Goal: Task Accomplishment & Management: Use online tool/utility

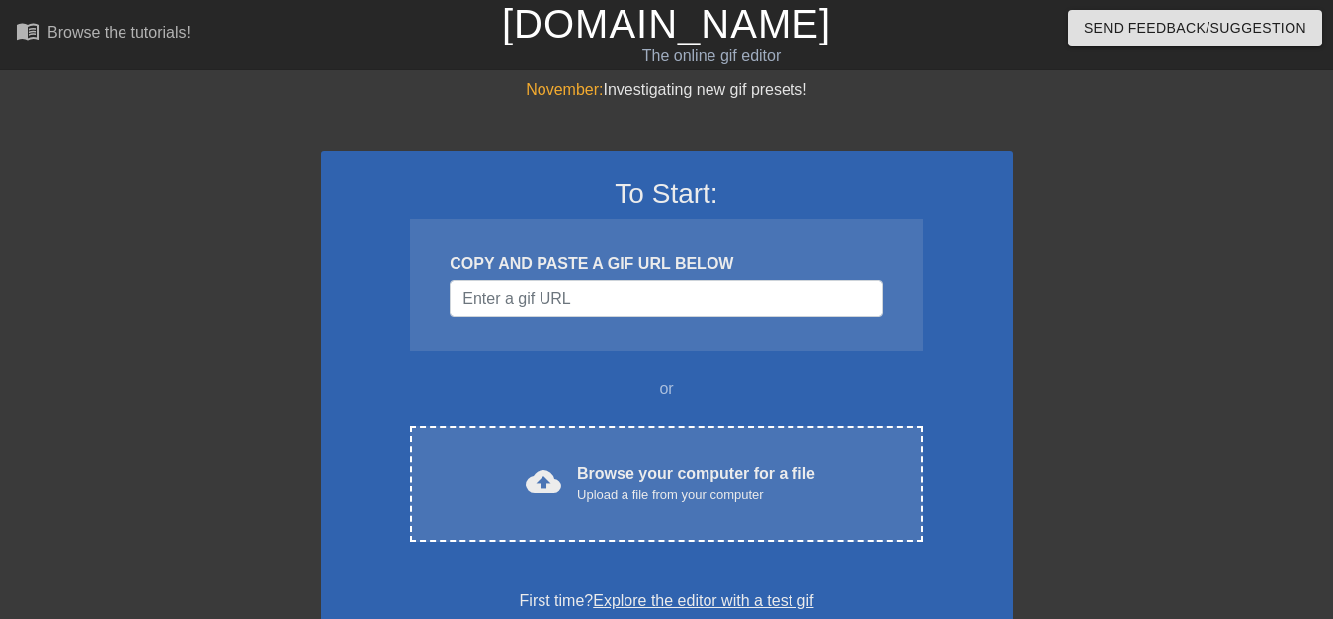
scroll to position [202, 0]
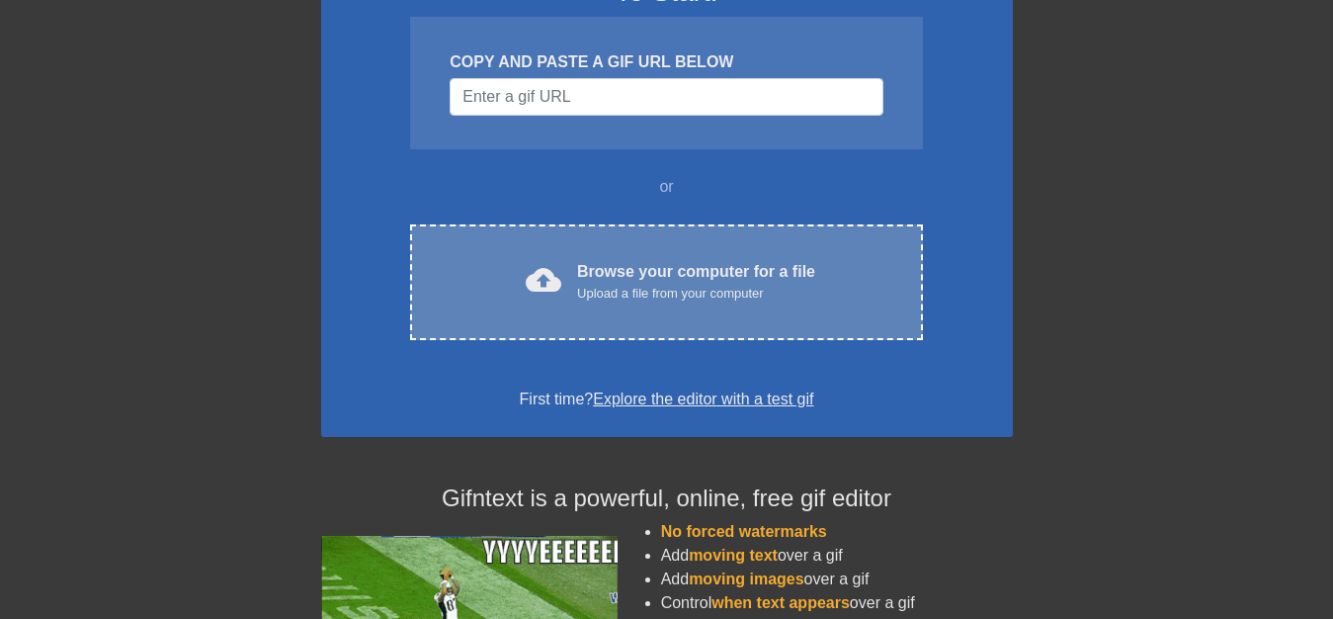
click at [605, 267] on div "Browse your computer for a file Upload a file from your computer" at bounding box center [696, 281] width 238 height 43
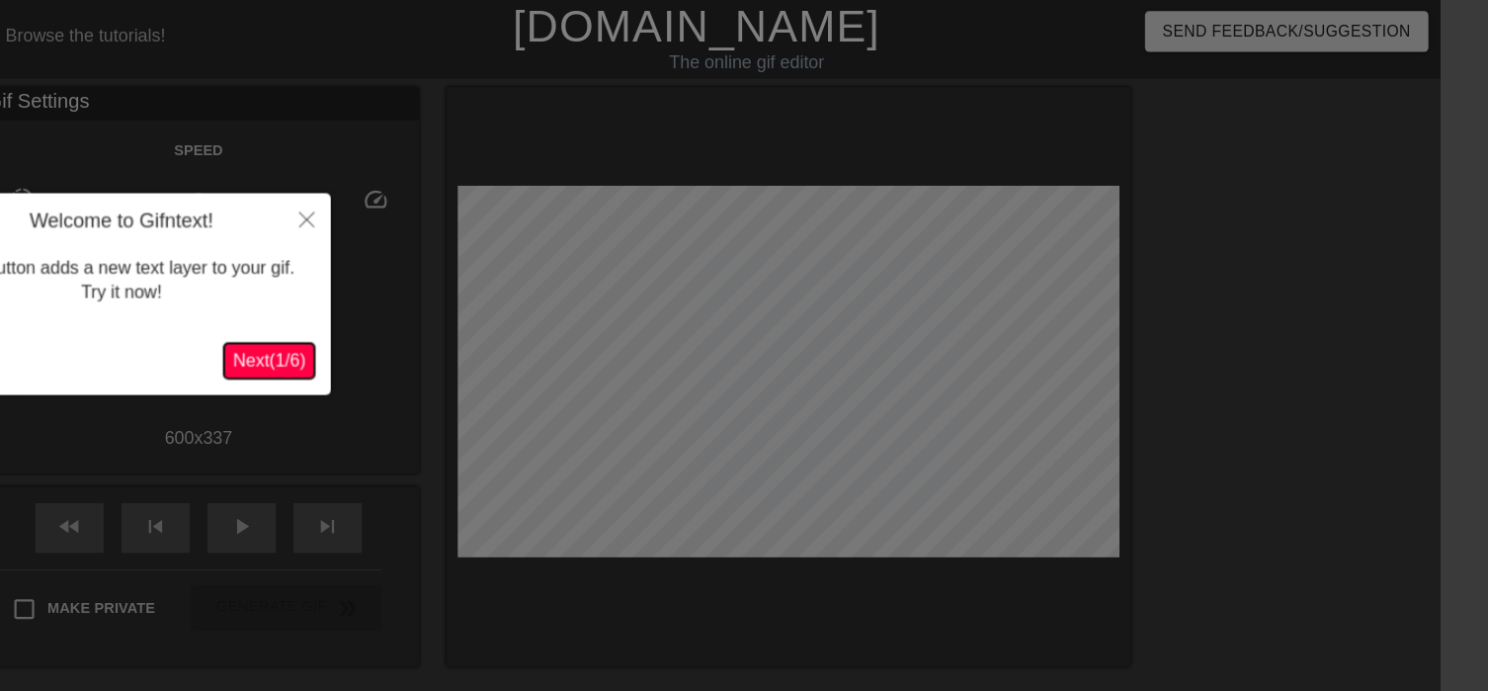
scroll to position [0, 0]
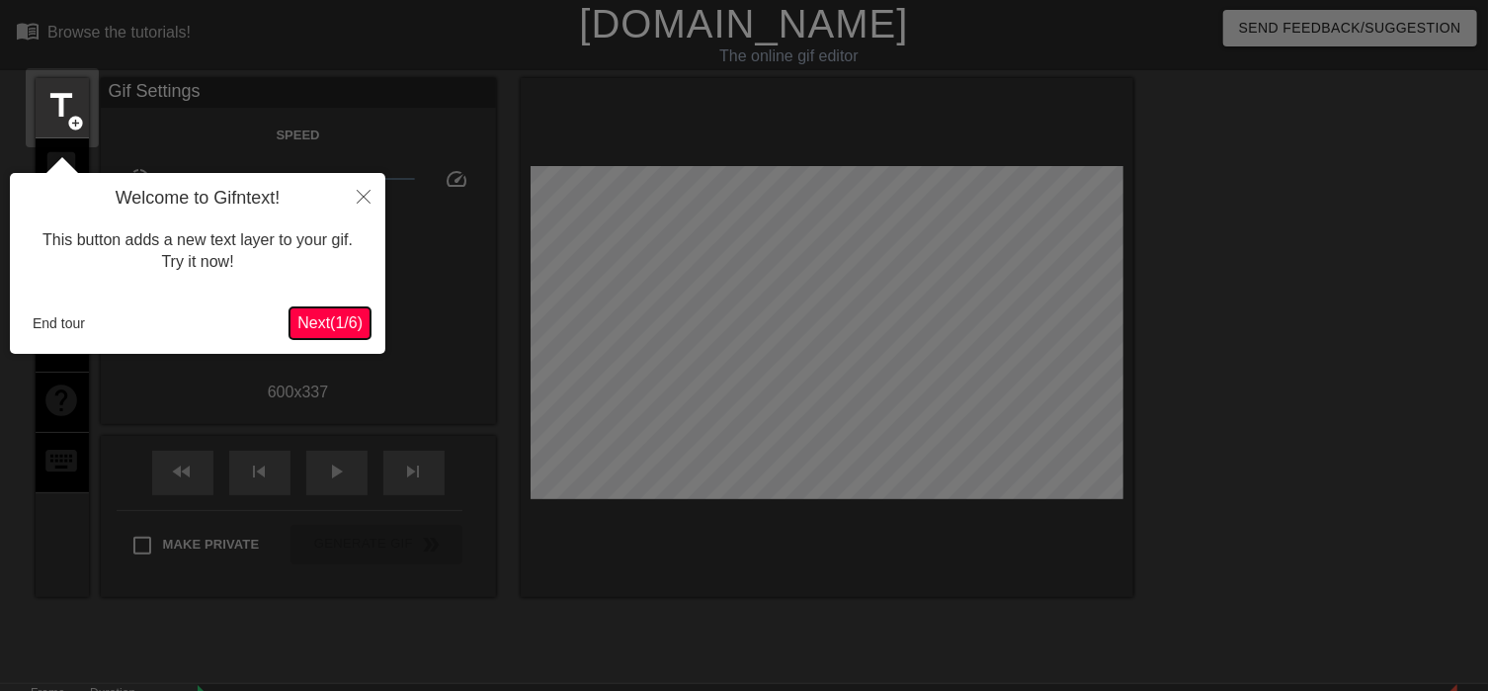
click at [324, 328] on span "Next ( 1 / 6 )" at bounding box center [329, 322] width 65 height 17
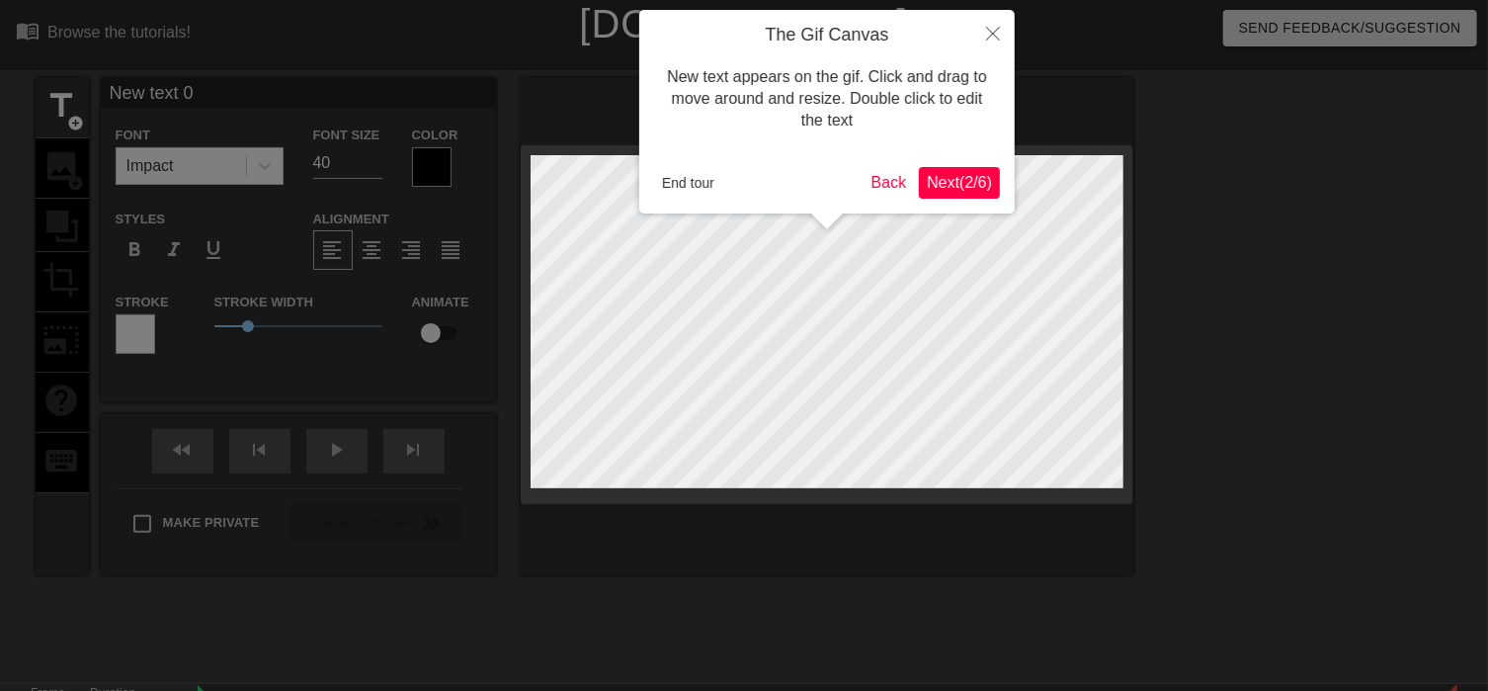
click at [961, 187] on span "Next ( 2 / 6 )" at bounding box center [959, 182] width 65 height 17
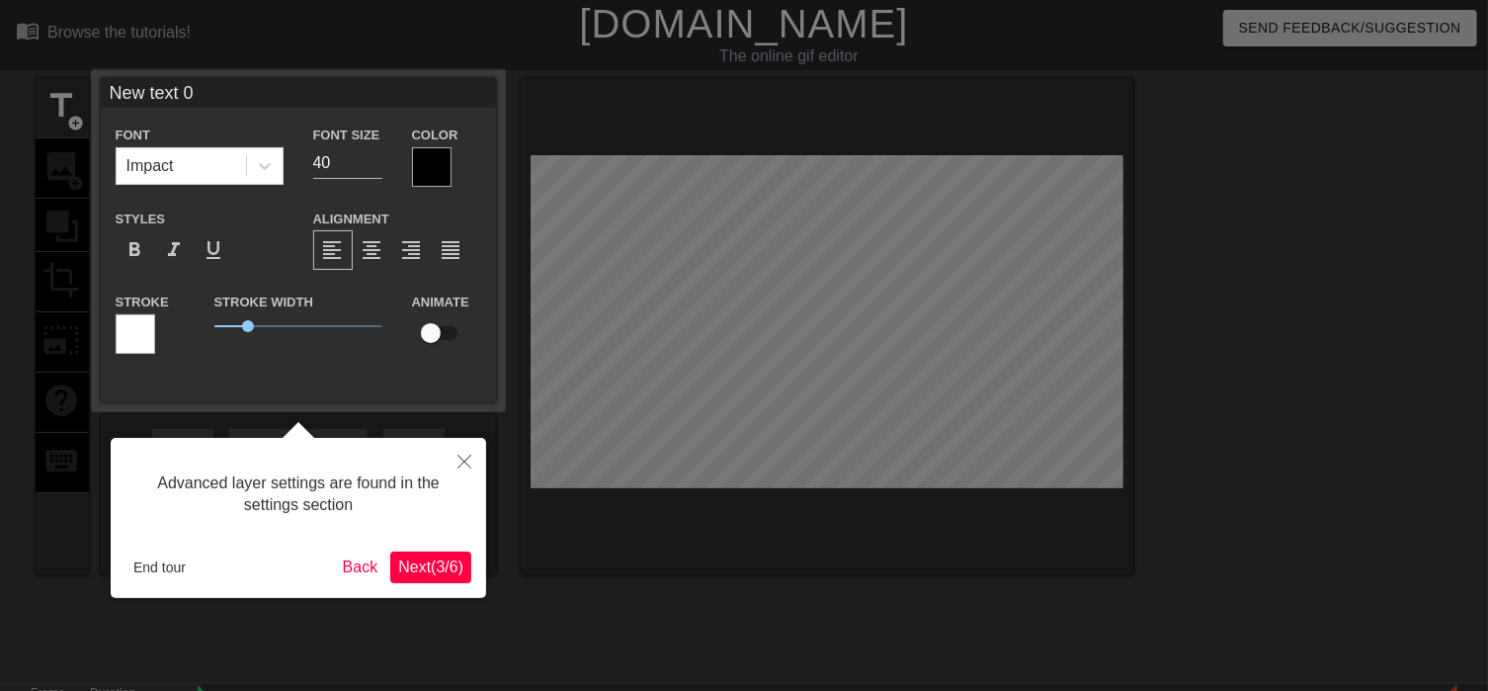
scroll to position [48, 0]
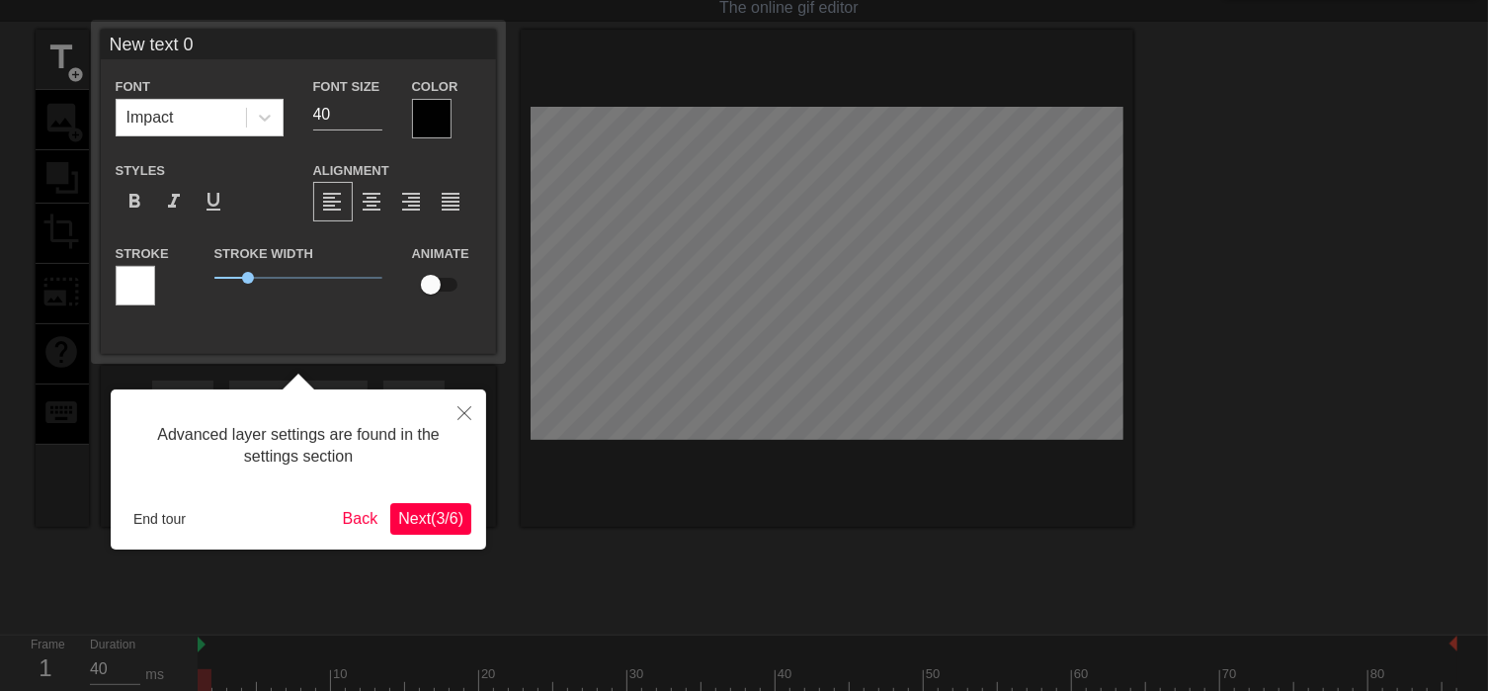
click at [437, 513] on span "Next ( 3 / 6 )" at bounding box center [430, 518] width 65 height 17
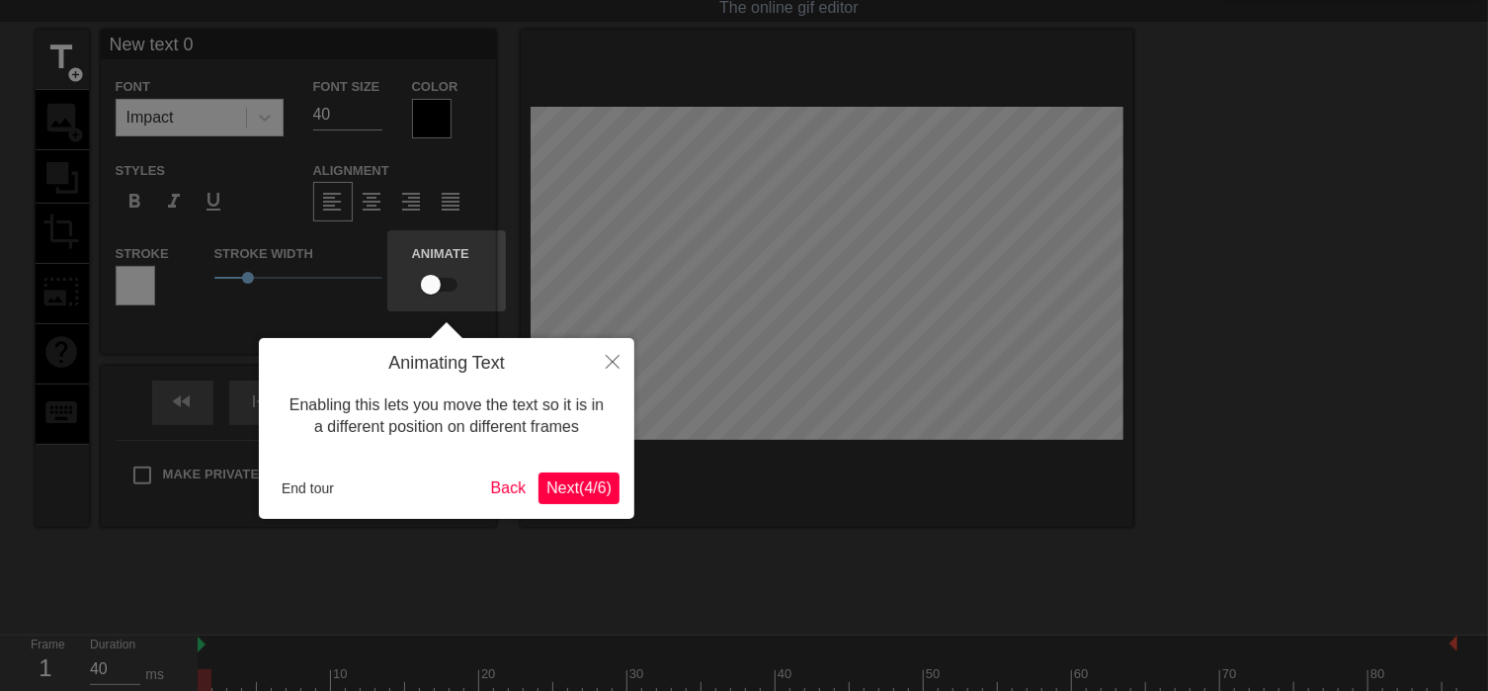
scroll to position [0, 0]
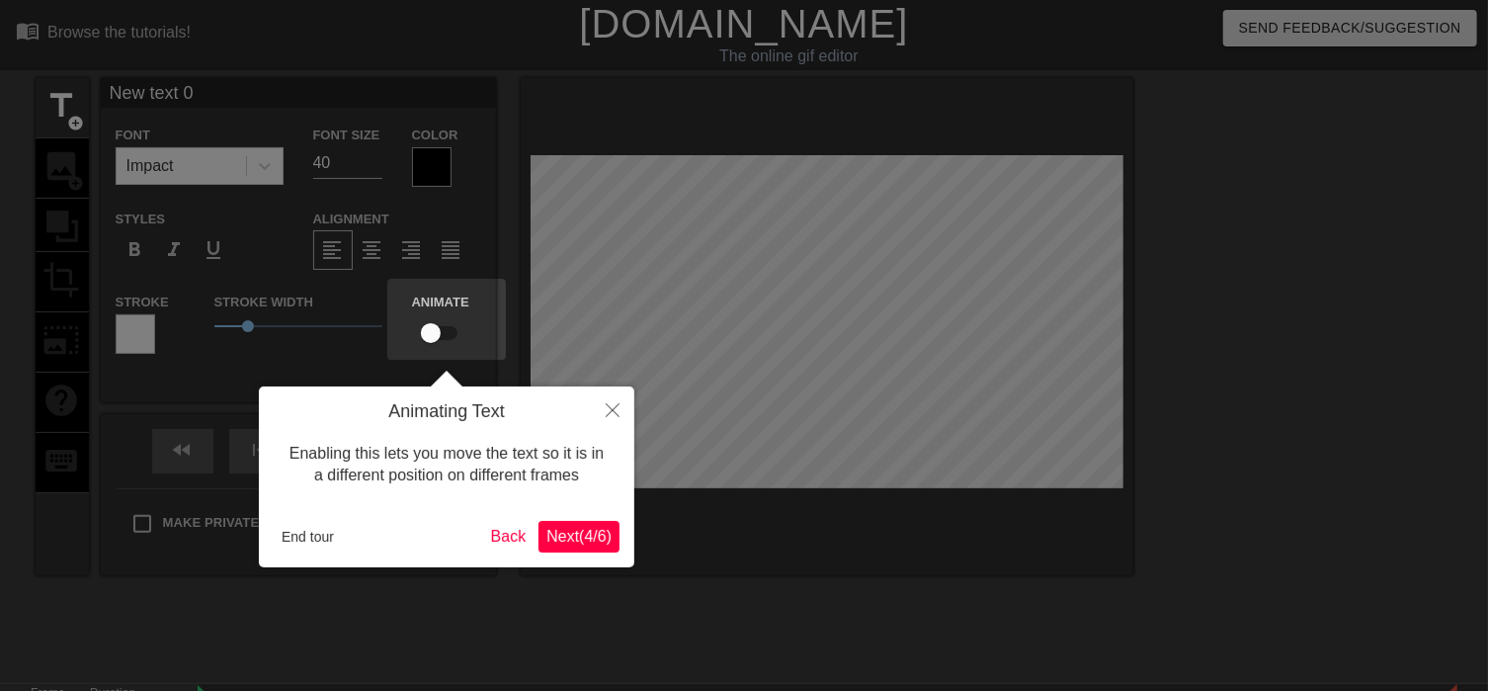
click at [567, 528] on span "Next ( 4 / 6 )" at bounding box center [578, 536] width 65 height 17
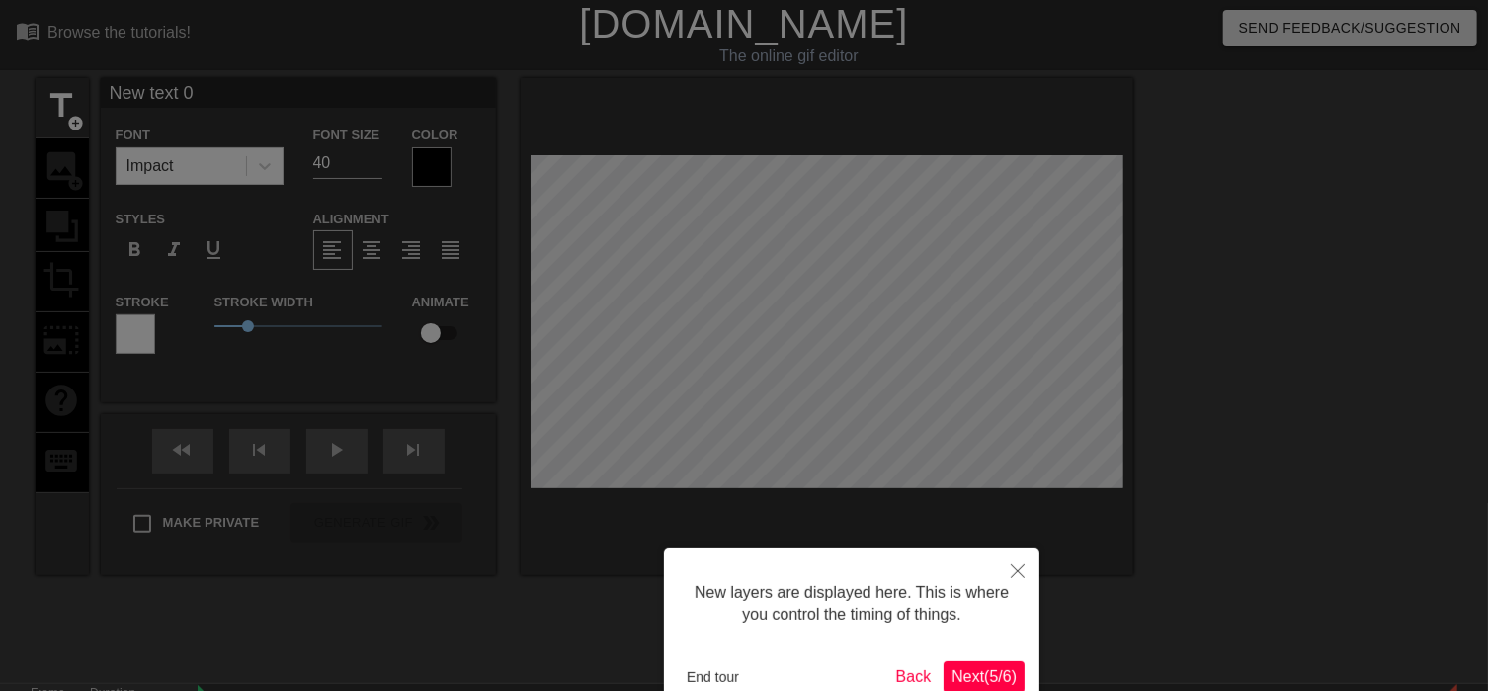
scroll to position [115, 0]
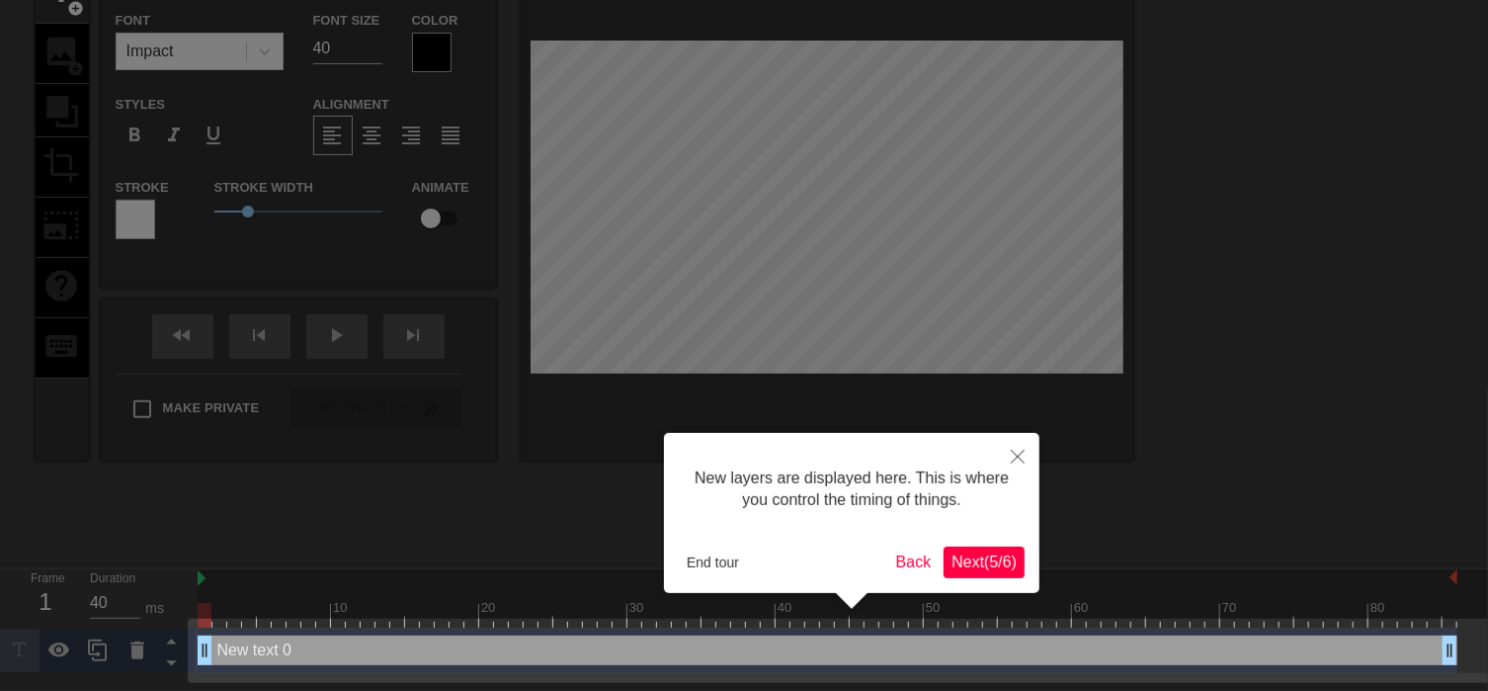
click at [997, 558] on span "Next ( 5 / 6 )" at bounding box center [984, 561] width 65 height 17
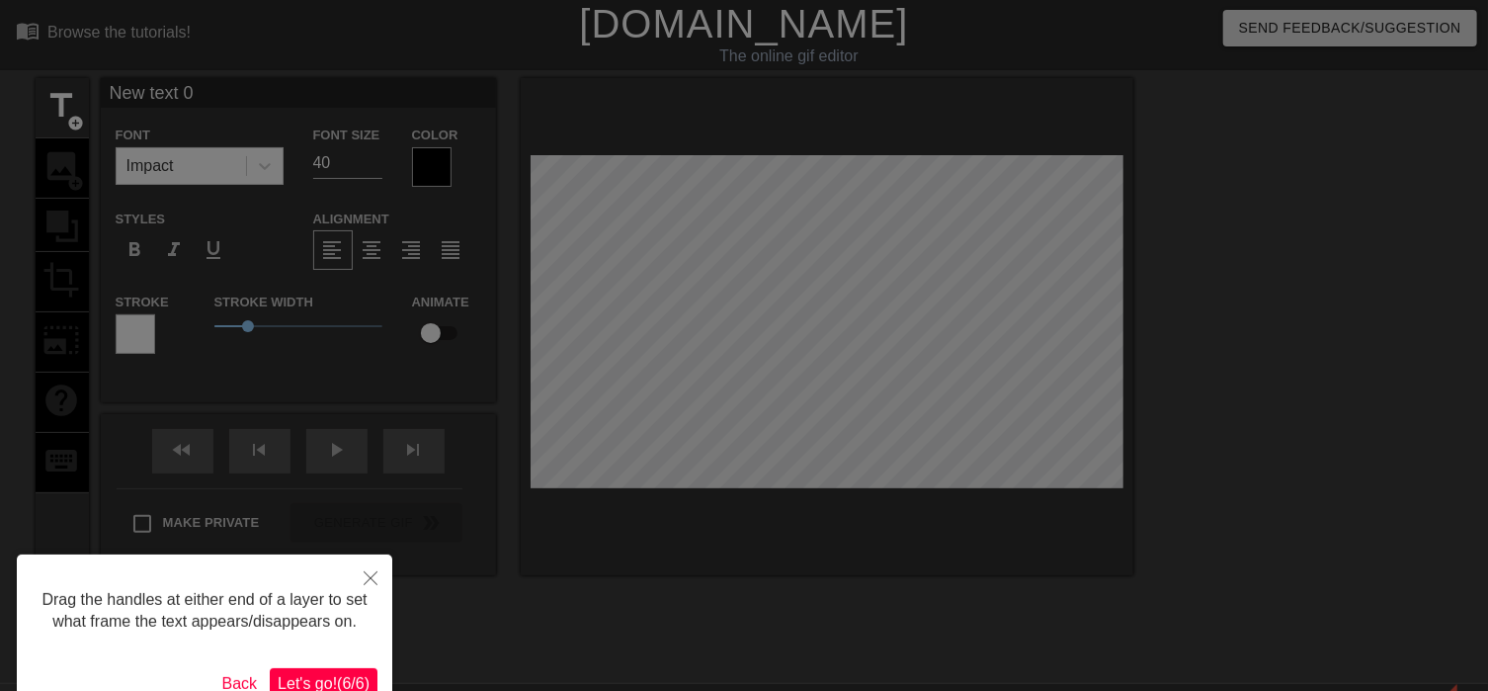
scroll to position [107, 0]
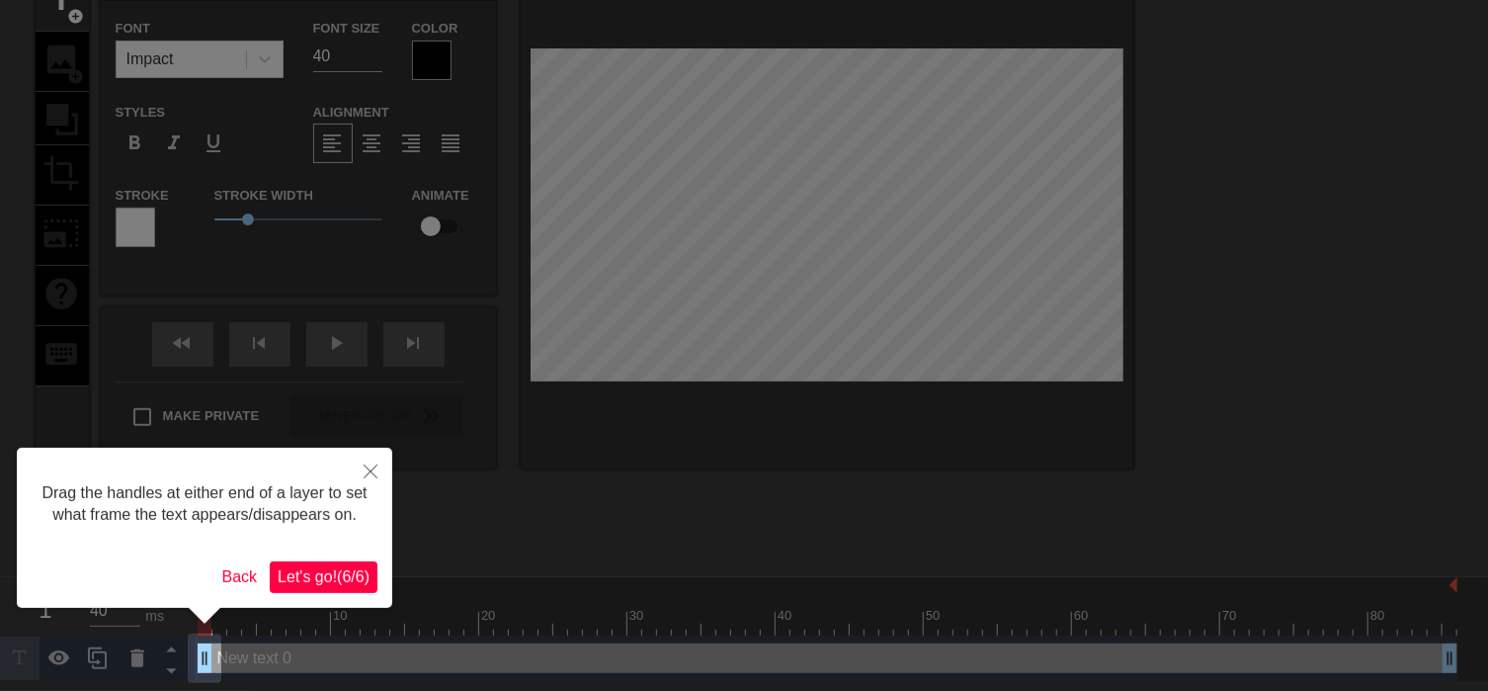
click at [360, 575] on span "Let's go! ( 6 / 6 )" at bounding box center [324, 576] width 92 height 17
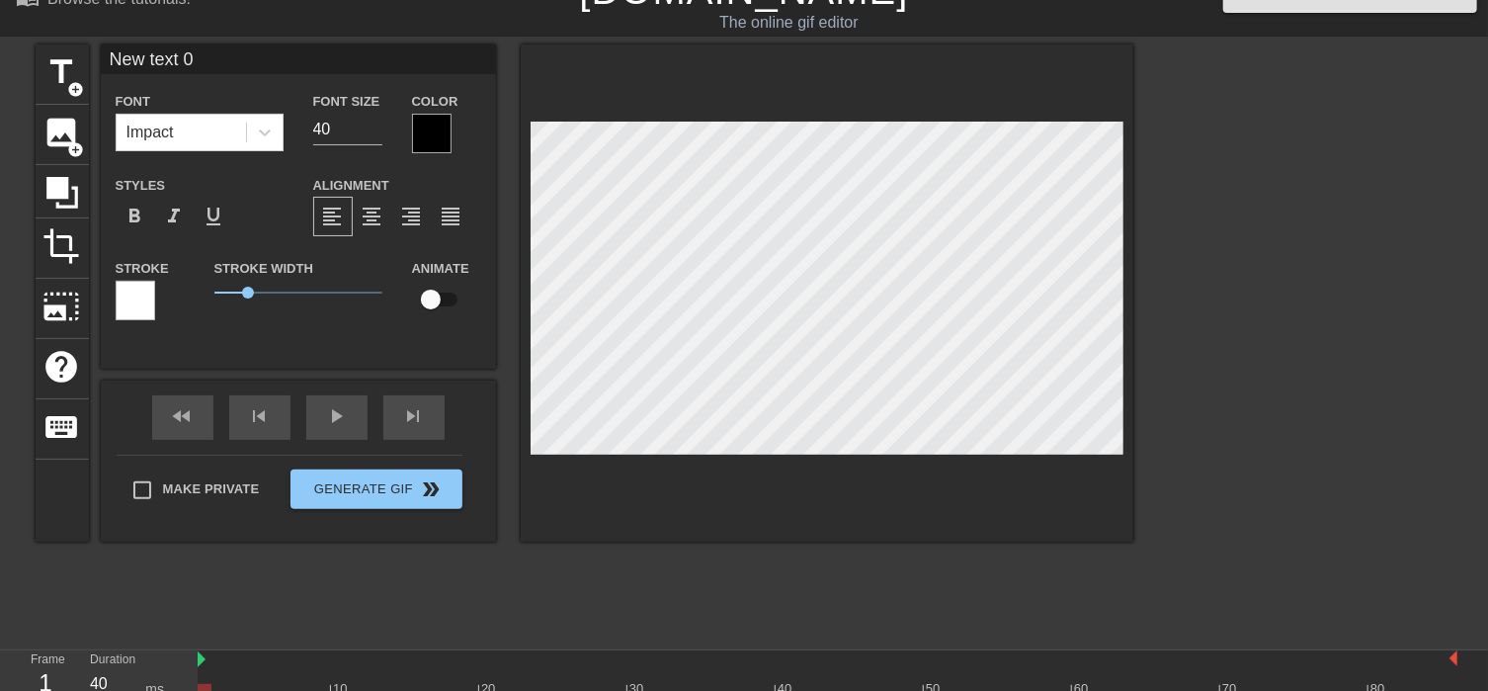
scroll to position [0, 0]
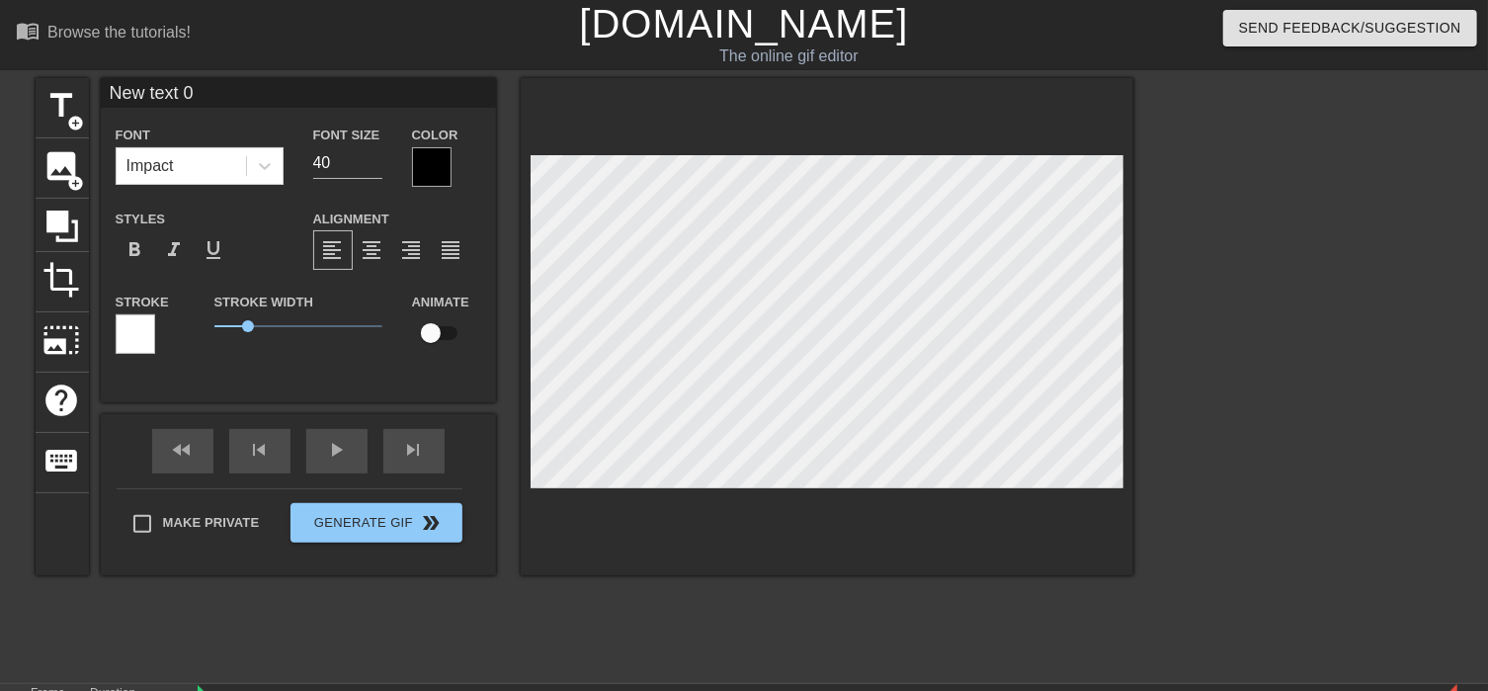
drag, startPoint x: 215, startPoint y: 86, endPoint x: 103, endPoint y: 93, distance: 112.9
click at [103, 93] on input "New text 0" at bounding box center [298, 93] width 395 height 30
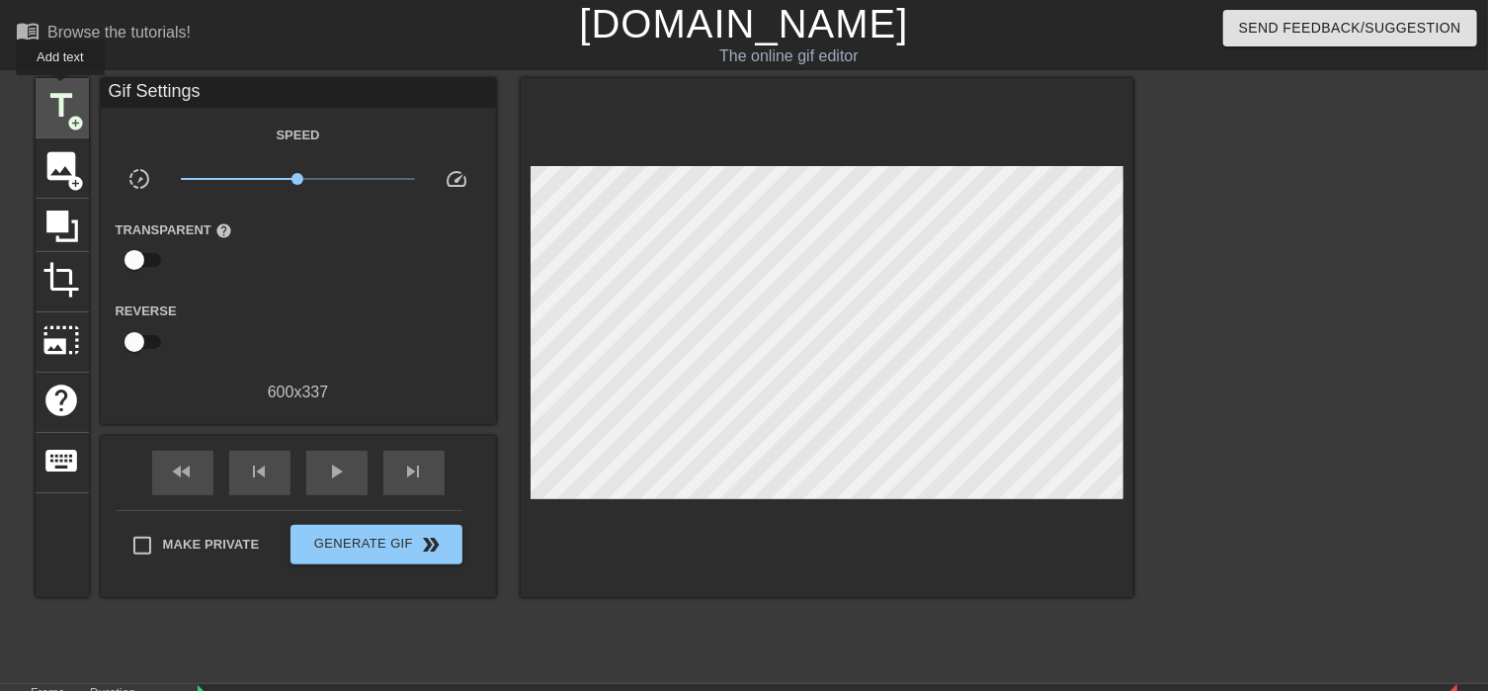
click at [60, 89] on span "title" at bounding box center [62, 106] width 38 height 38
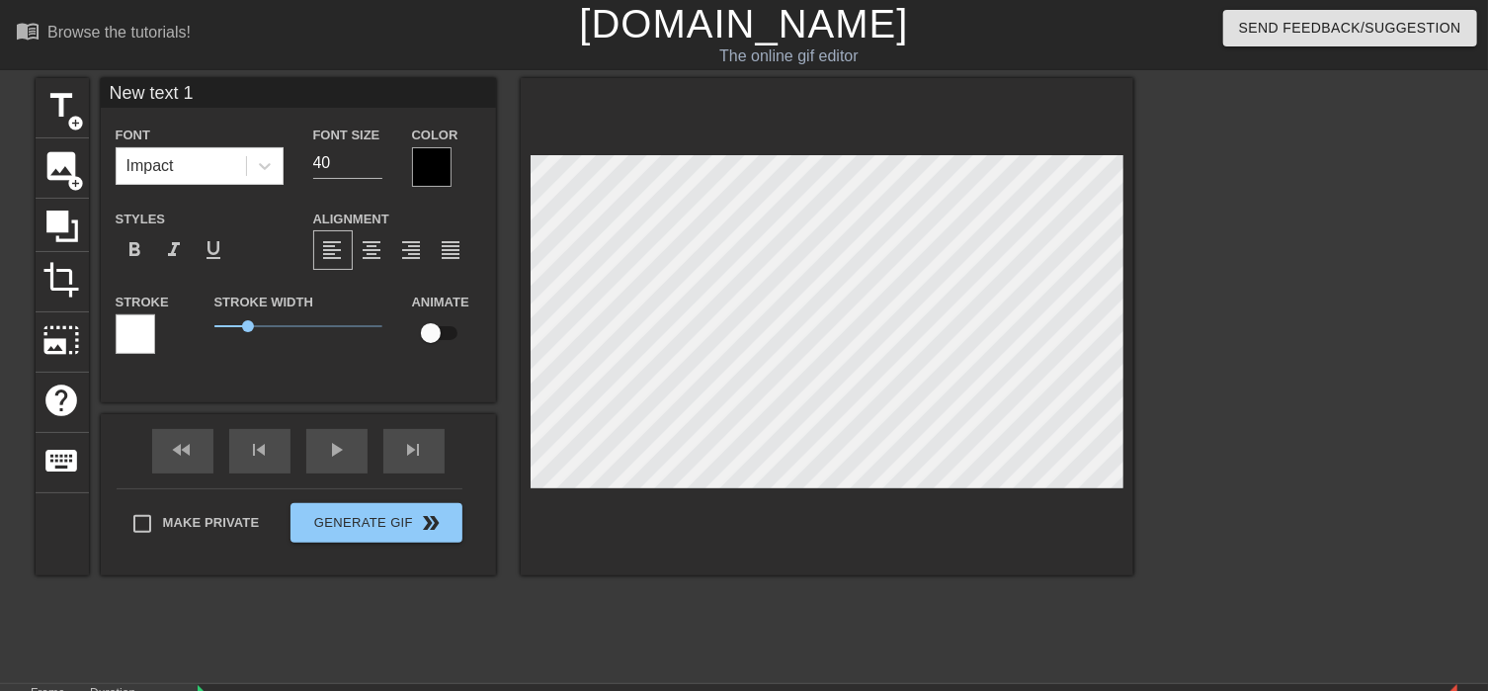
drag, startPoint x: 197, startPoint y: 88, endPoint x: 75, endPoint y: 101, distance: 122.2
click at [101, 101] on input "New text 1" at bounding box center [298, 93] width 395 height 30
type input "New text 0"
drag, startPoint x: 121, startPoint y: 83, endPoint x: 46, endPoint y: 81, distance: 74.1
click at [101, 81] on input "New text 0" at bounding box center [298, 93] width 395 height 30
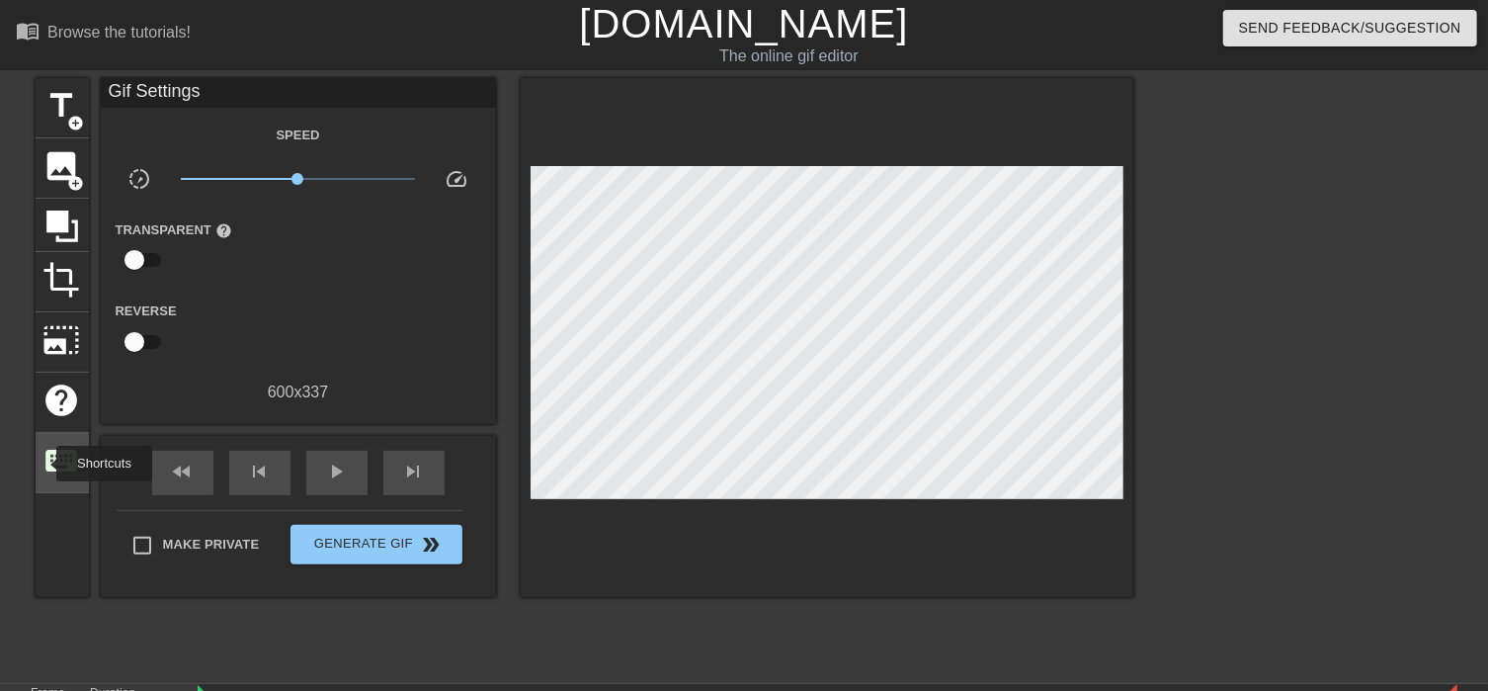
click at [43, 463] on div "keyboard" at bounding box center [62, 463] width 53 height 60
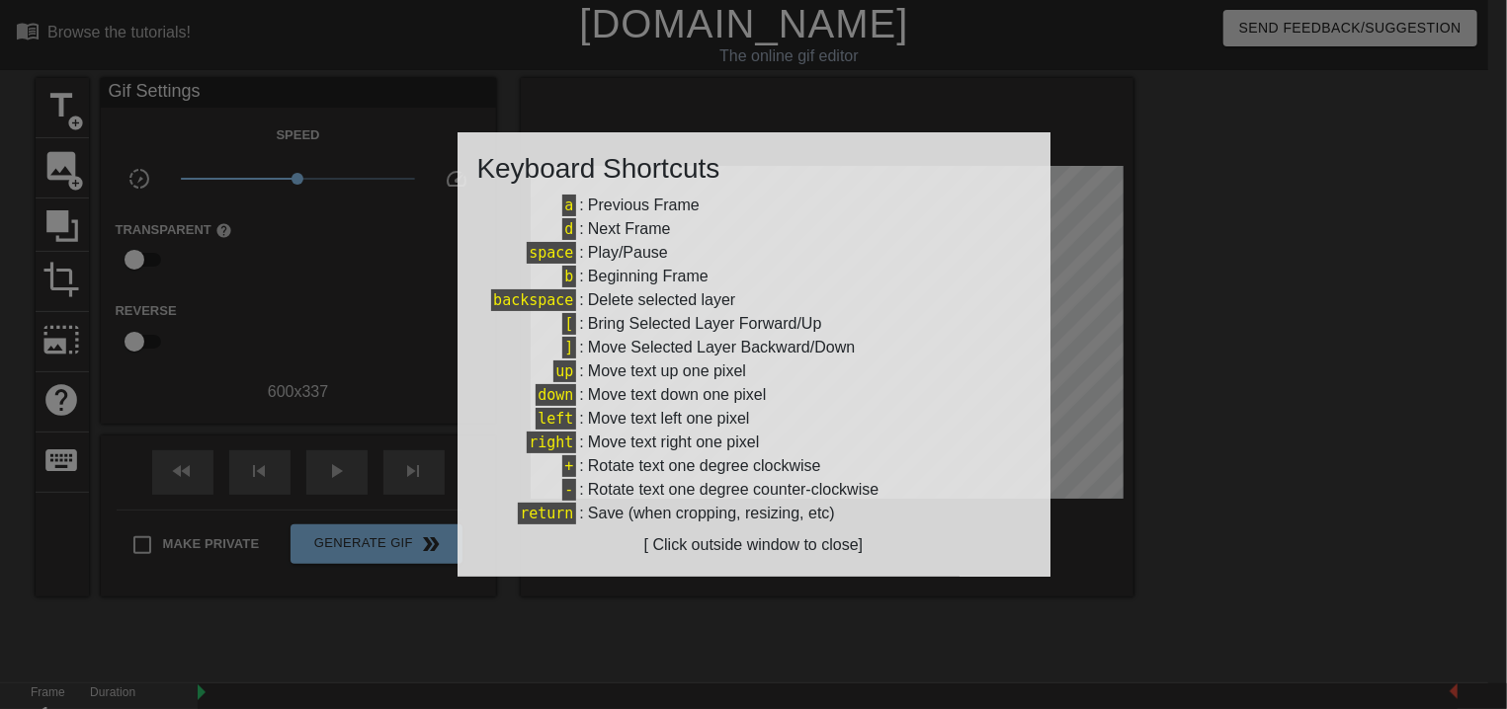
click at [767, 544] on div "[ Click outside window to close]" at bounding box center [753, 546] width 553 height 24
click at [1251, 459] on div at bounding box center [753, 354] width 1507 height 709
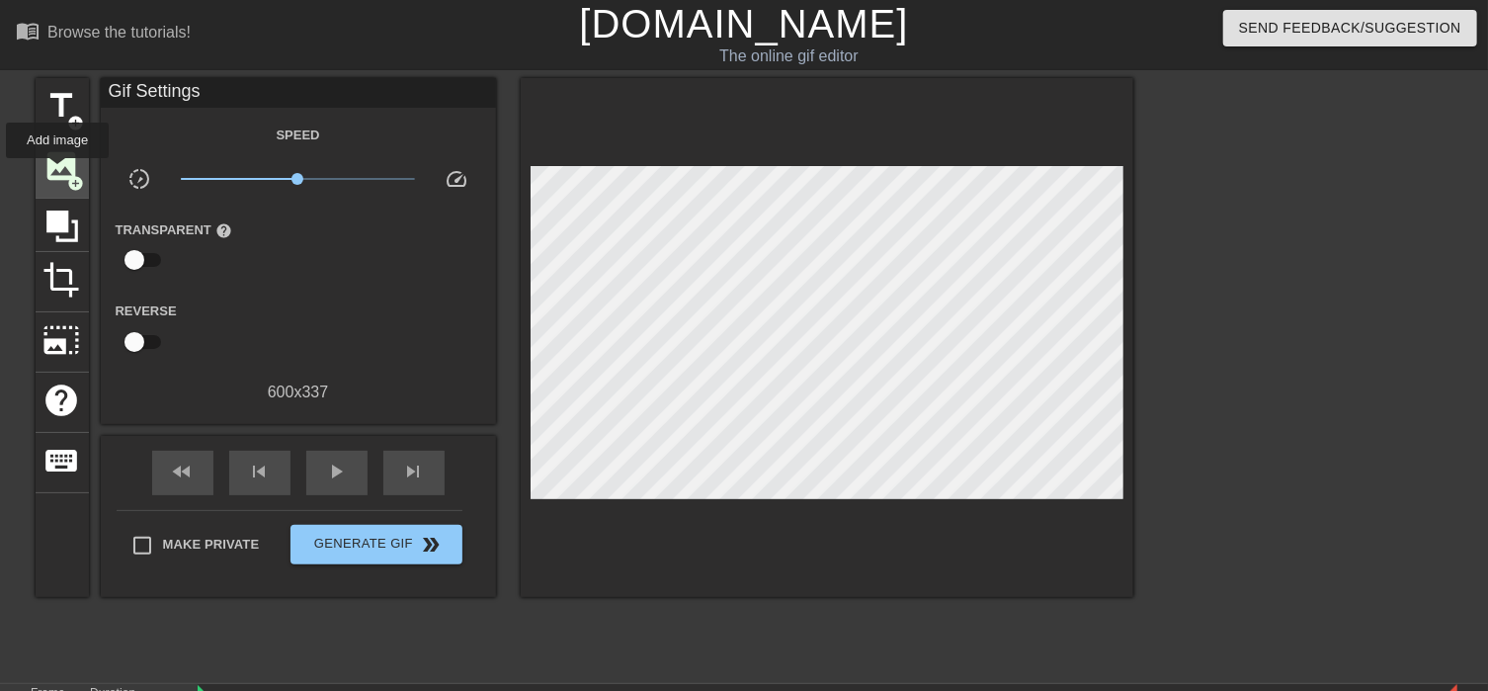
click at [57, 171] on span "image" at bounding box center [62, 166] width 38 height 38
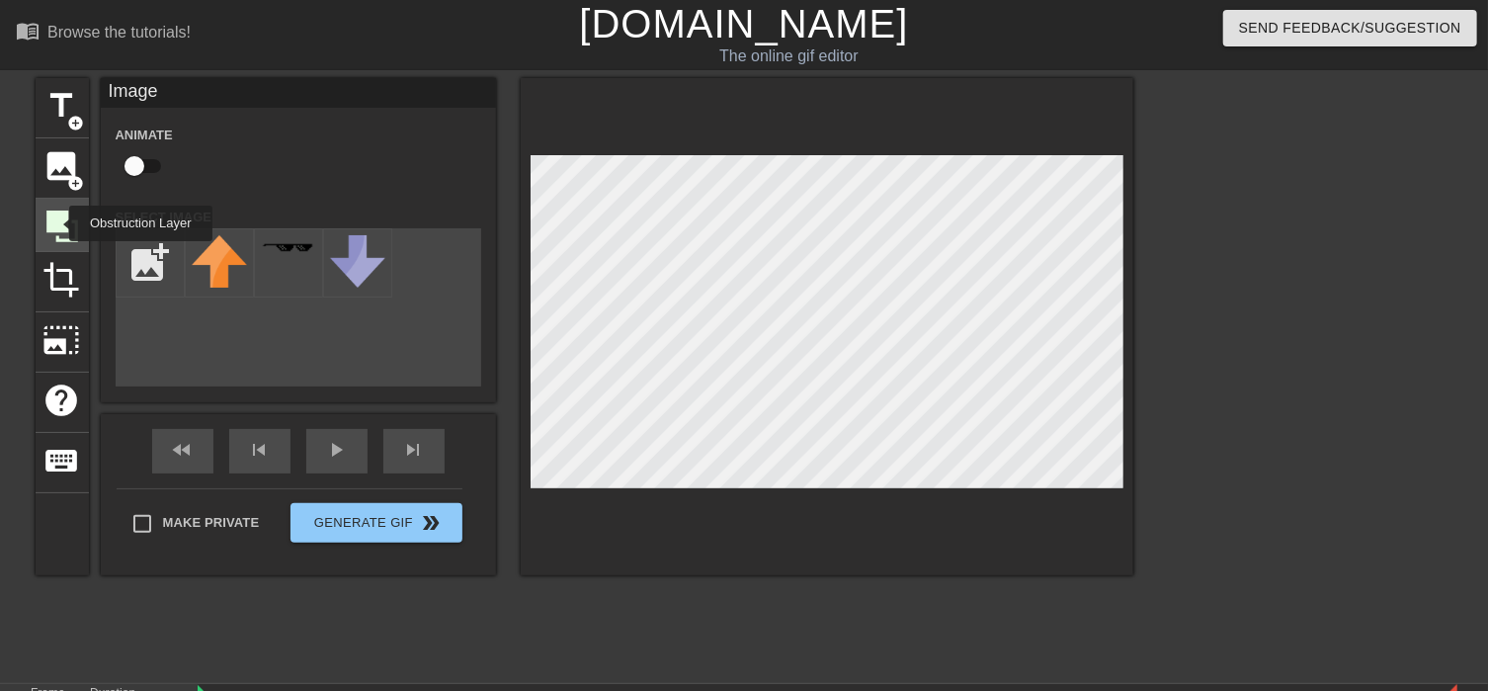
click at [56, 223] on icon at bounding box center [62, 226] width 32 height 32
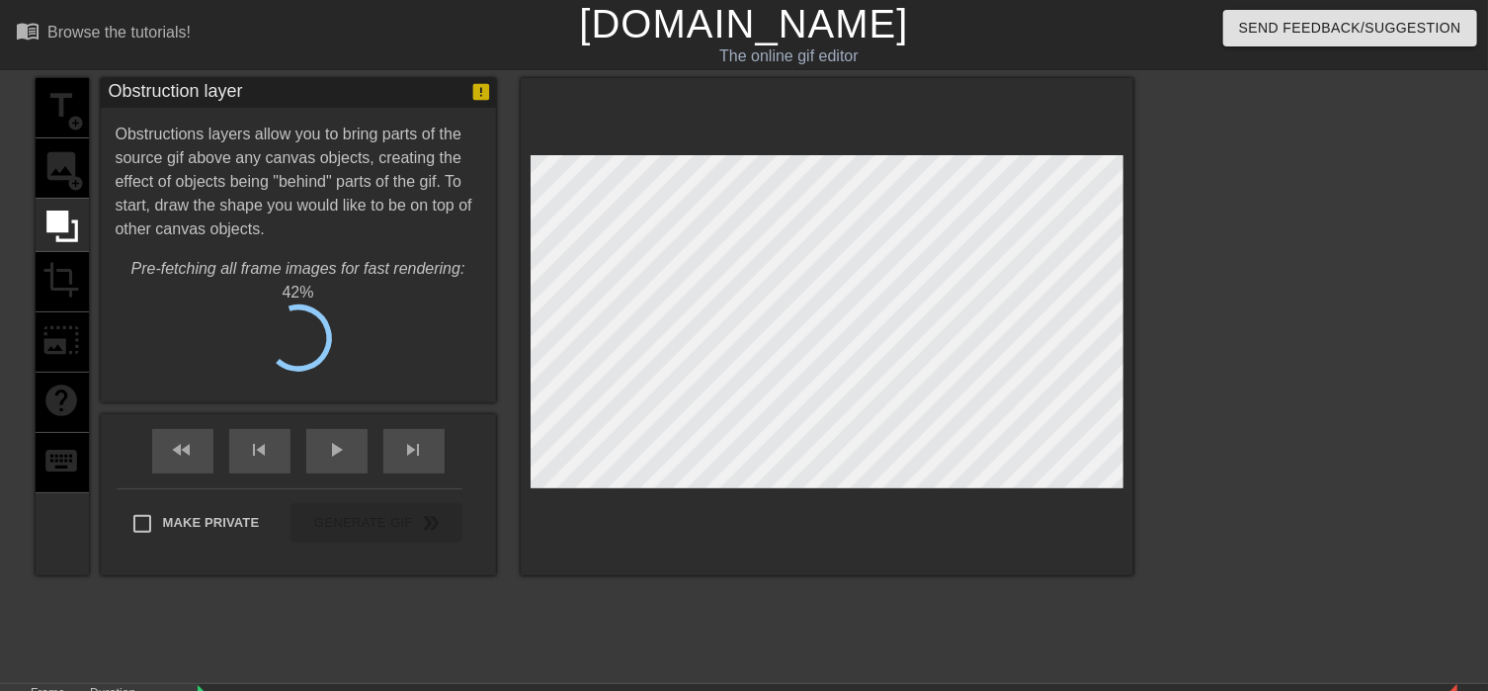
click at [69, 115] on div "title add_circle image add_circle crop photo_size_select_large help keyboard" at bounding box center [62, 326] width 53 height 497
click at [68, 158] on div "title add_circle image add_circle crop photo_size_select_large help keyboard" at bounding box center [62, 326] width 53 height 497
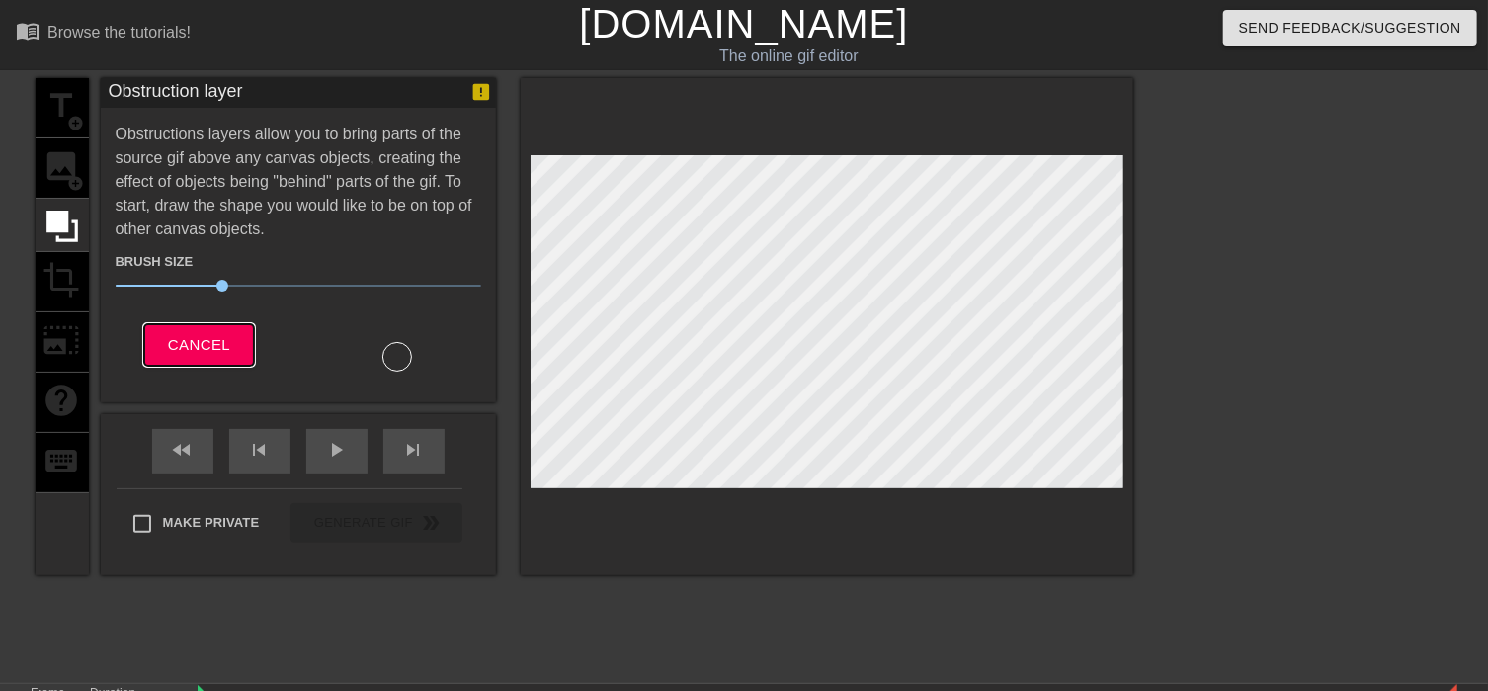
click at [208, 338] on span "Cancel" at bounding box center [199, 345] width 62 height 26
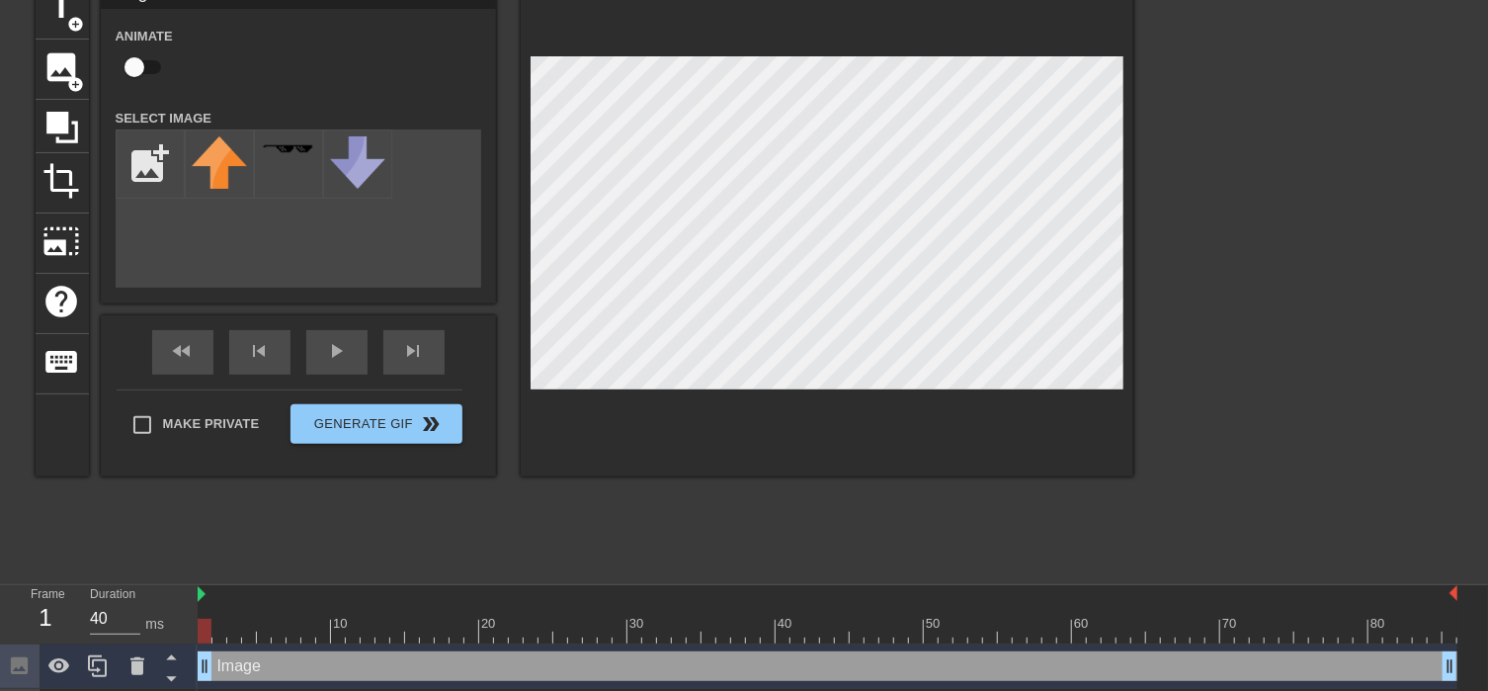
scroll to position [190, 0]
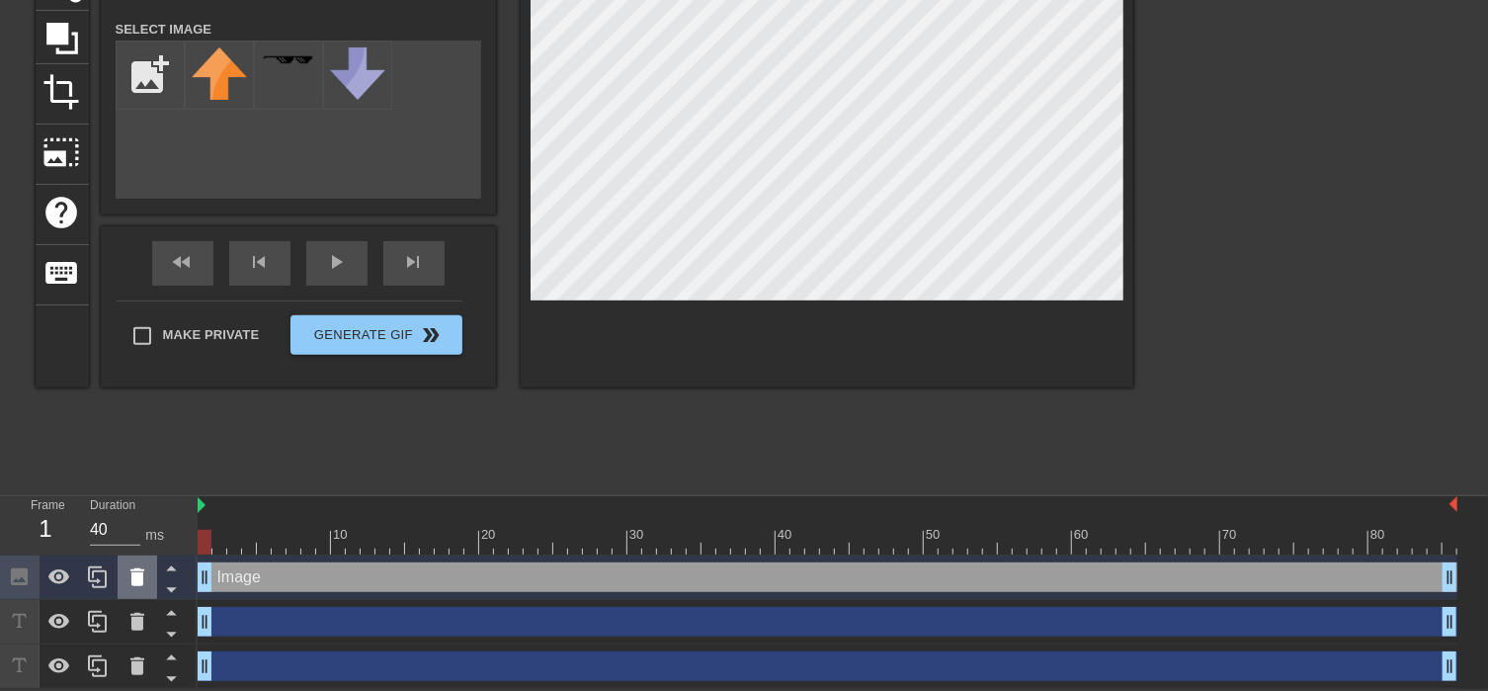
click at [134, 579] on icon at bounding box center [137, 577] width 14 height 18
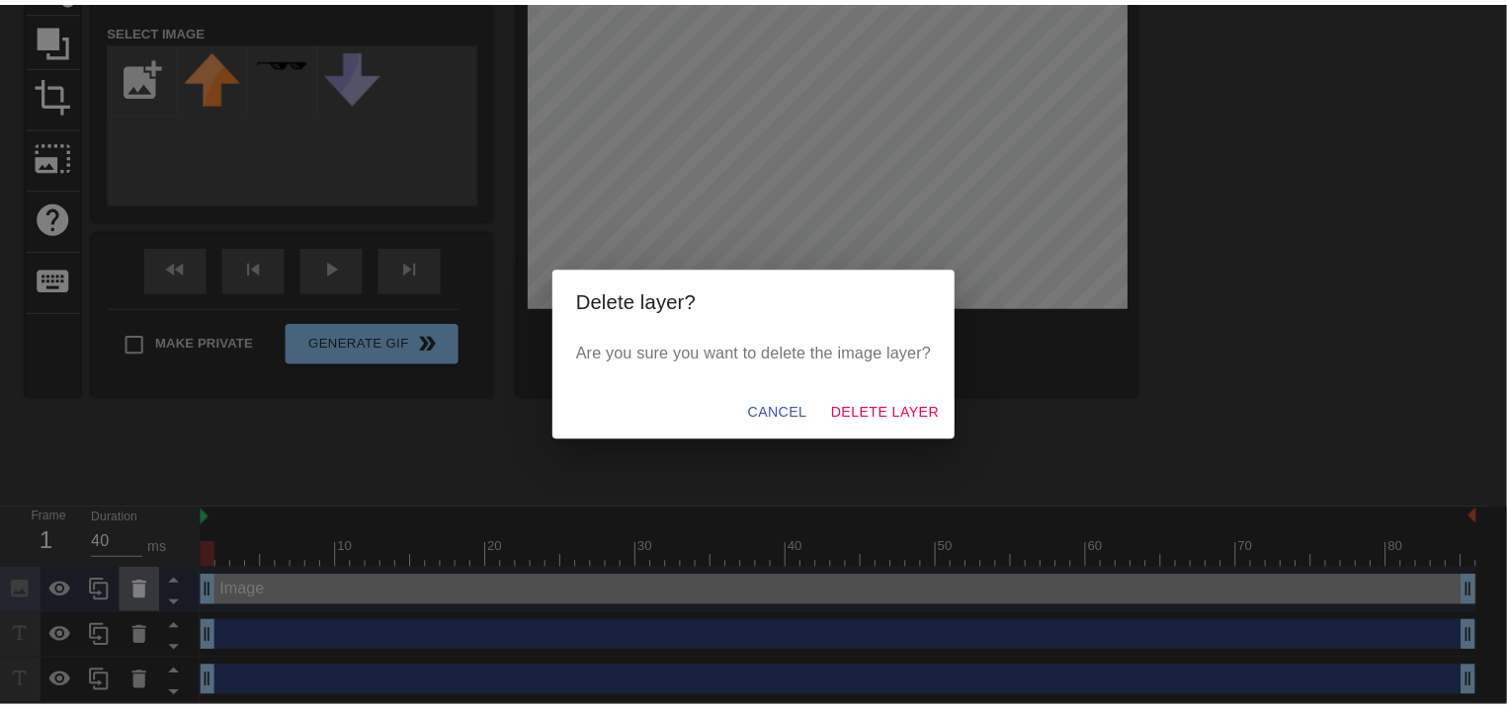
scroll to position [171, 0]
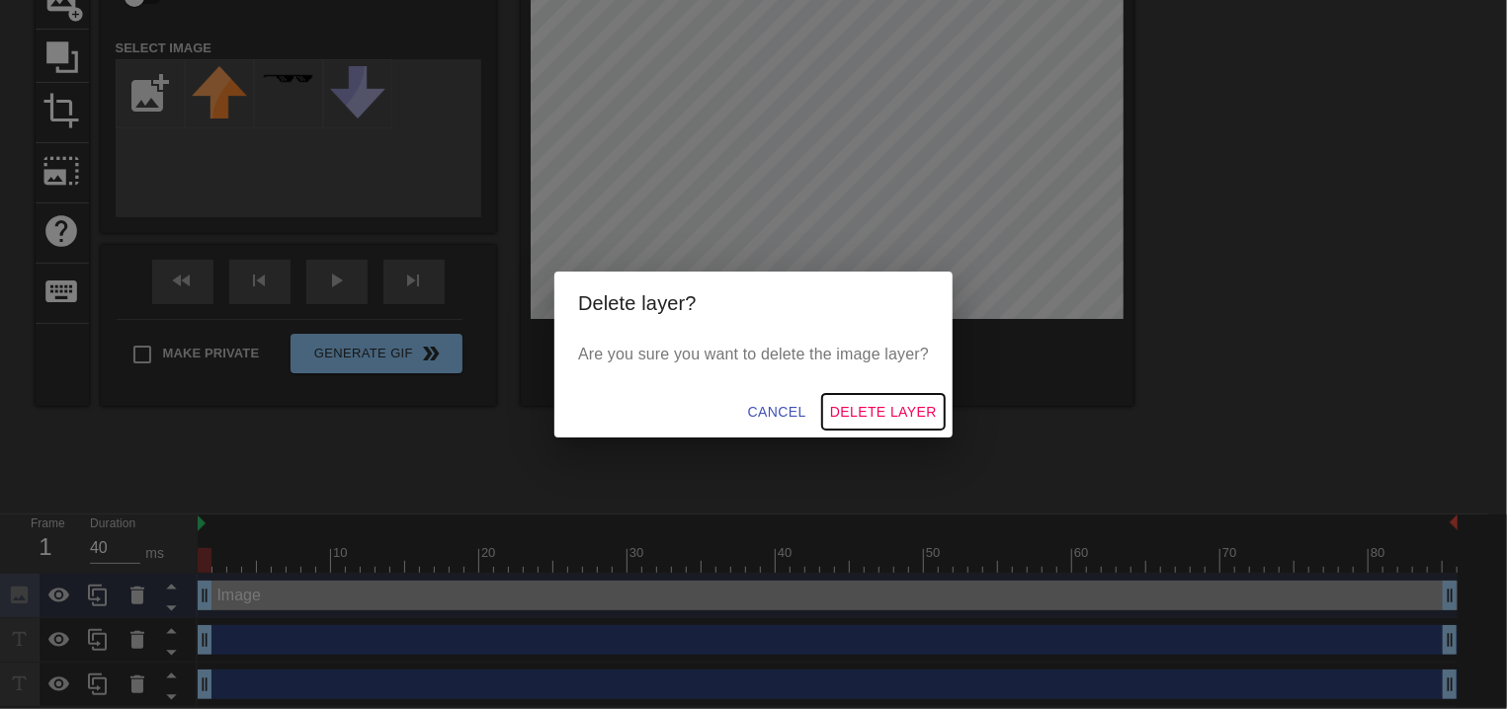
click at [868, 412] on span "Delete Layer" at bounding box center [883, 412] width 107 height 25
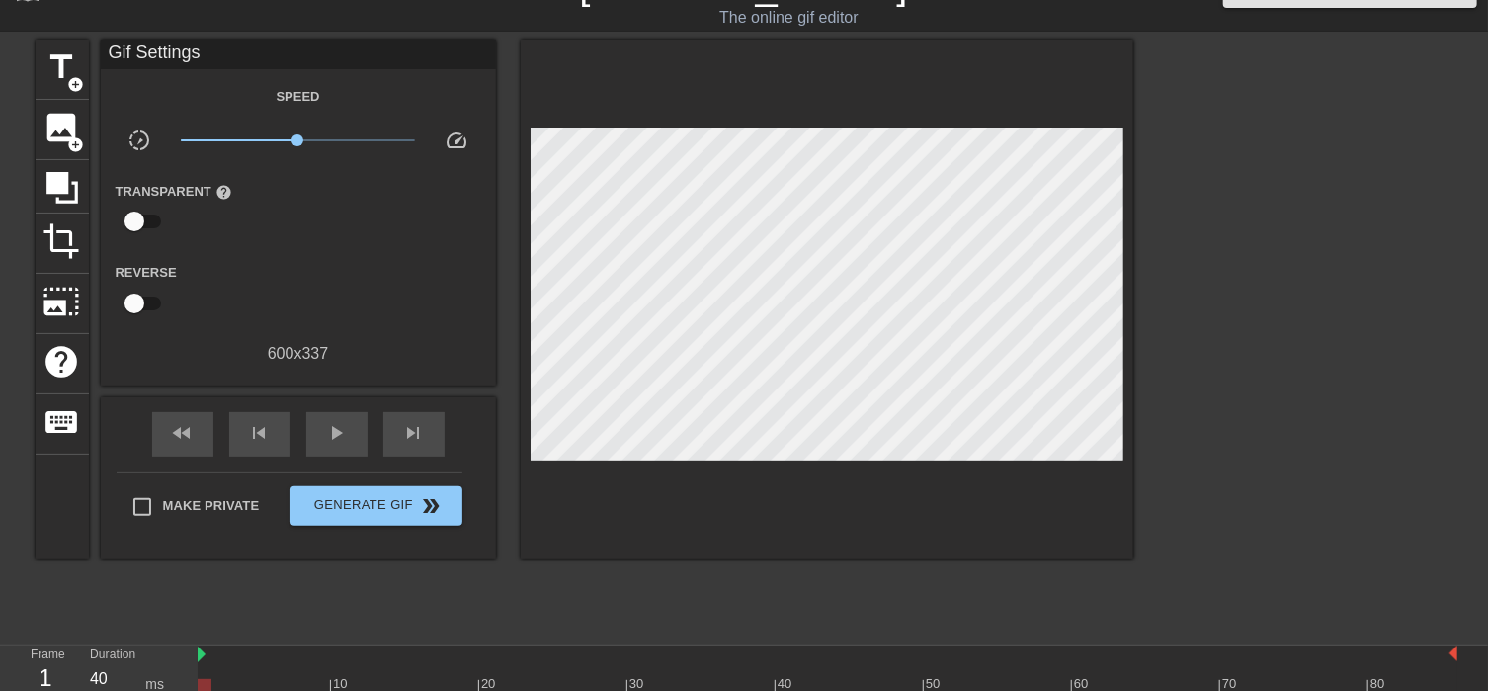
scroll to position [144, 0]
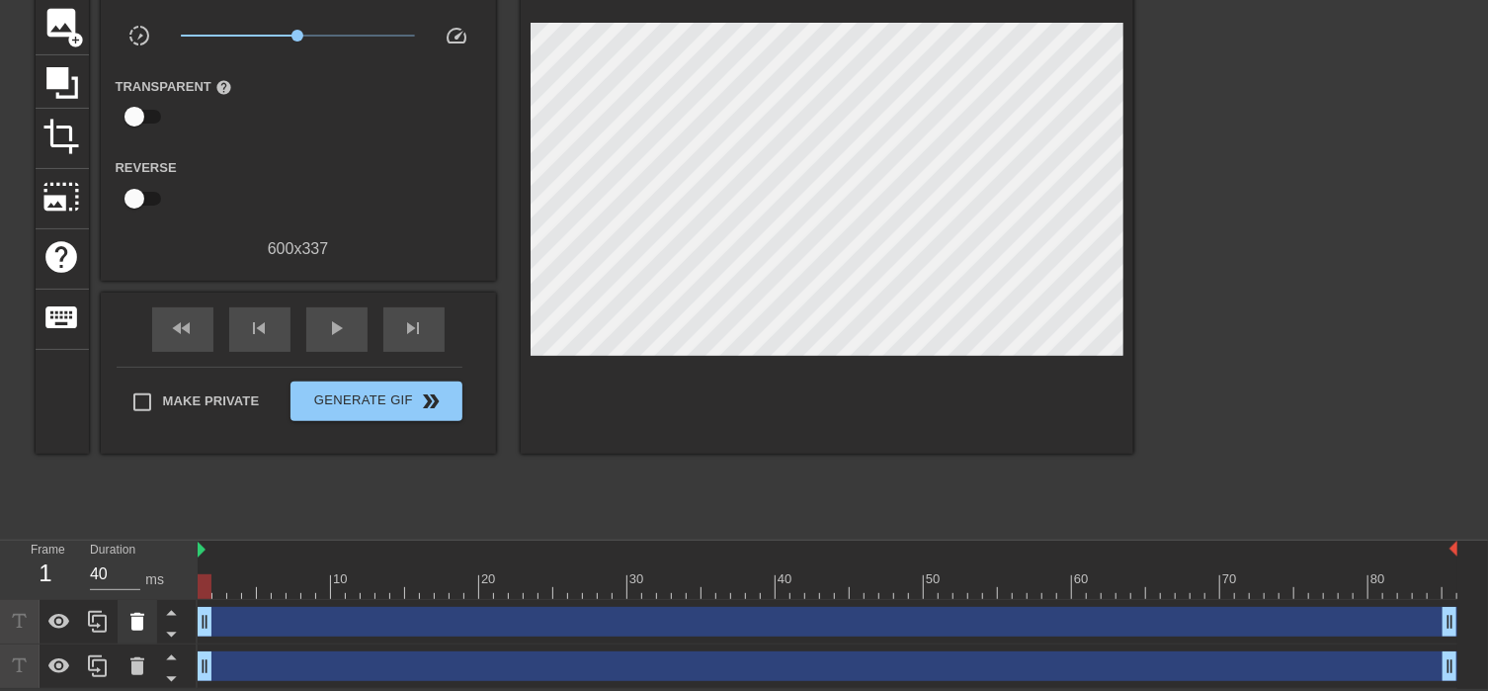
click at [132, 618] on icon at bounding box center [137, 622] width 14 height 18
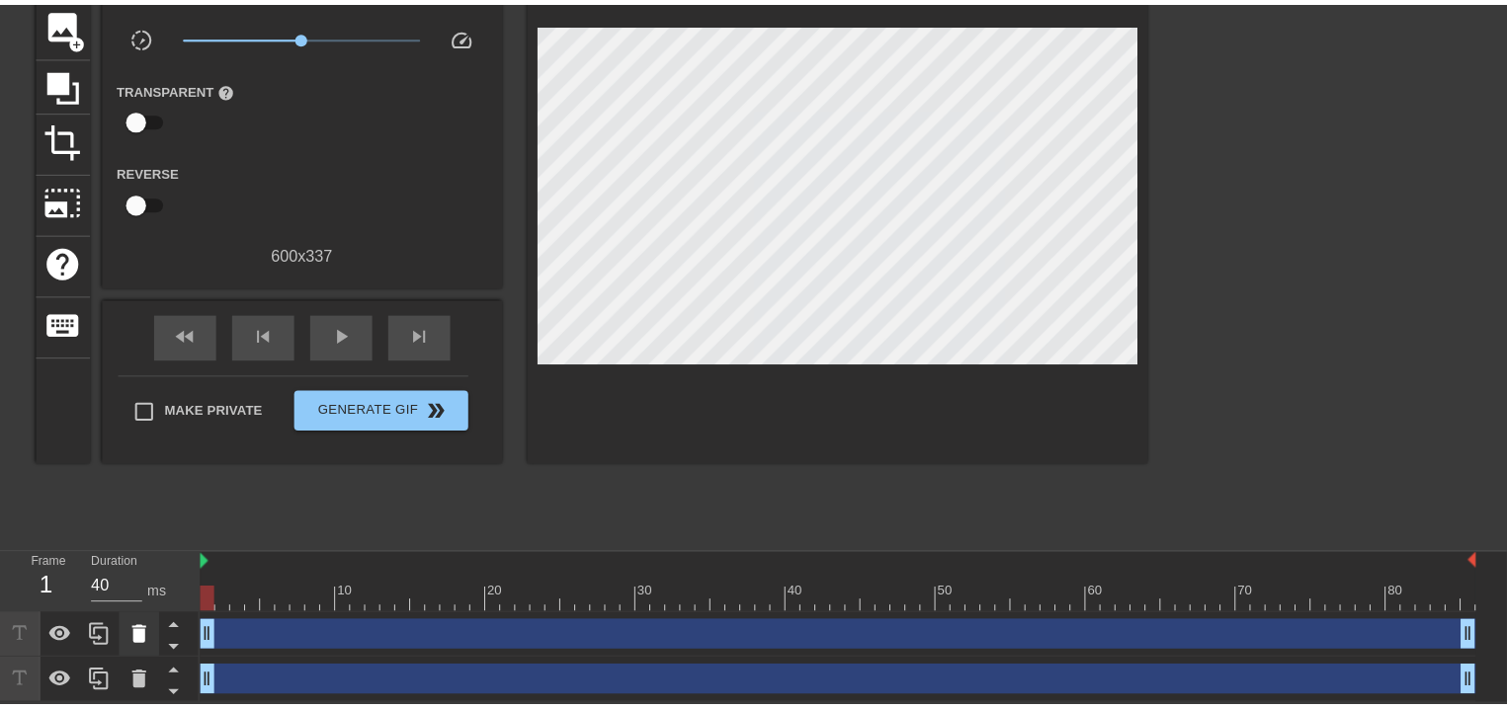
scroll to position [125, 0]
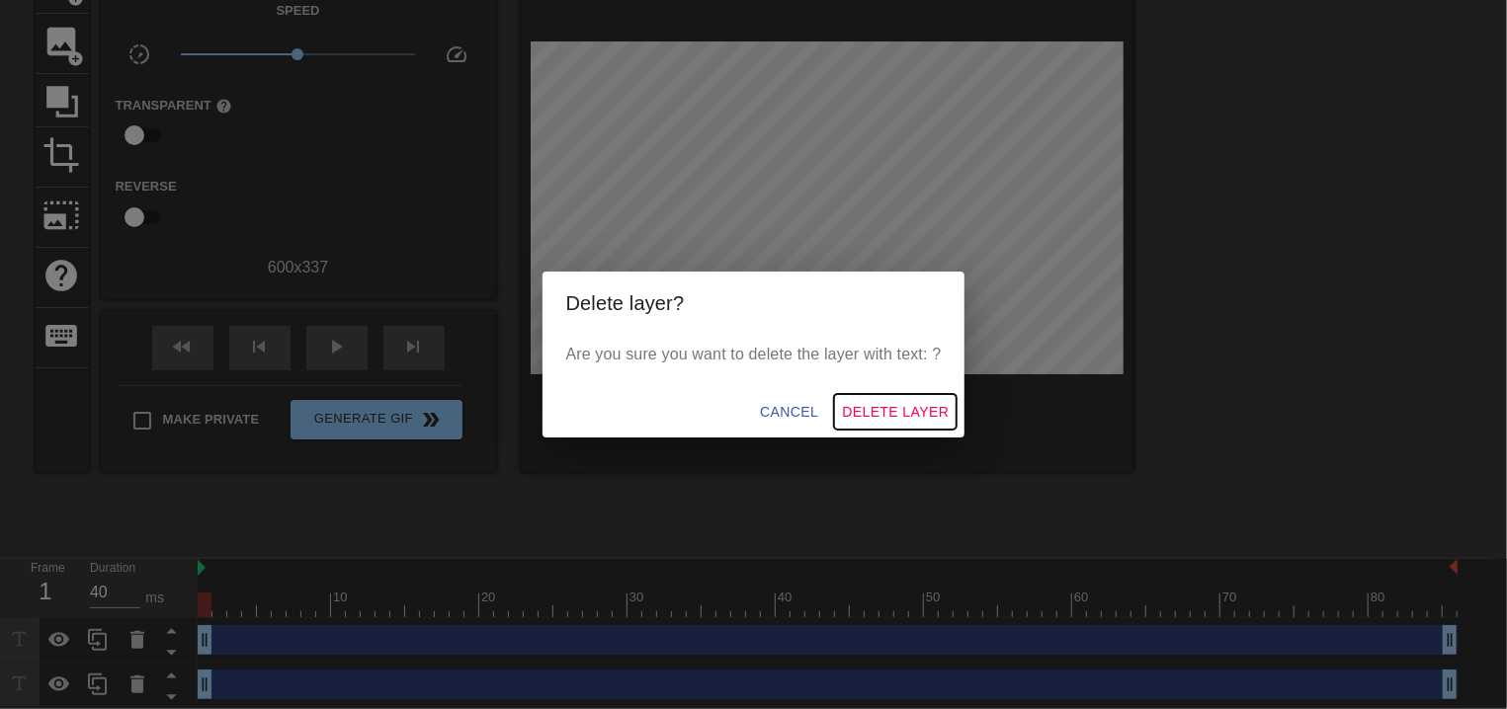
click at [887, 412] on span "Delete Layer" at bounding box center [895, 412] width 107 height 25
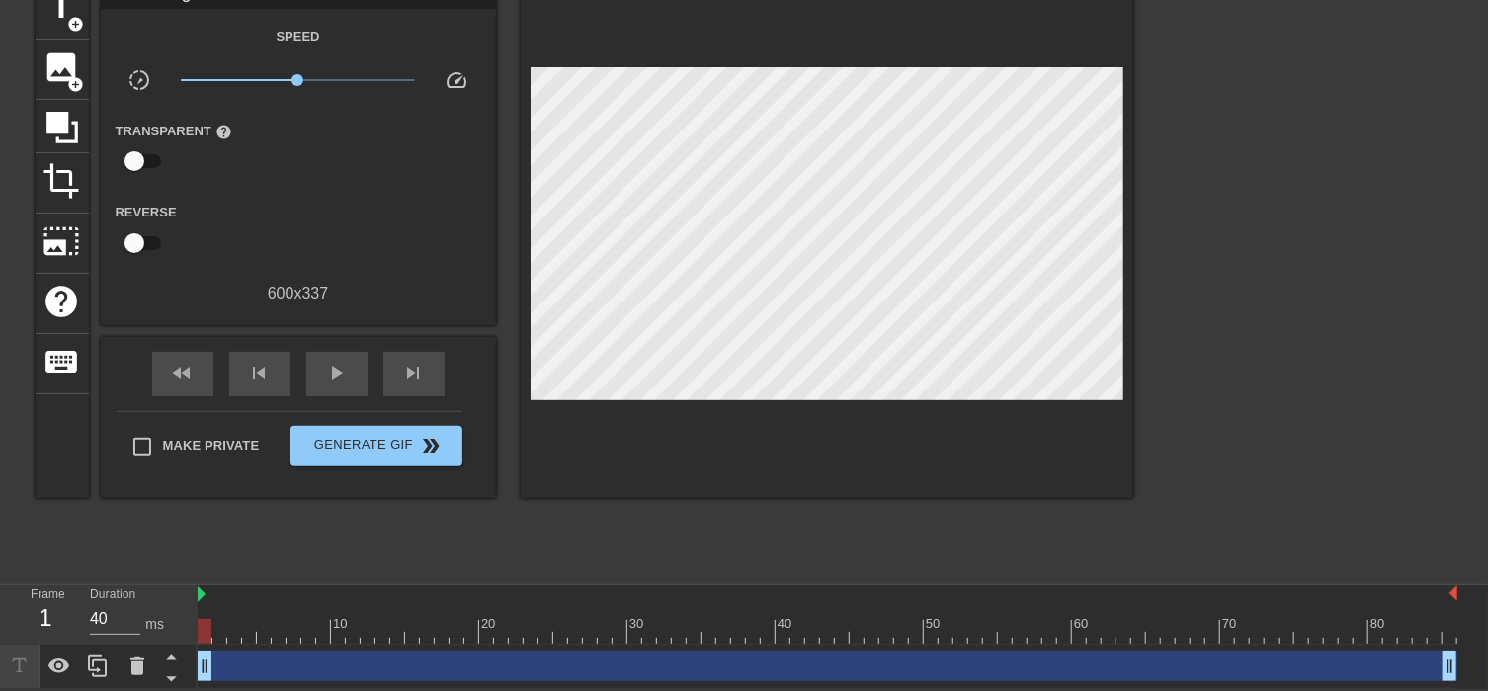
scroll to position [0, 0]
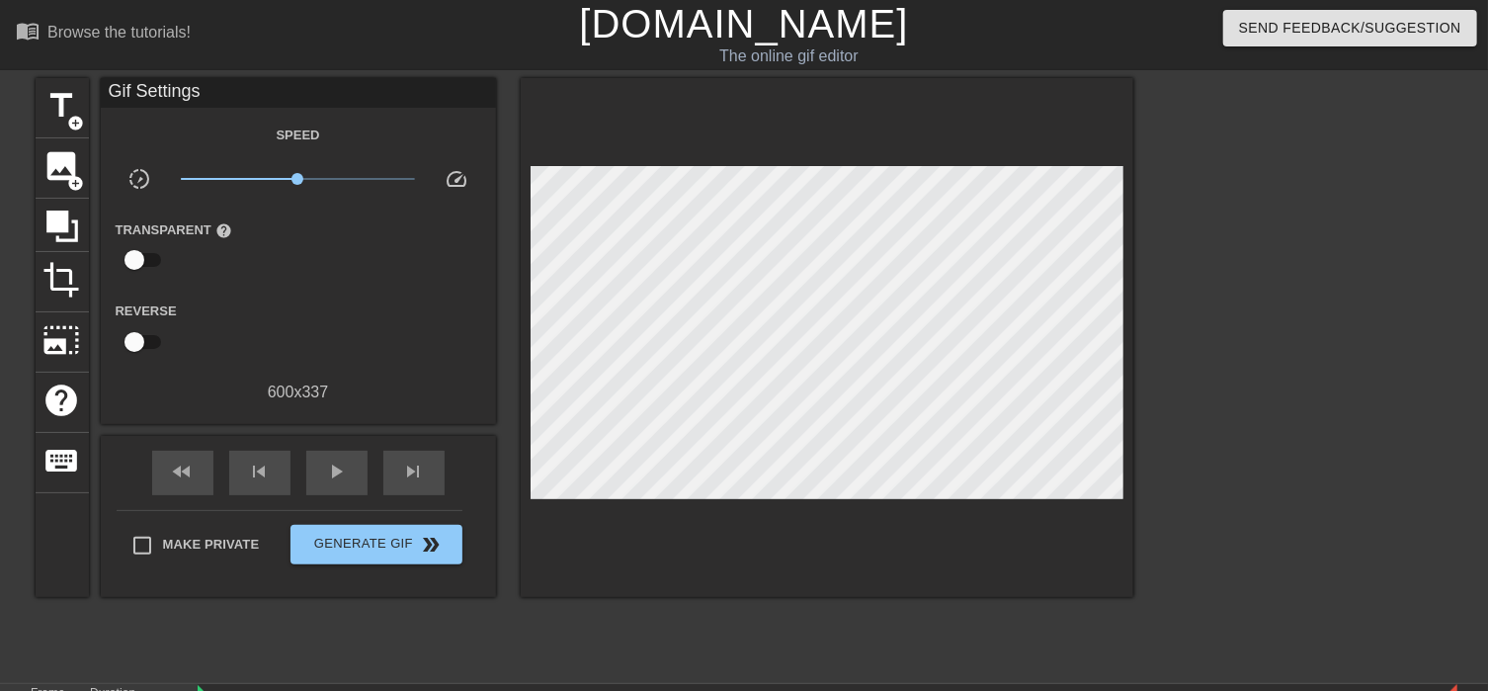
click at [787, 26] on link "[DOMAIN_NAME]" at bounding box center [743, 23] width 329 height 43
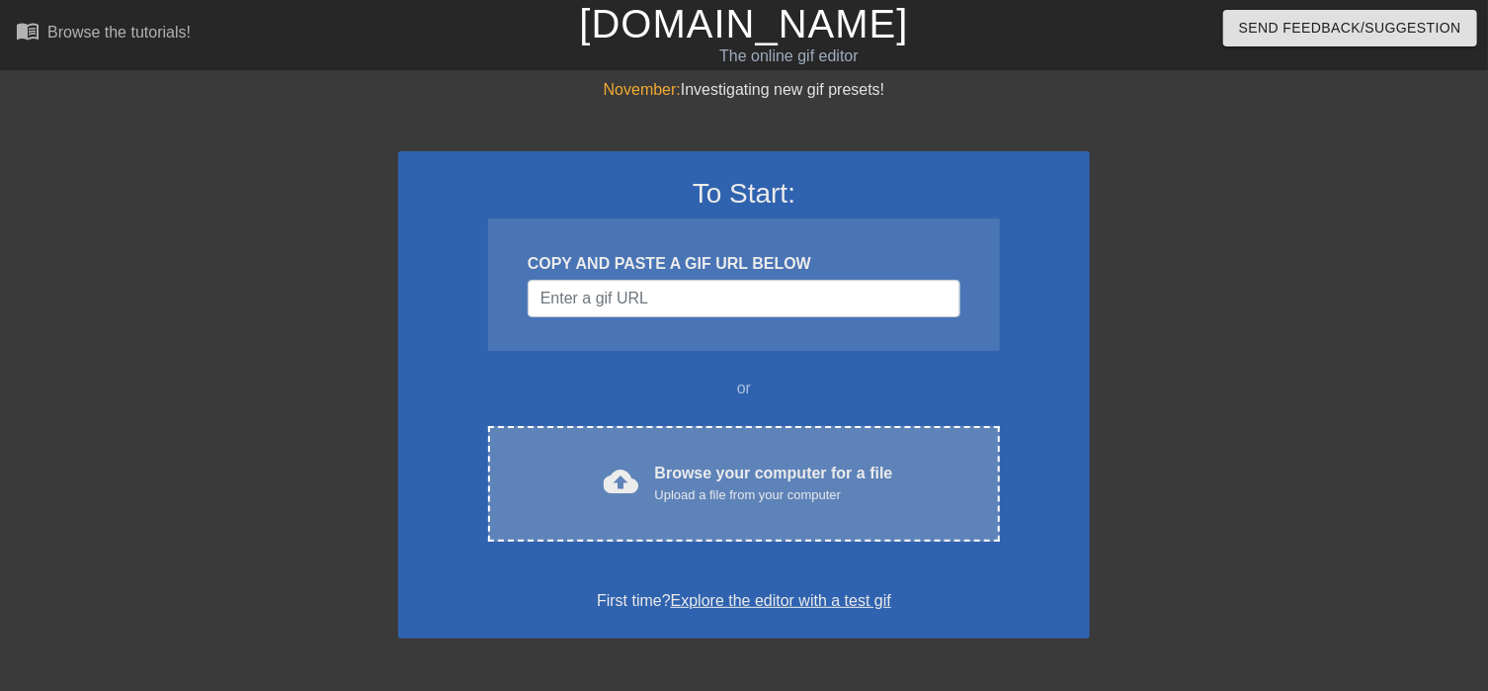
click at [741, 501] on div "Upload a file from your computer" at bounding box center [774, 495] width 238 height 20
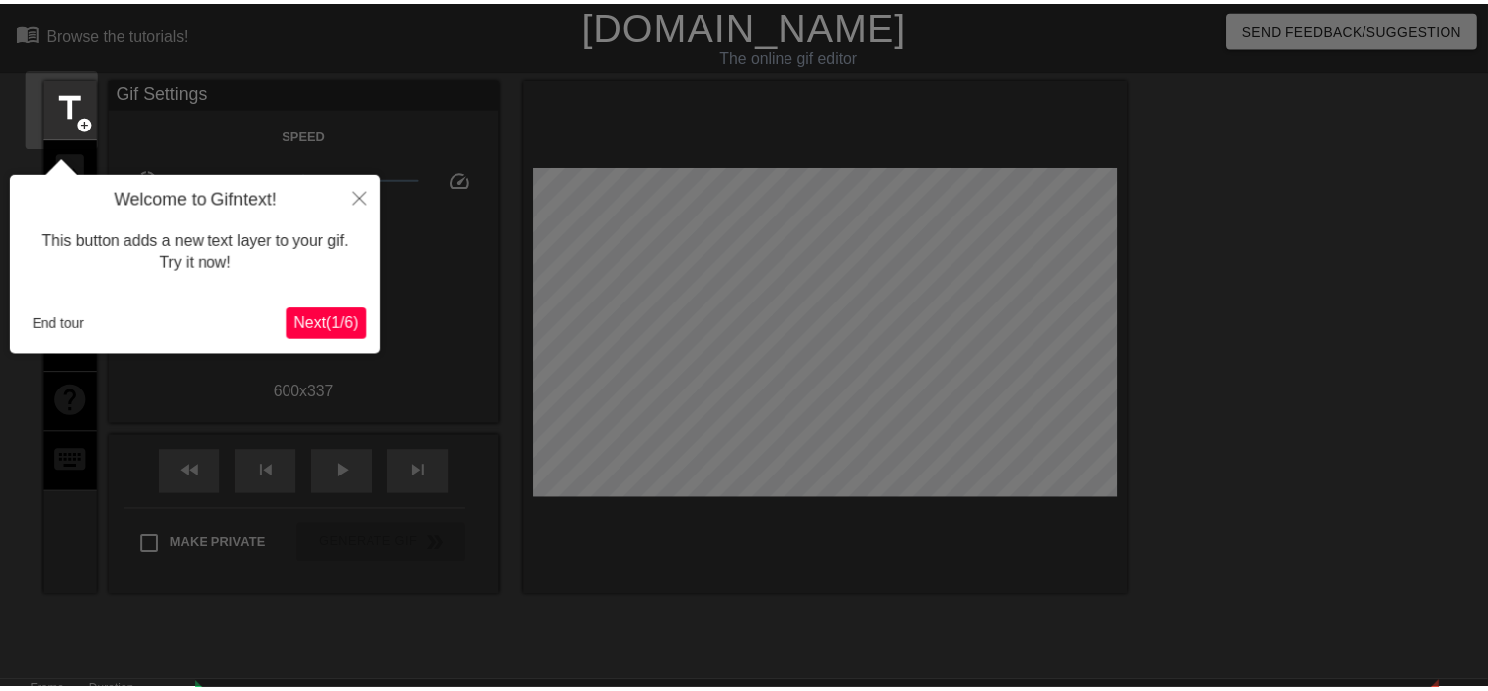
scroll to position [48, 0]
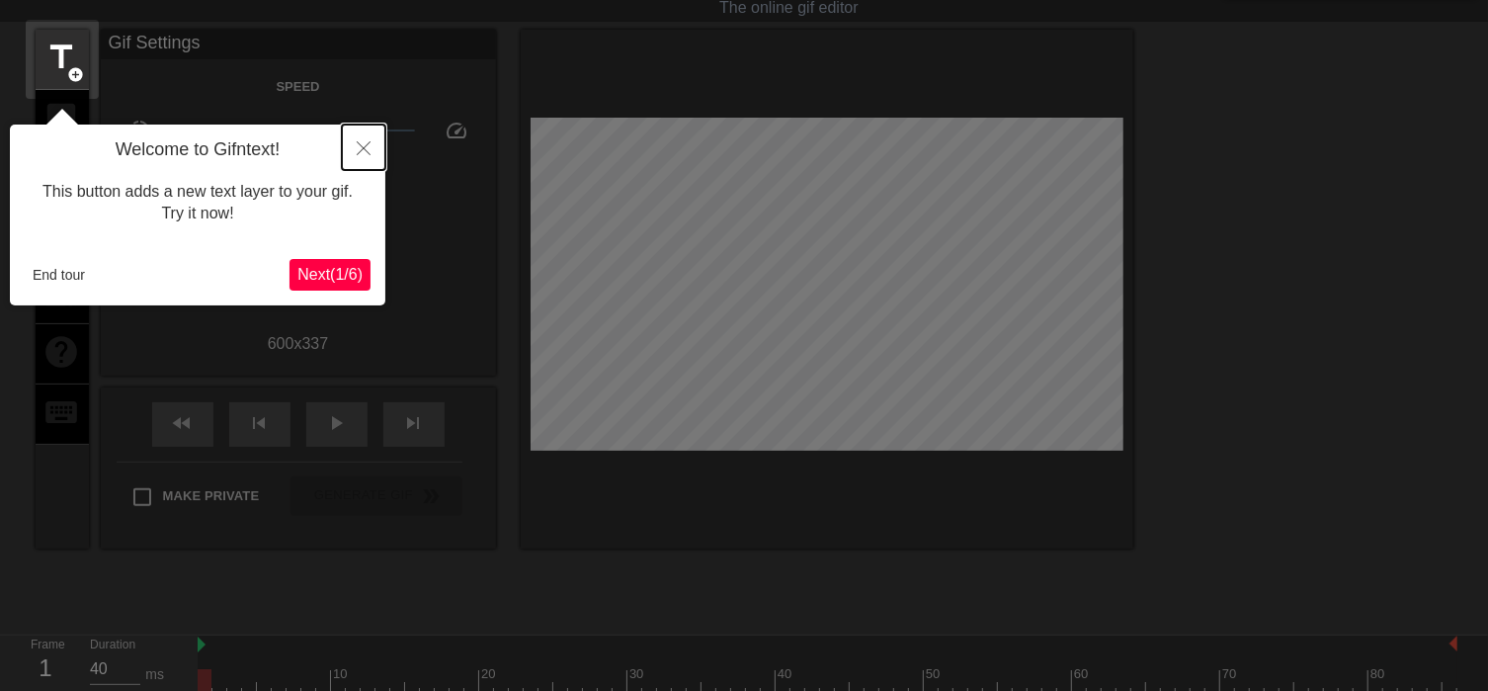
click at [357, 144] on button "Close" at bounding box center [363, 146] width 43 height 45
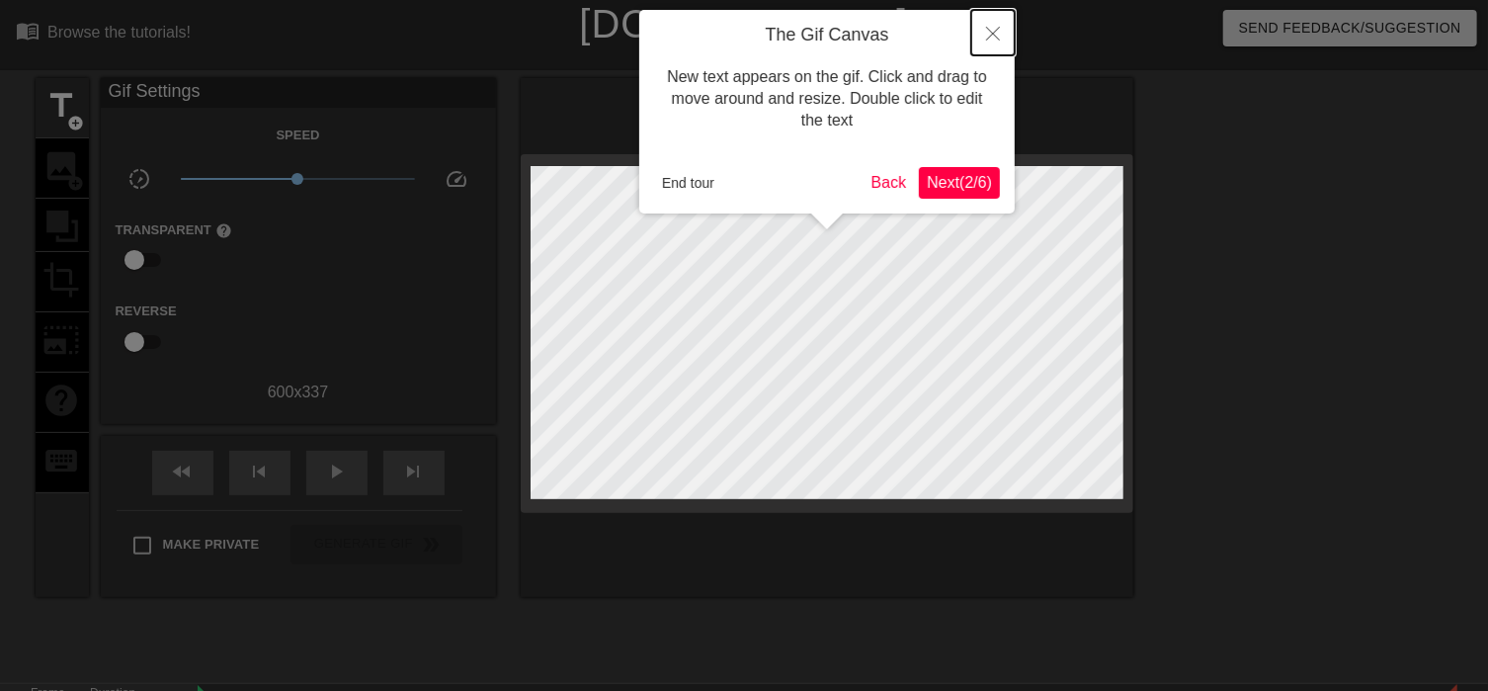
click at [992, 27] on button "Close" at bounding box center [992, 32] width 43 height 45
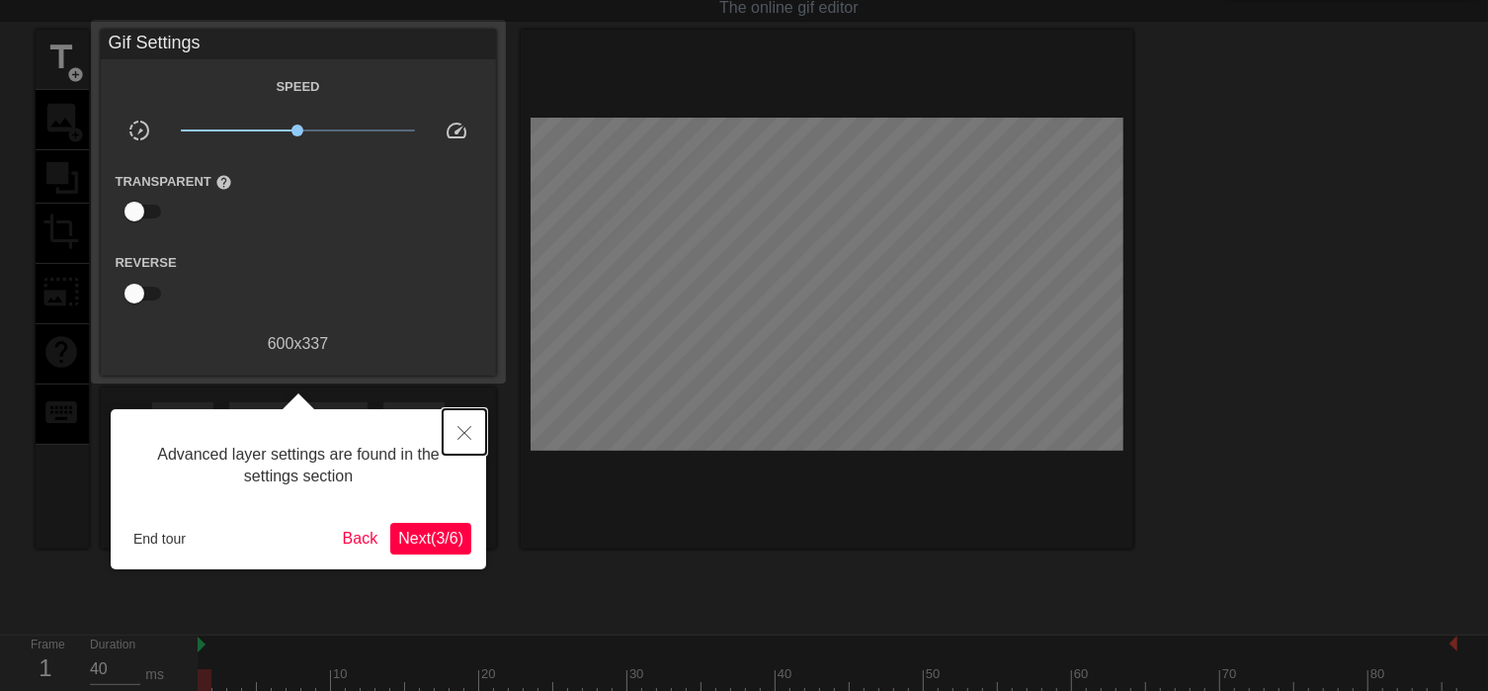
click at [466, 424] on button "Close" at bounding box center [464, 431] width 43 height 45
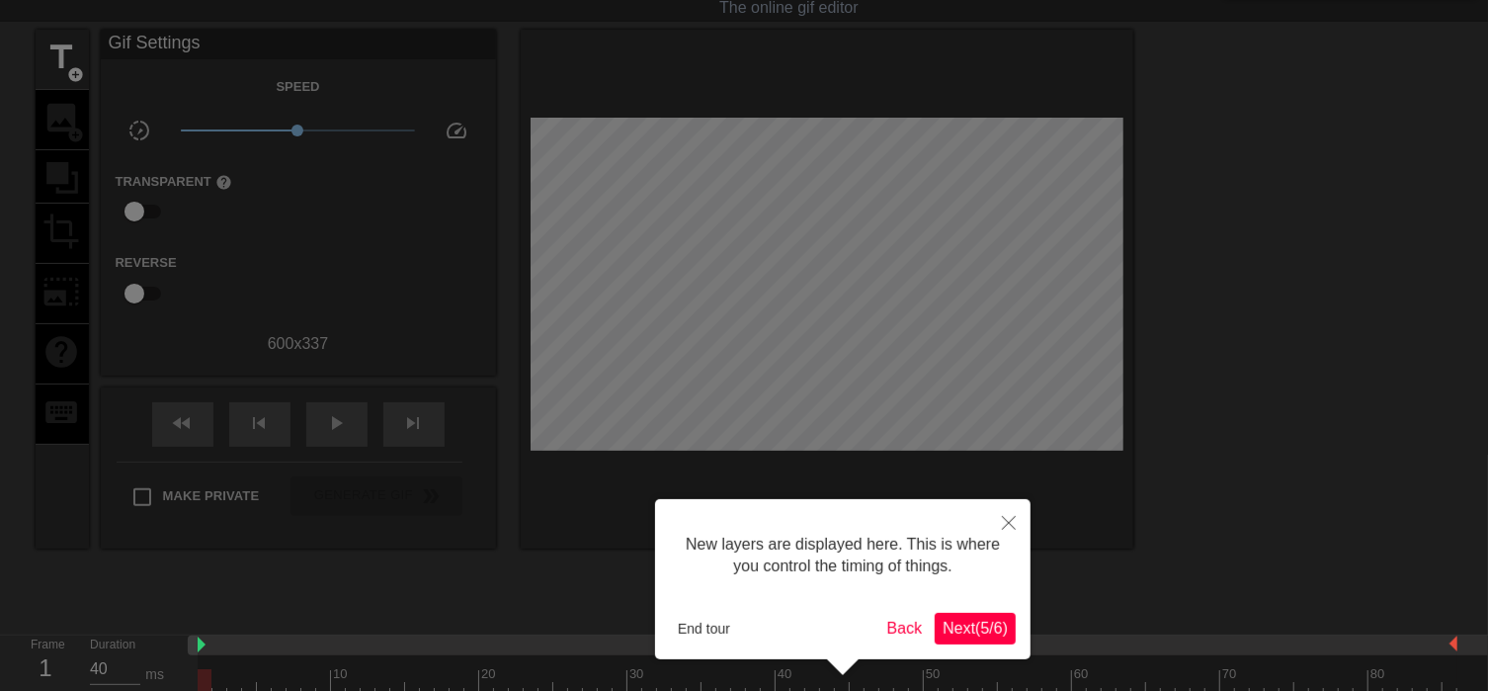
scroll to position [16, 0]
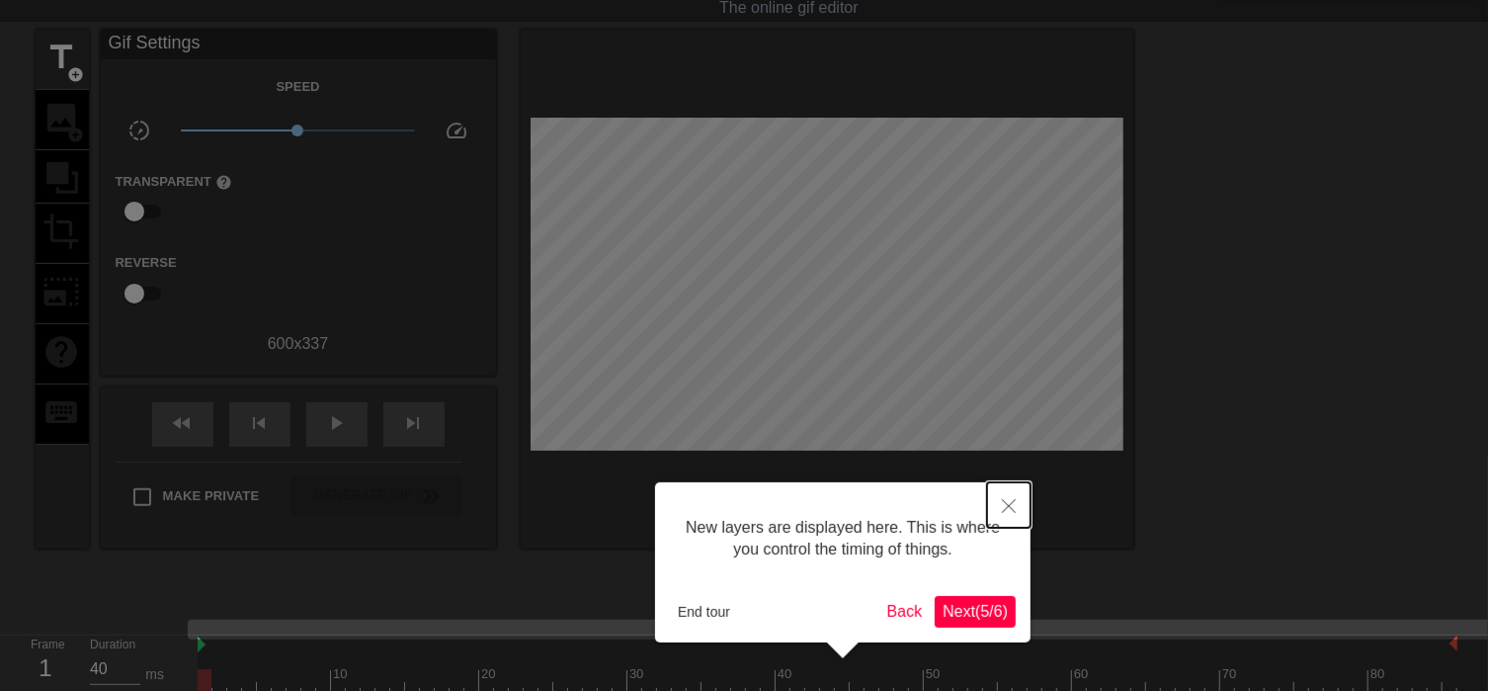
click at [1013, 505] on icon "Close" at bounding box center [1009, 506] width 14 height 14
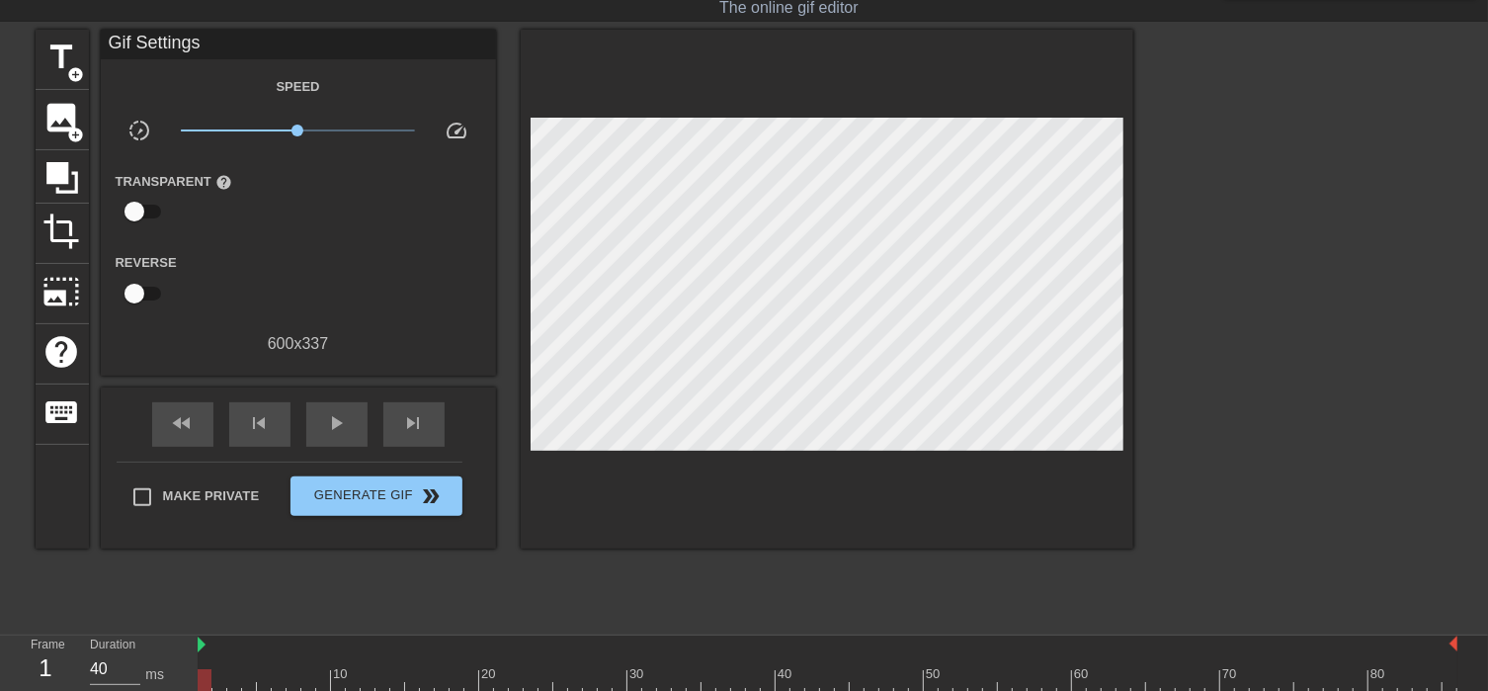
scroll to position [190, 0]
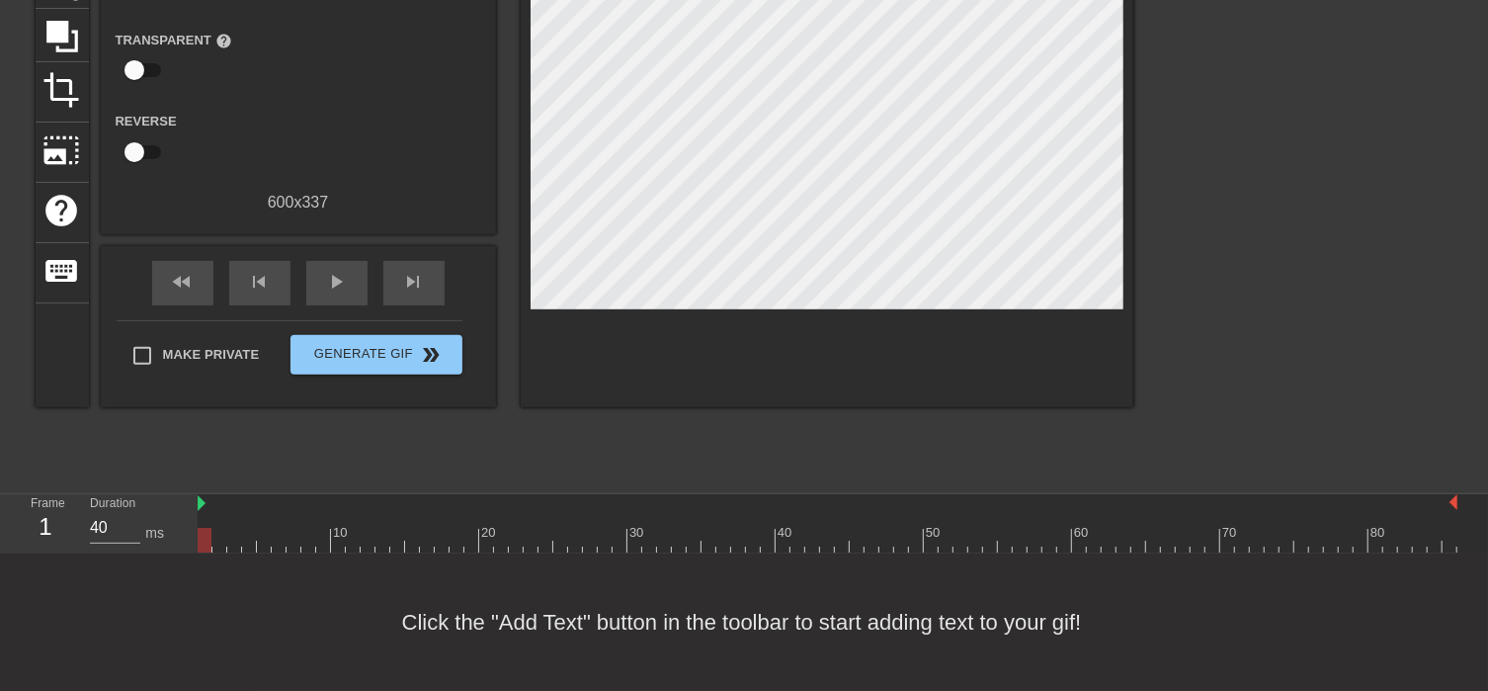
click at [475, 545] on div at bounding box center [828, 540] width 1260 height 25
click at [476, 546] on div at bounding box center [471, 540] width 14 height 25
click at [483, 546] on div at bounding box center [828, 540] width 1260 height 25
click at [489, 546] on div at bounding box center [486, 540] width 14 height 25
click at [499, 546] on div at bounding box center [828, 540] width 1260 height 25
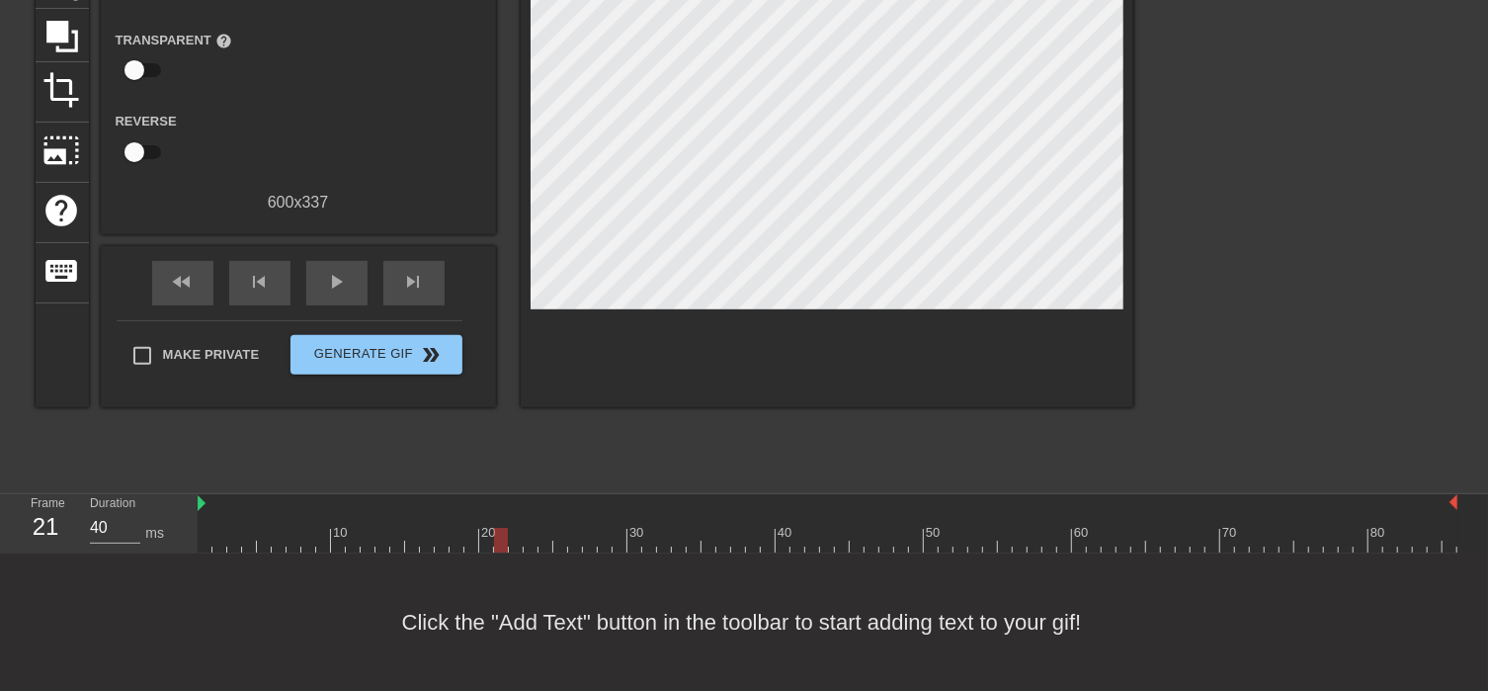
click at [504, 546] on div at bounding box center [501, 540] width 14 height 25
click at [510, 548] on div at bounding box center [828, 540] width 1260 height 25
click at [522, 549] on div at bounding box center [516, 540] width 14 height 25
click at [534, 550] on div at bounding box center [828, 540] width 1260 height 25
click at [513, 550] on div at bounding box center [828, 540] width 1260 height 25
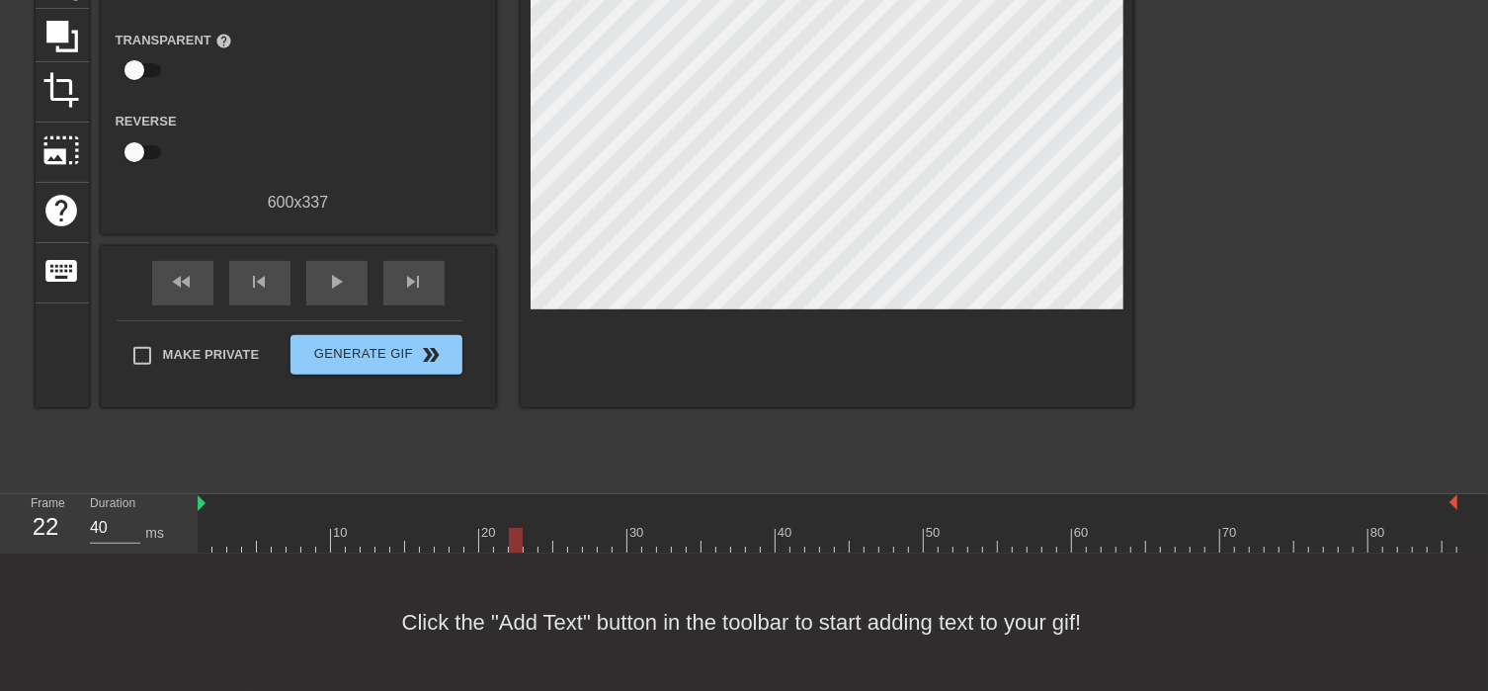
click at [527, 550] on div at bounding box center [828, 540] width 1260 height 25
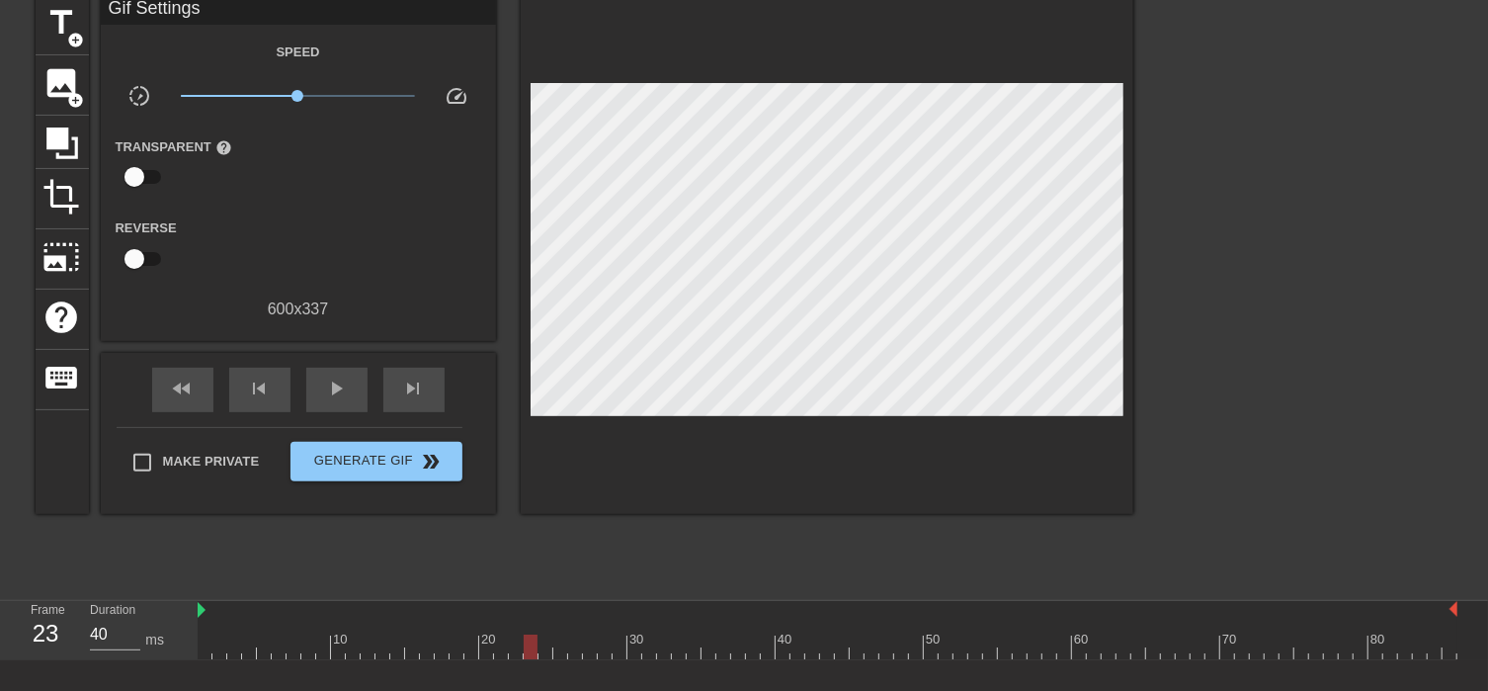
scroll to position [0, 0]
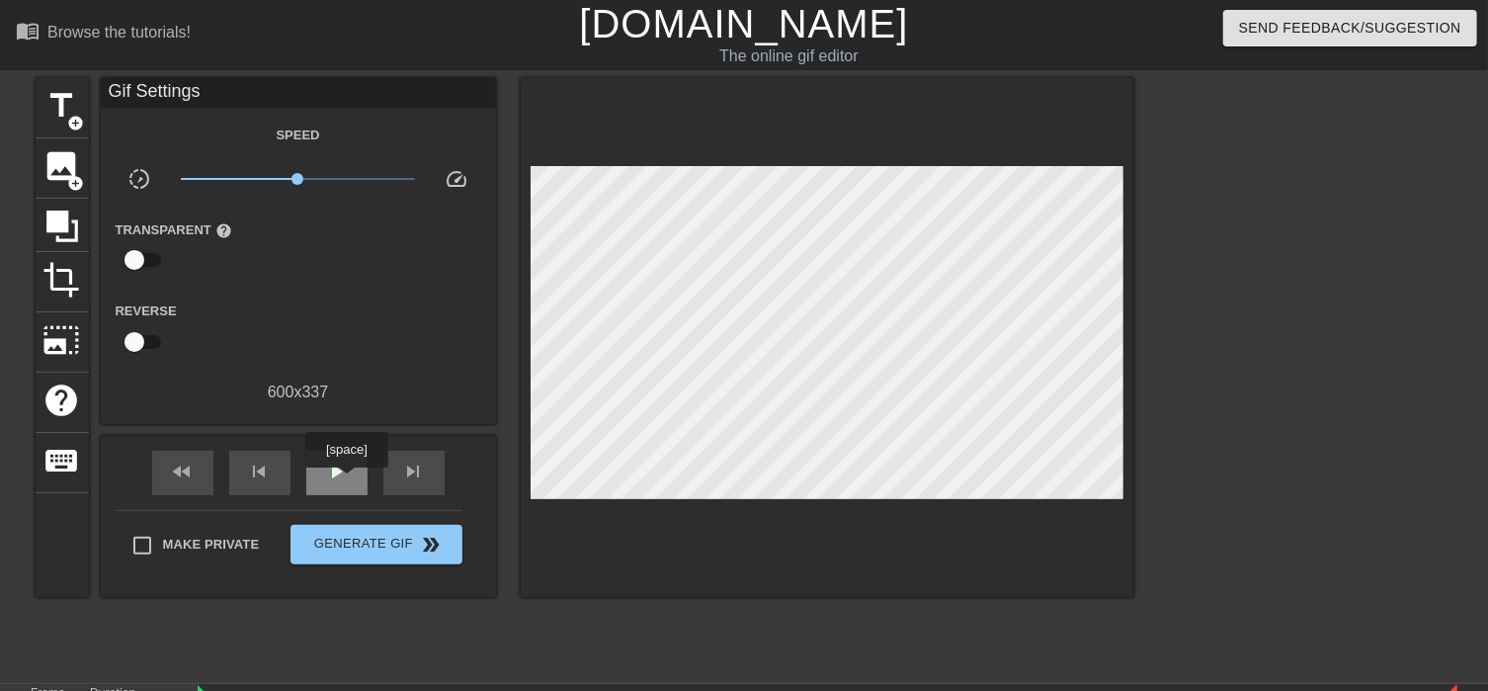
click at [346, 481] on div "play_arrow" at bounding box center [336, 473] width 61 height 44
click at [346, 482] on div "pause" at bounding box center [336, 473] width 61 height 44
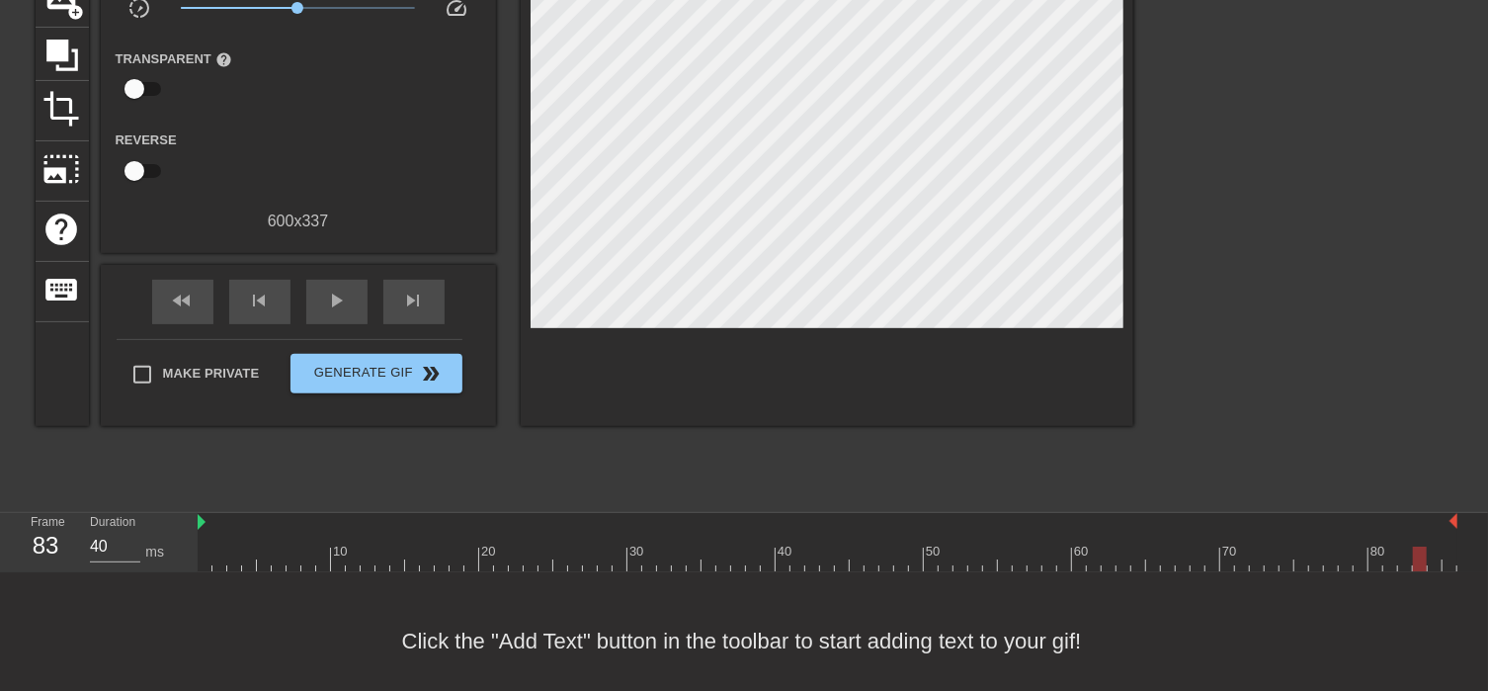
scroll to position [190, 0]
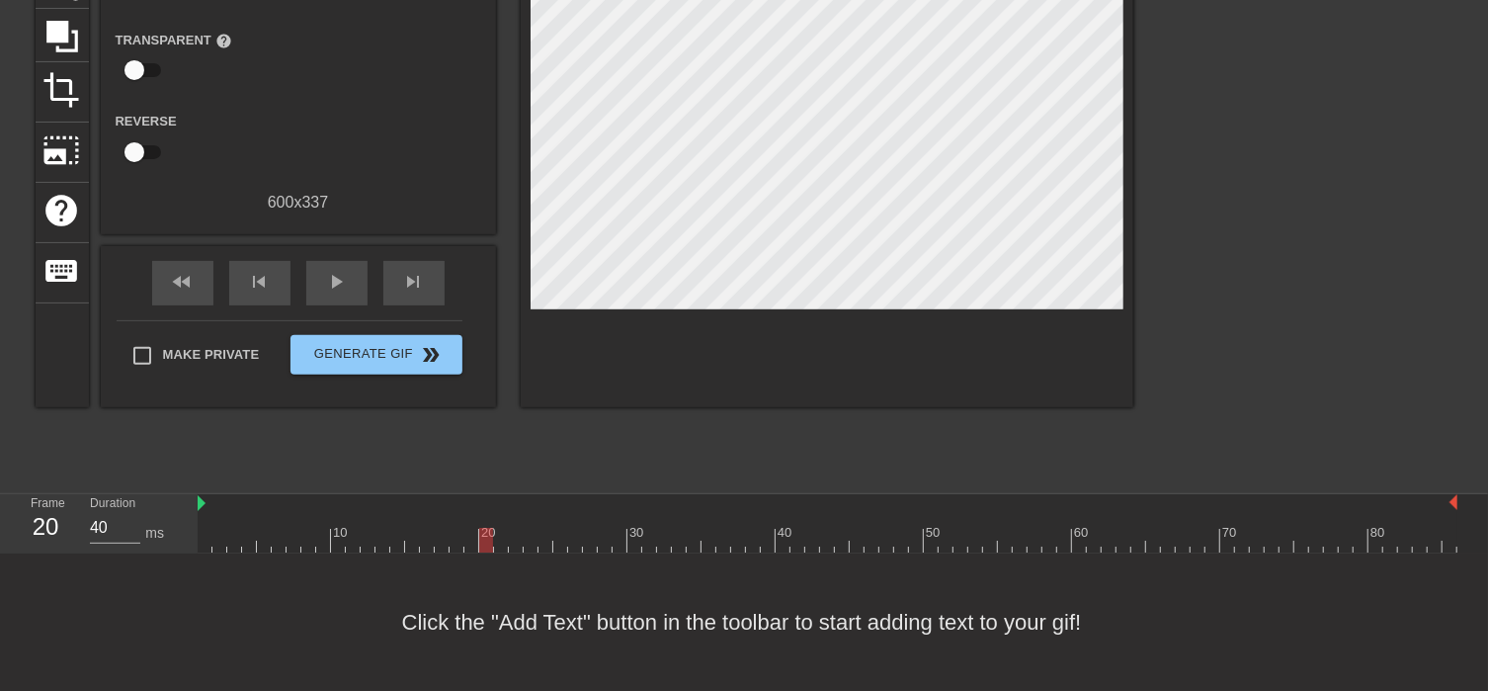
click at [489, 550] on div at bounding box center [828, 540] width 1260 height 25
click at [499, 548] on div at bounding box center [828, 540] width 1260 height 25
click at [510, 548] on div at bounding box center [828, 540] width 1260 height 25
click at [529, 546] on div at bounding box center [828, 540] width 1260 height 25
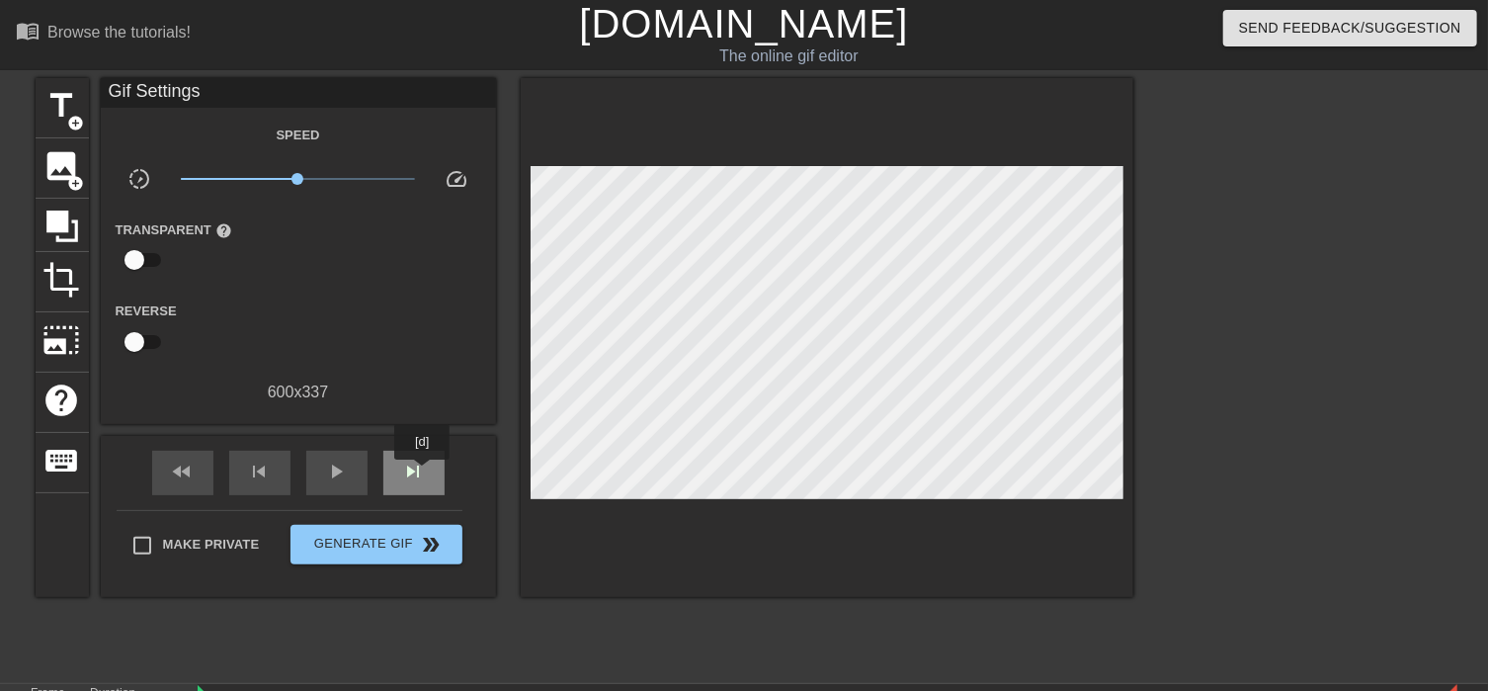
click at [423, 473] on span "skip_next" at bounding box center [414, 471] width 24 height 24
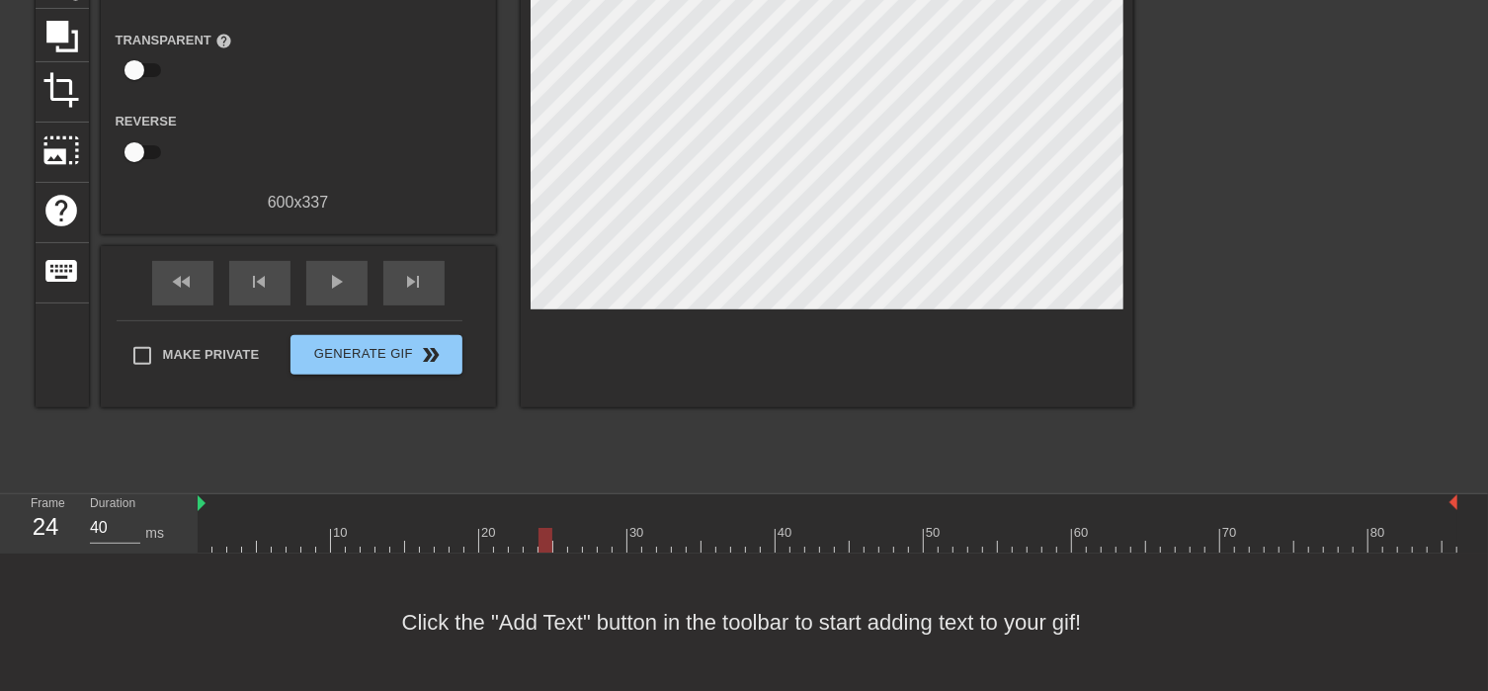
scroll to position [83, 0]
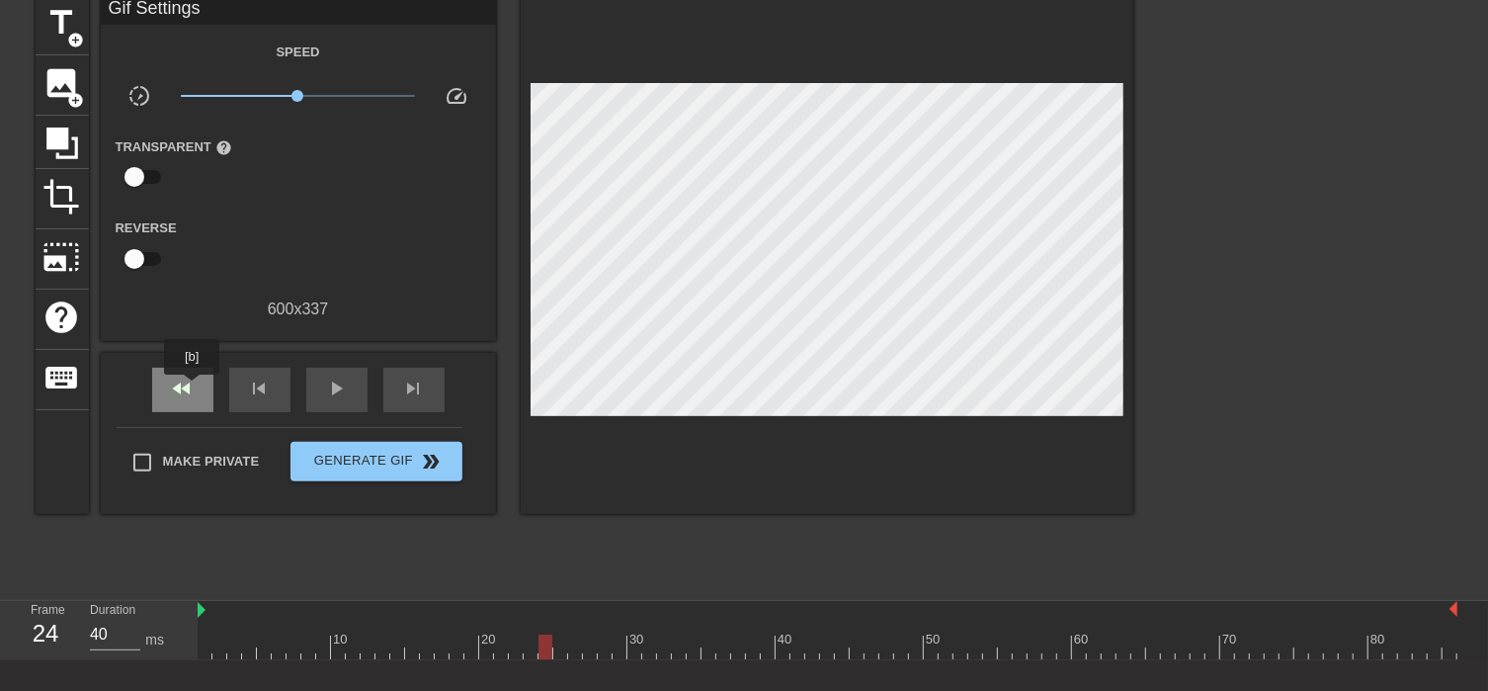
click at [193, 387] on span "fast_rewind" at bounding box center [183, 388] width 24 height 24
click at [514, 656] on div at bounding box center [828, 646] width 1260 height 25
click at [420, 387] on span "skip_next" at bounding box center [414, 388] width 24 height 24
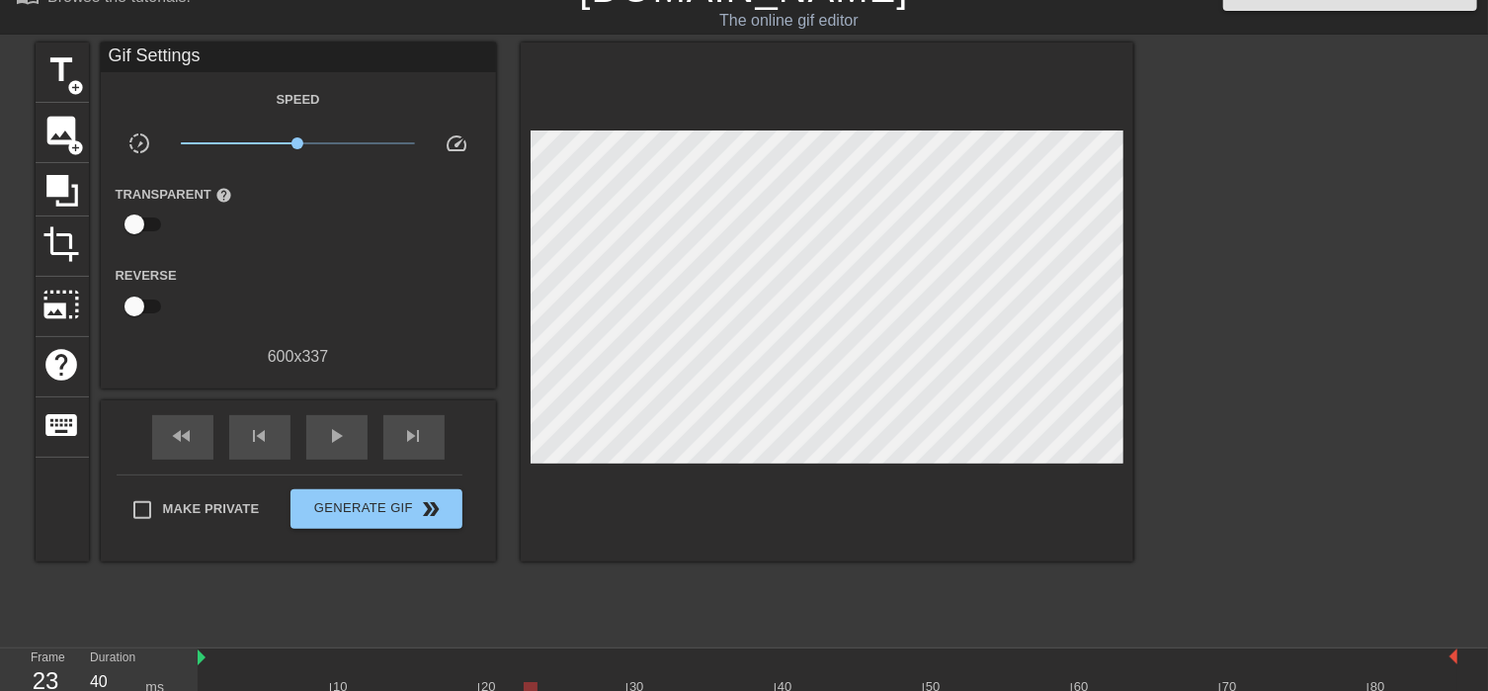
scroll to position [0, 0]
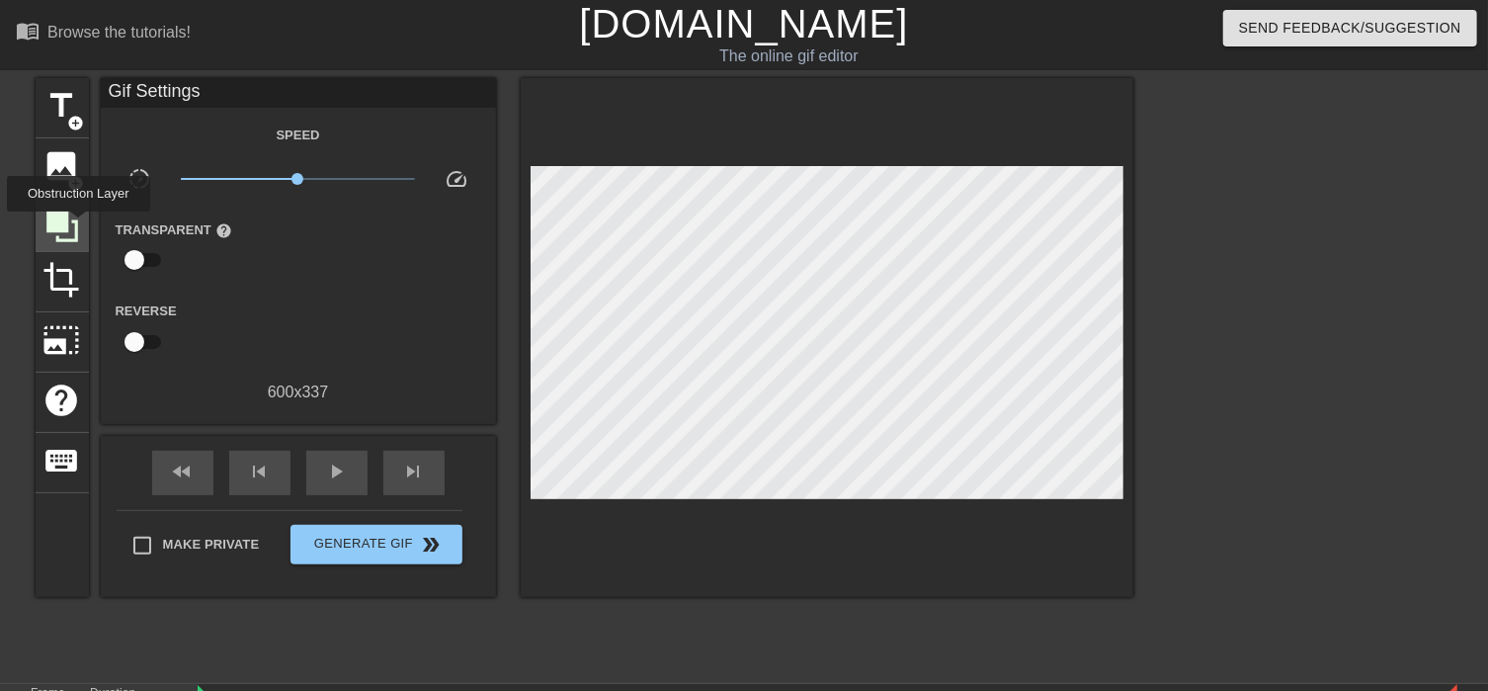
click at [78, 225] on icon at bounding box center [62, 226] width 38 height 38
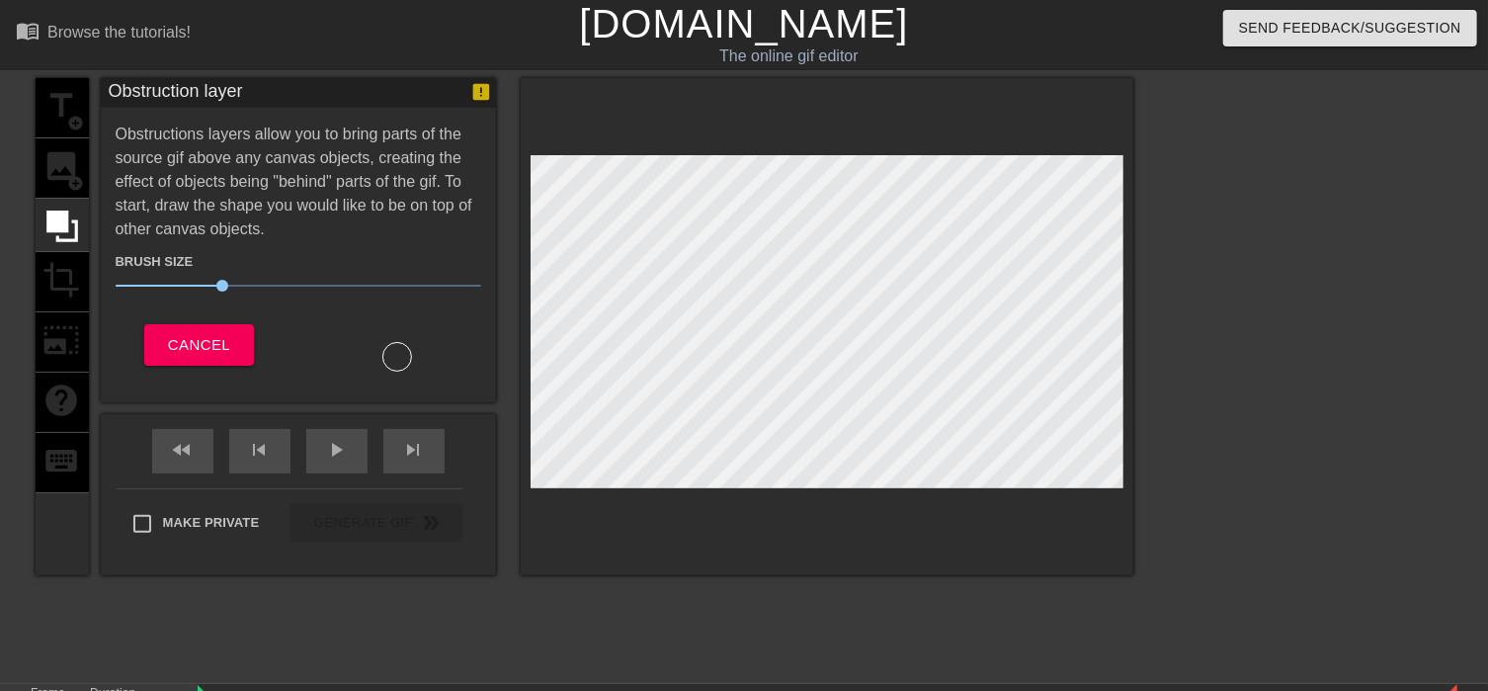
click at [396, 357] on div at bounding box center [397, 357] width 30 height 30
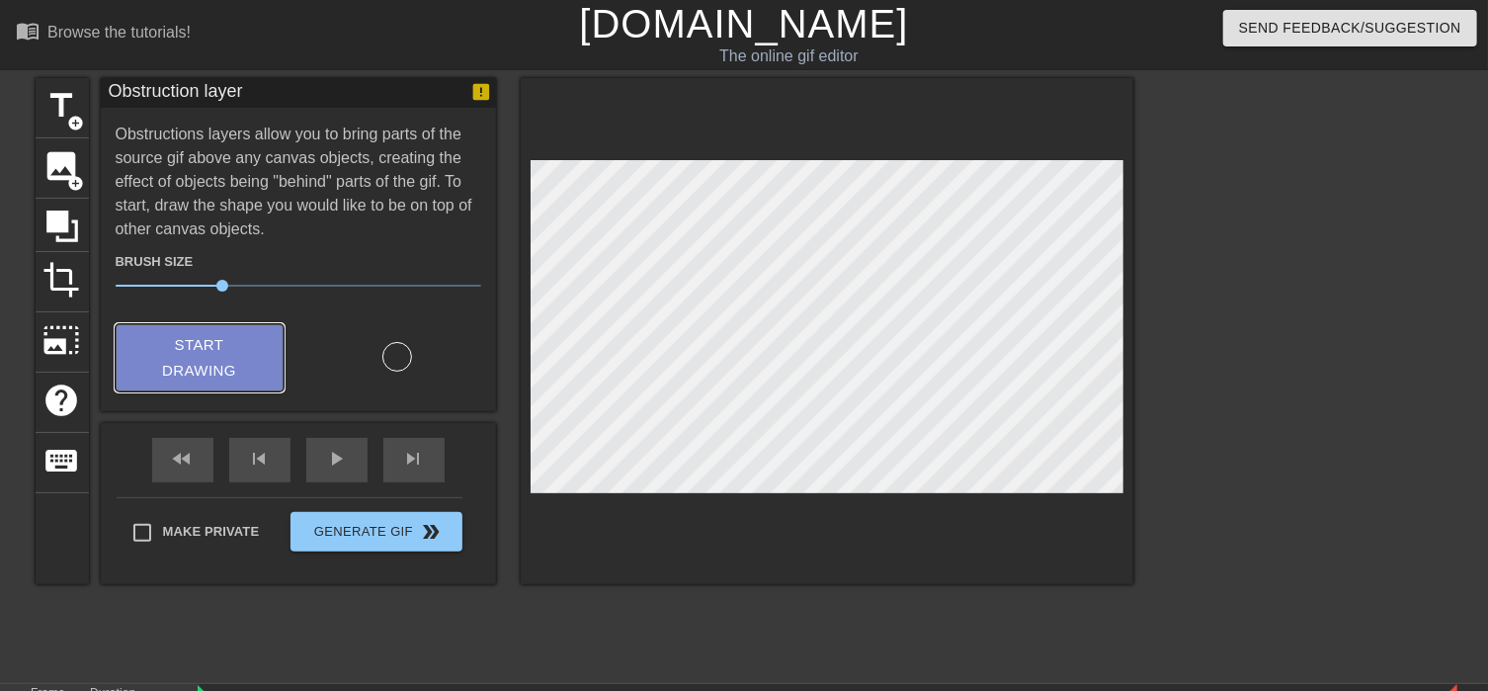
click at [262, 341] on button "Start Drawing" at bounding box center [200, 358] width 168 height 68
click at [192, 374] on span "Start Drawing" at bounding box center [199, 358] width 121 height 52
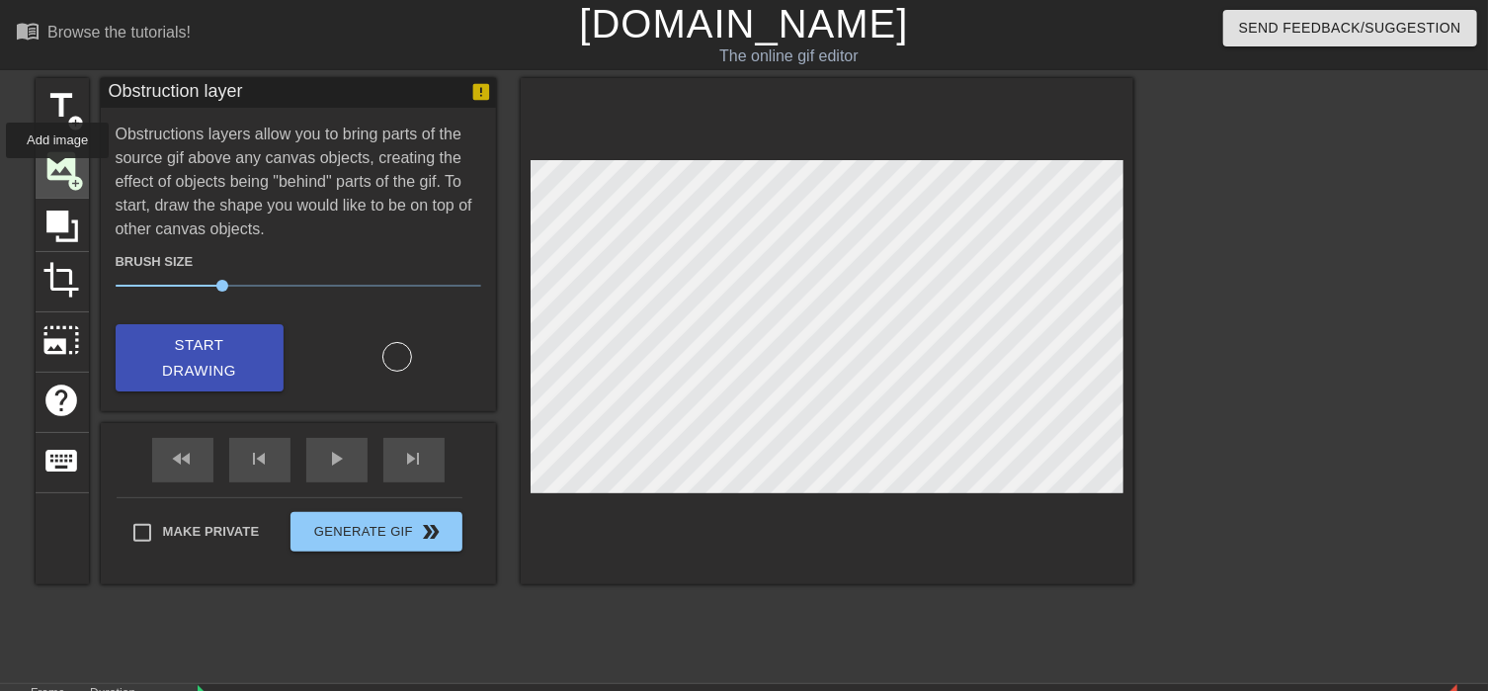
click at [57, 172] on span "image" at bounding box center [62, 166] width 38 height 38
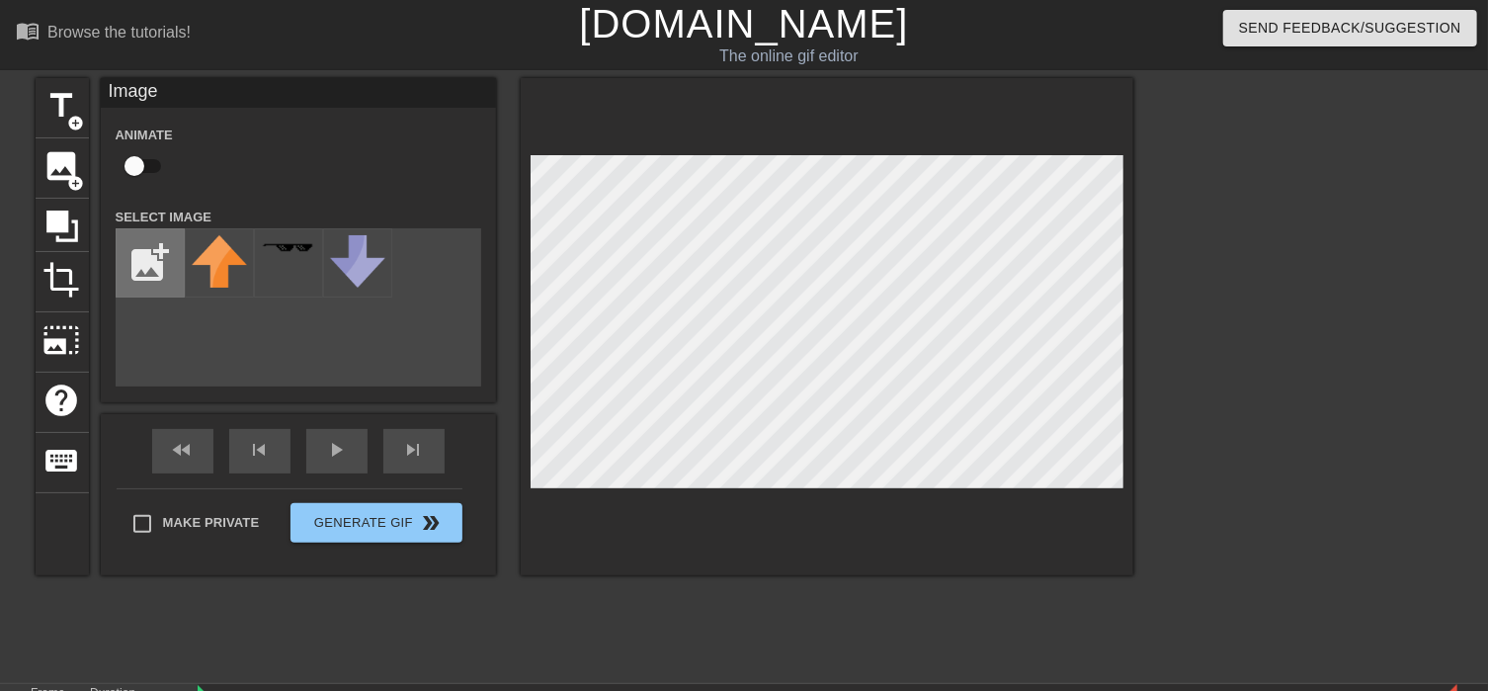
click at [140, 269] on input "file" at bounding box center [150, 262] width 67 height 67
type input "C:\fakepath\2df.jpg"
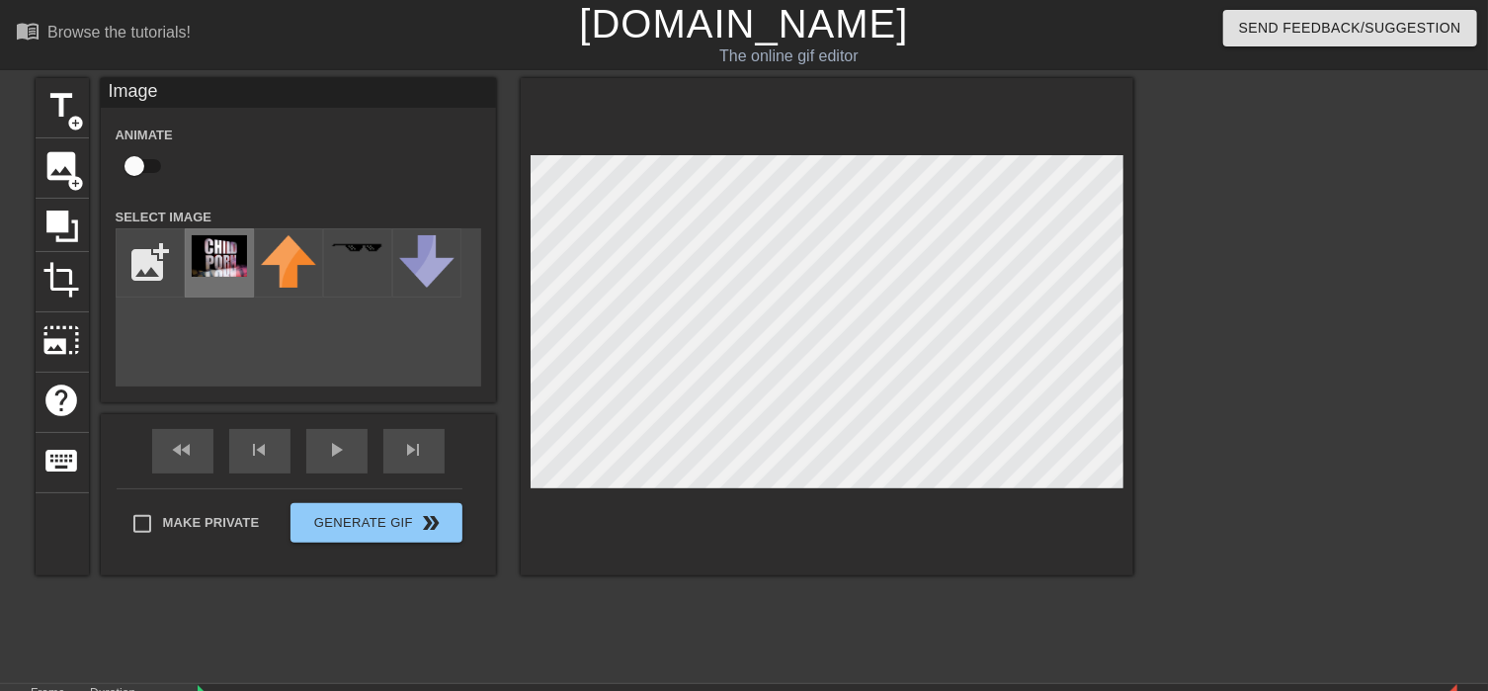
click at [209, 244] on img at bounding box center [219, 255] width 55 height 41
click at [717, 502] on div at bounding box center [827, 326] width 613 height 497
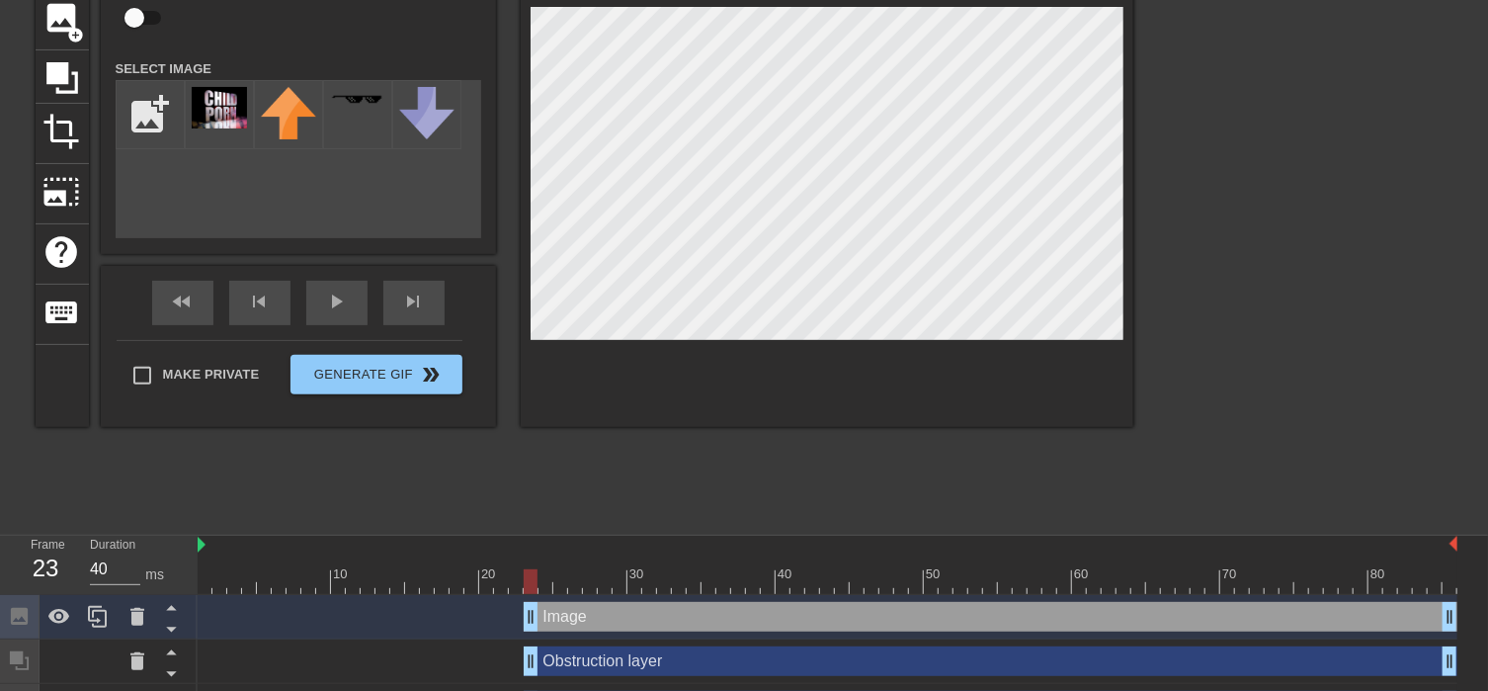
scroll to position [233, 0]
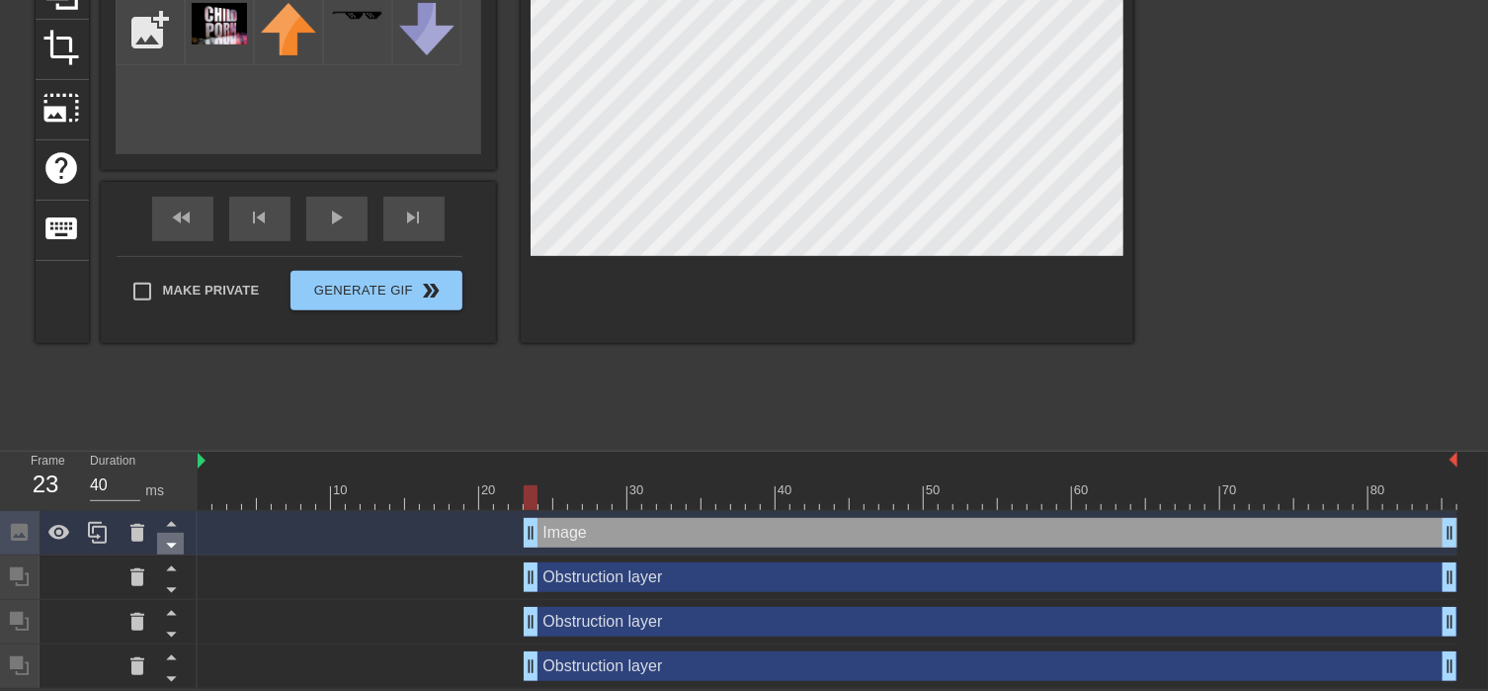
click at [177, 540] on icon at bounding box center [171, 545] width 25 height 25
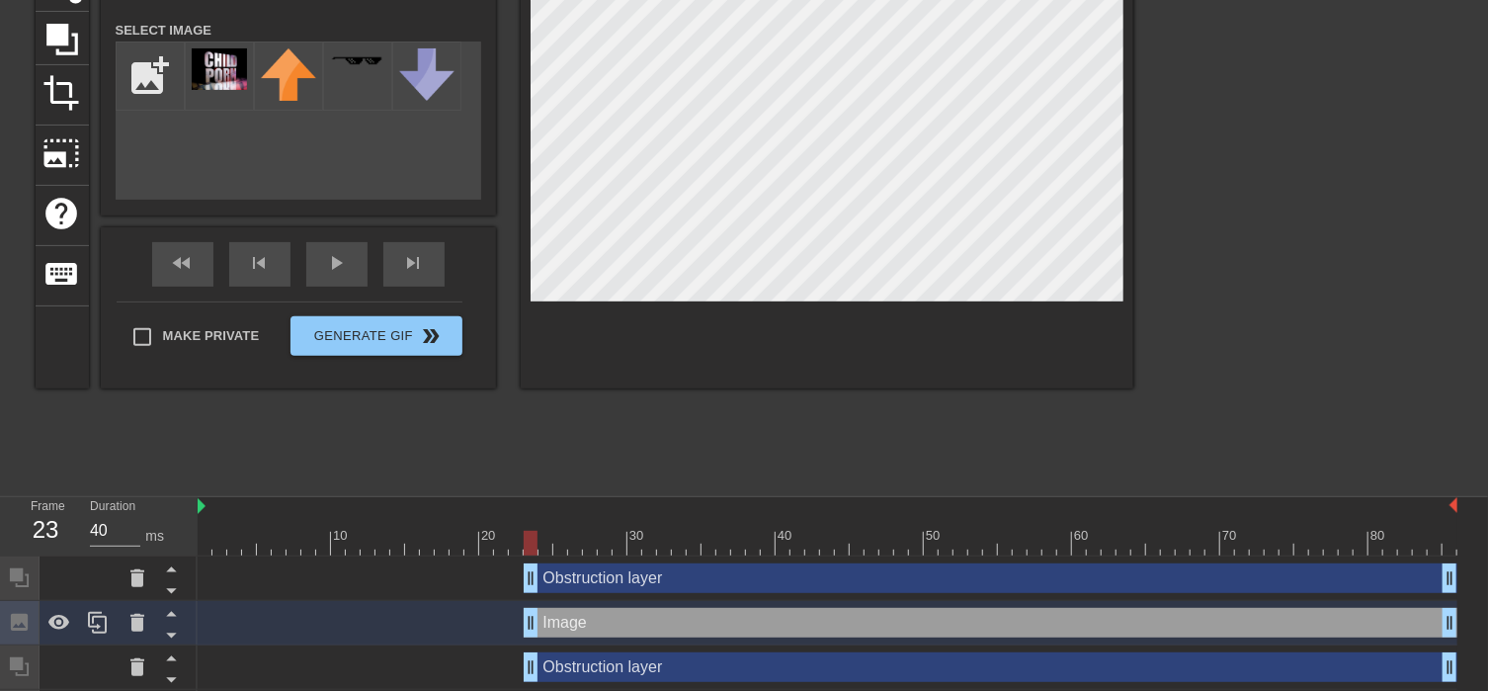
scroll to position [127, 0]
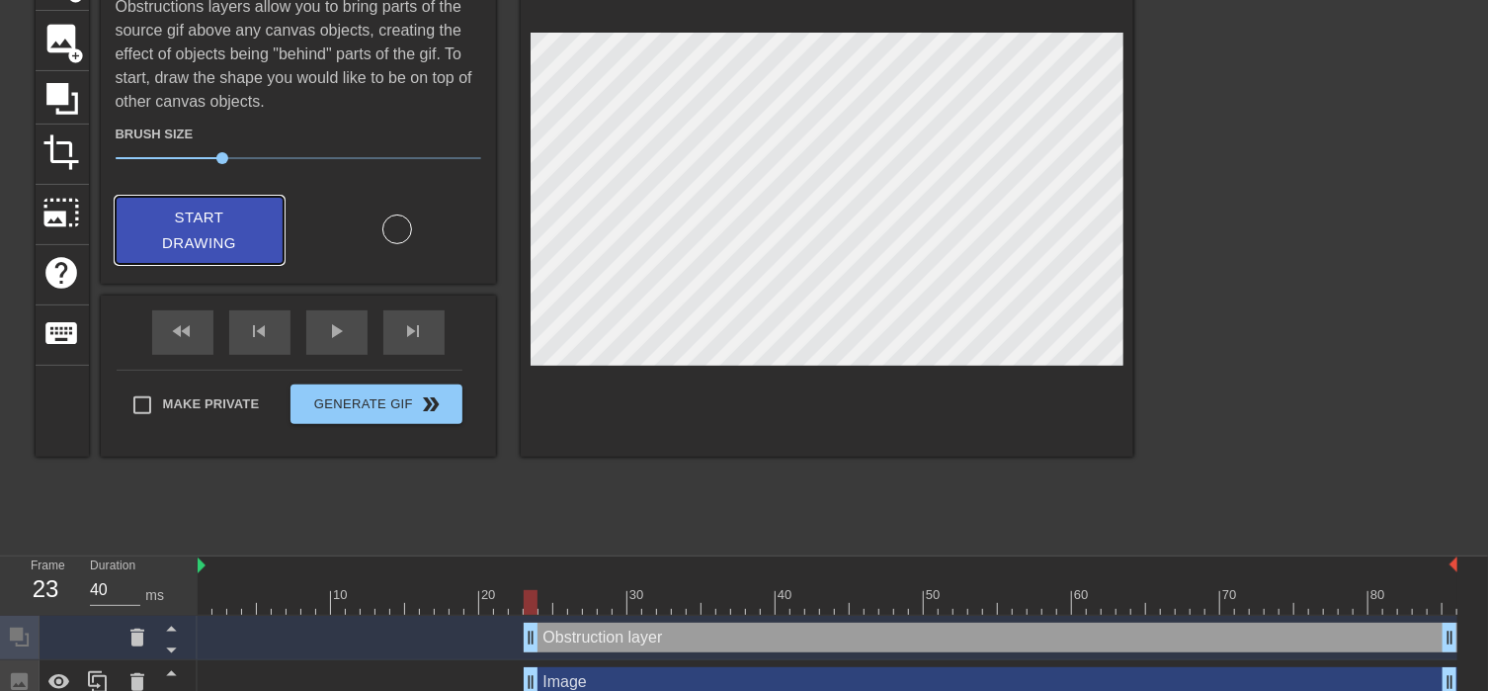
click at [238, 234] on span "Start Drawing" at bounding box center [199, 231] width 121 height 52
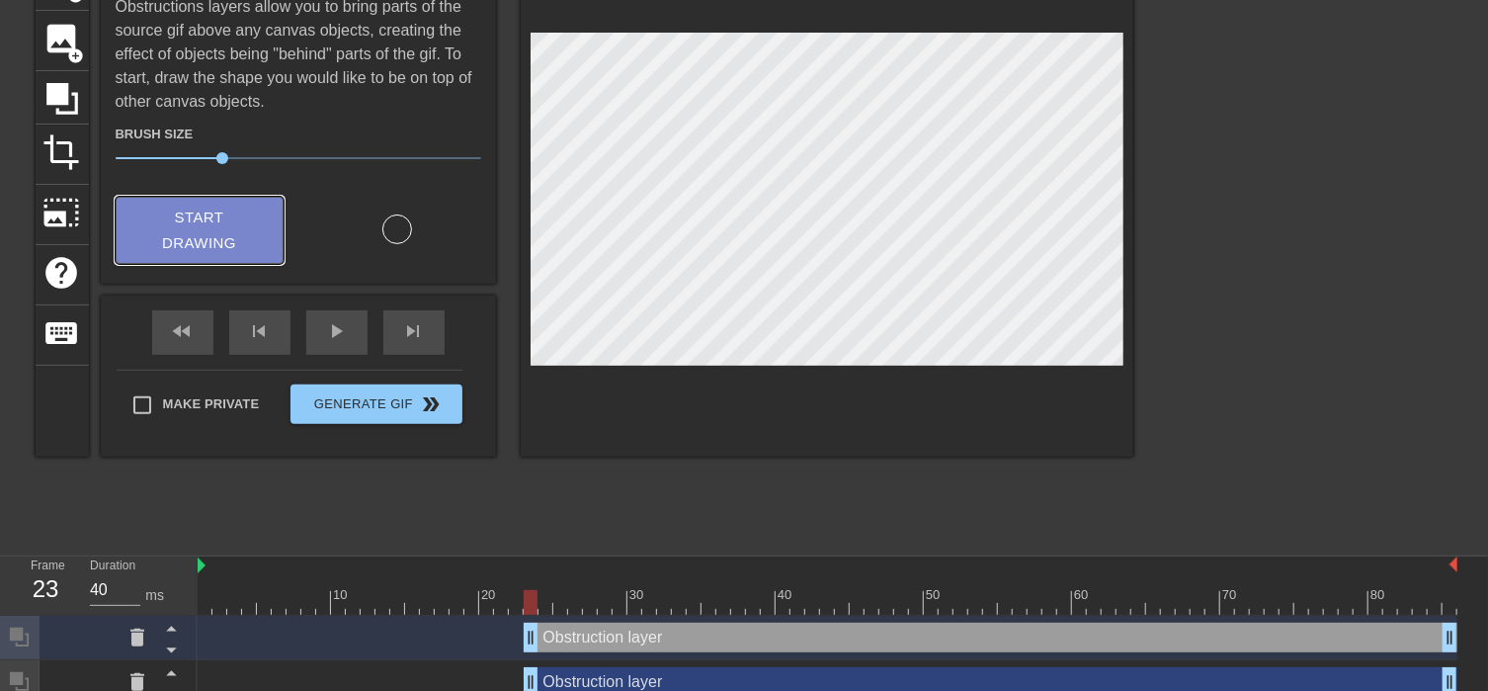
click at [220, 224] on span "Start Drawing" at bounding box center [199, 231] width 121 height 52
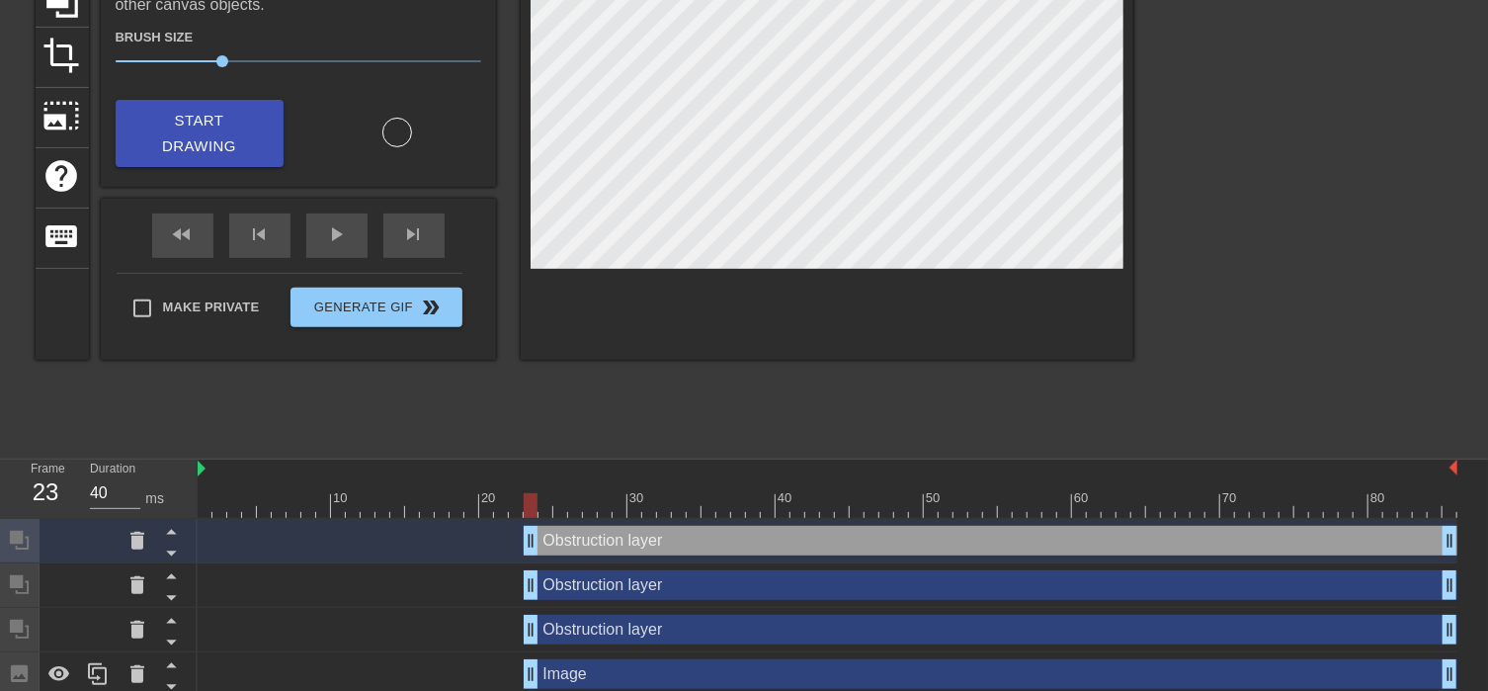
scroll to position [323, 0]
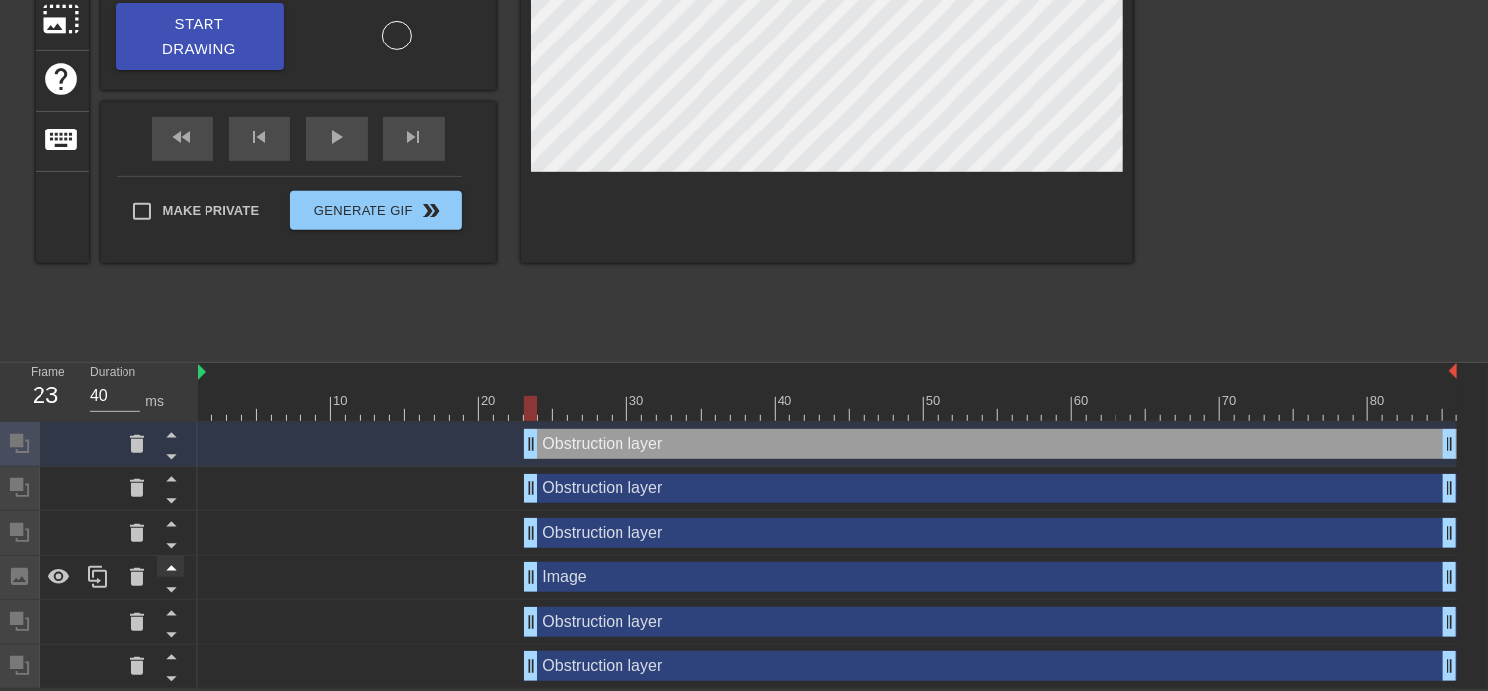
click at [171, 561] on icon at bounding box center [171, 567] width 25 height 25
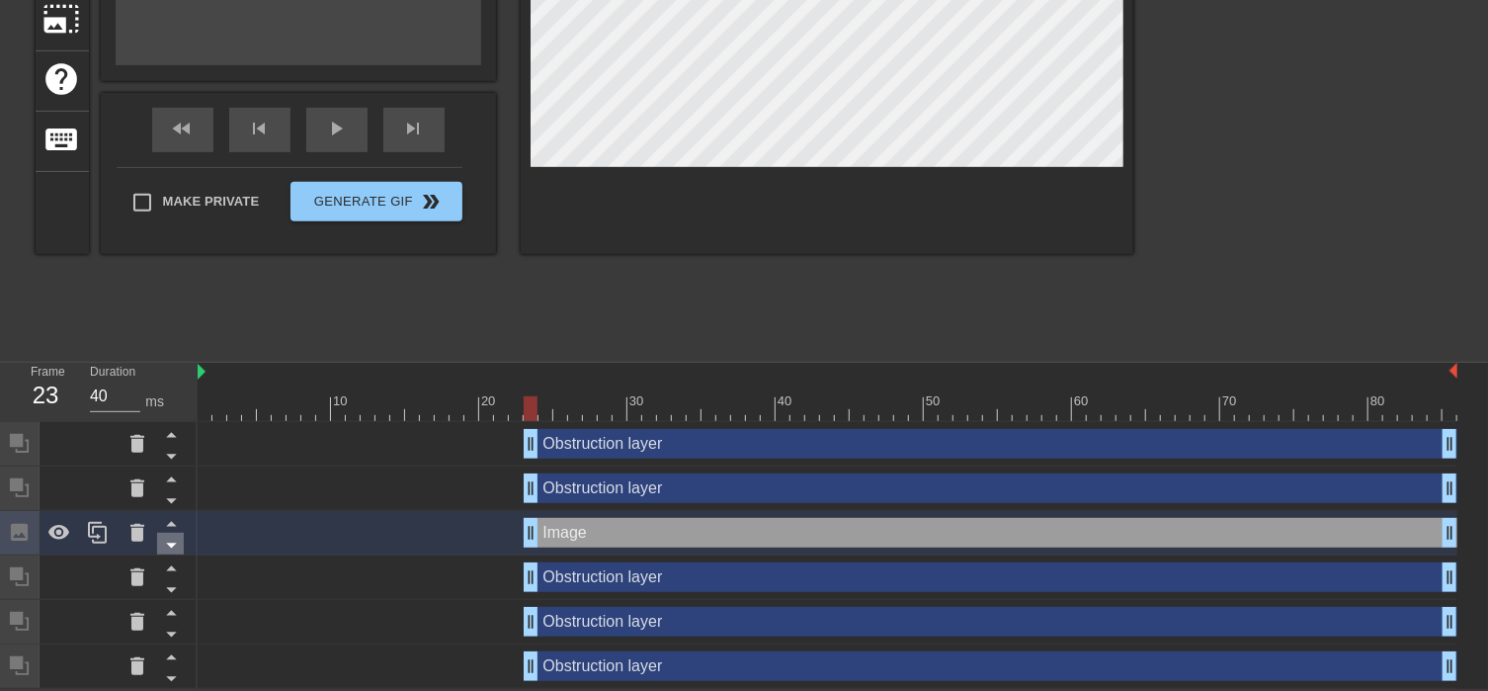
click at [171, 547] on icon at bounding box center [171, 545] width 25 height 25
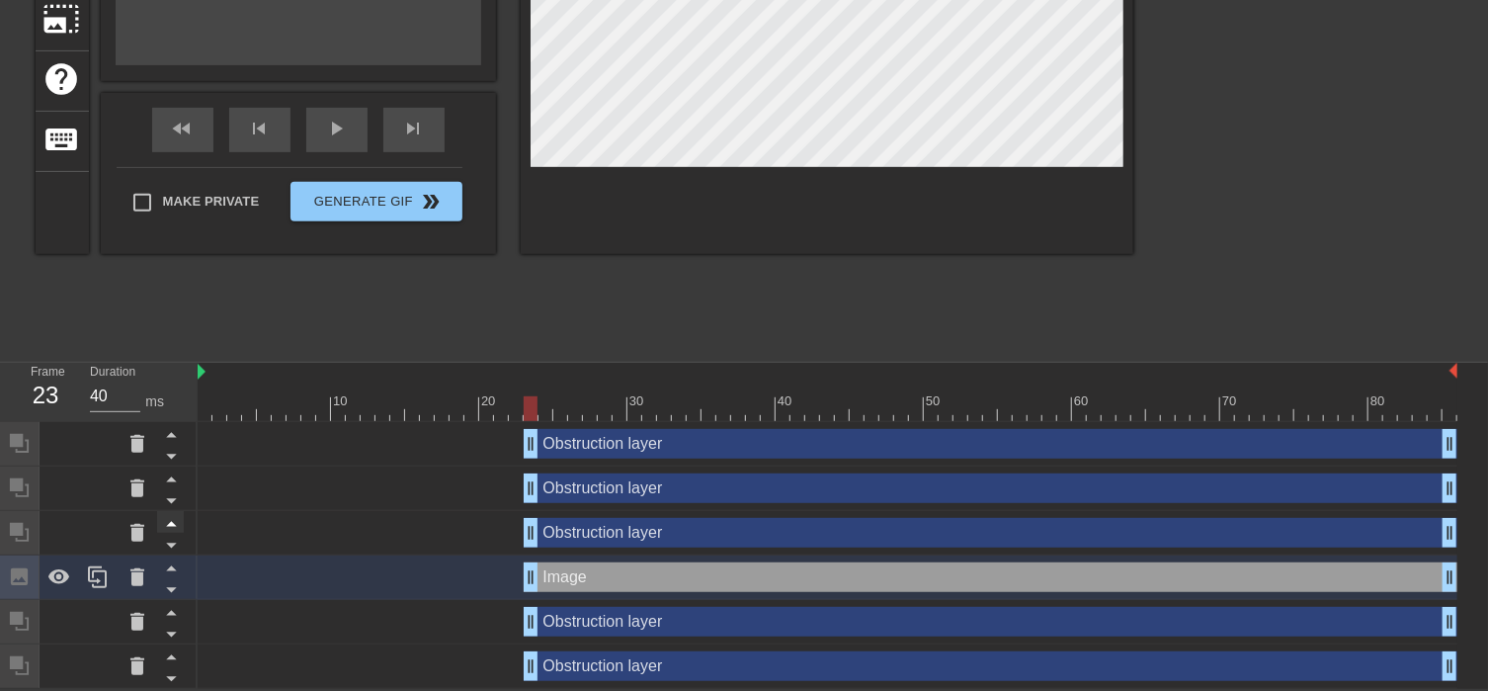
click at [170, 528] on icon at bounding box center [171, 523] width 25 height 25
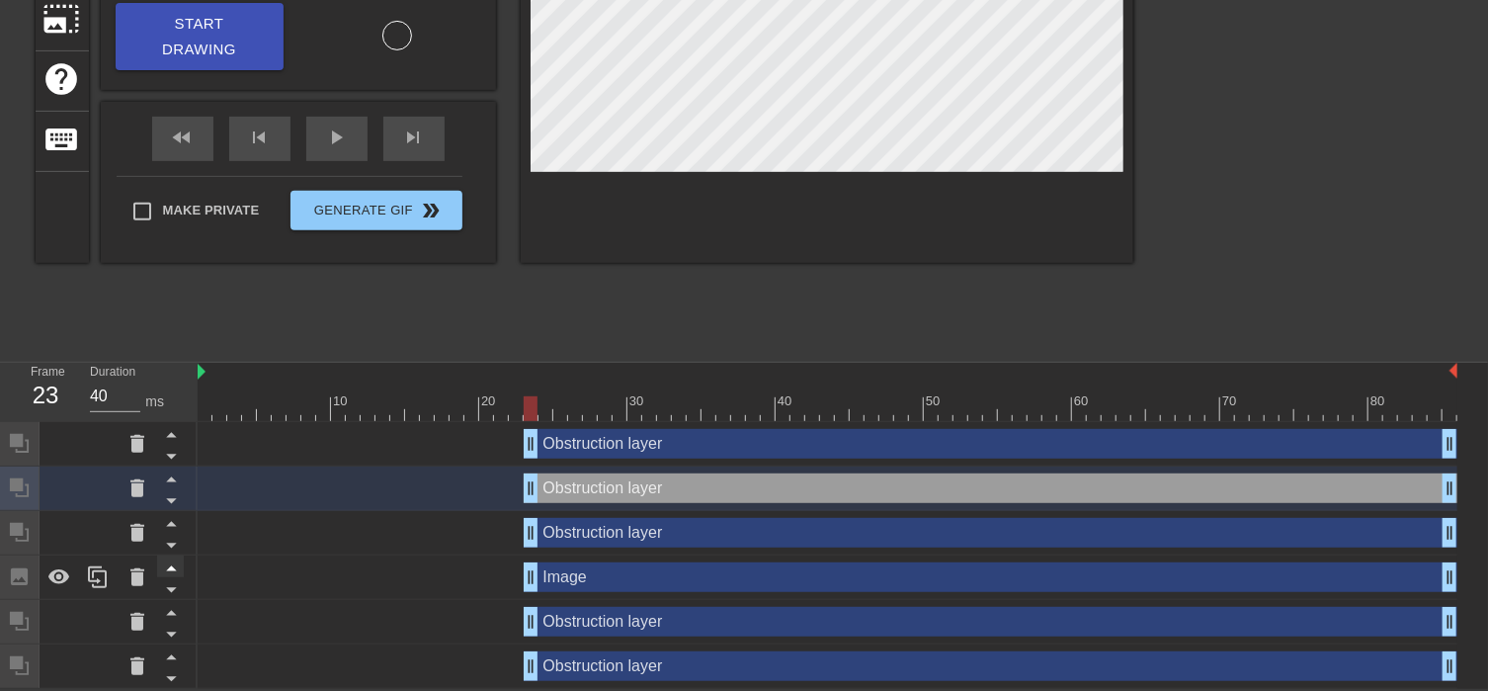
click at [172, 556] on icon at bounding box center [171, 567] width 25 height 25
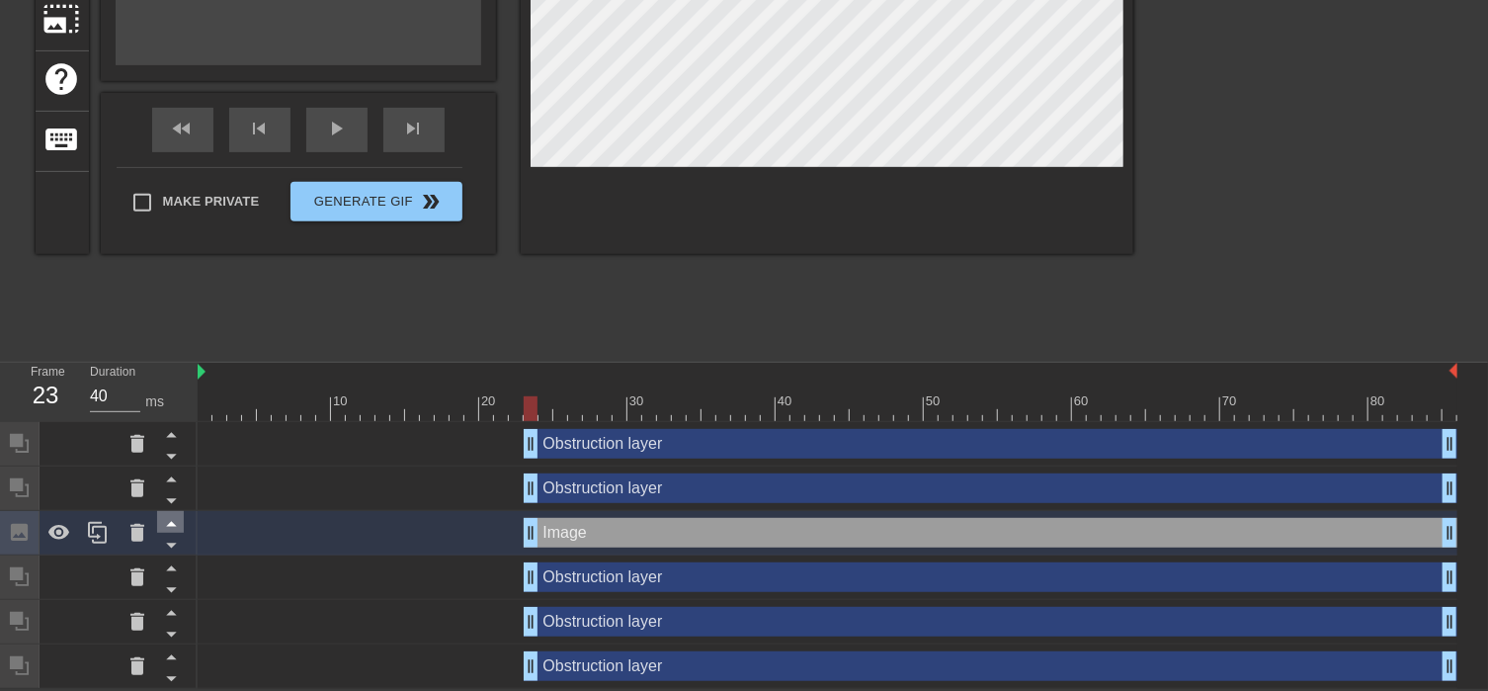
click at [171, 523] on icon at bounding box center [171, 524] width 10 height 5
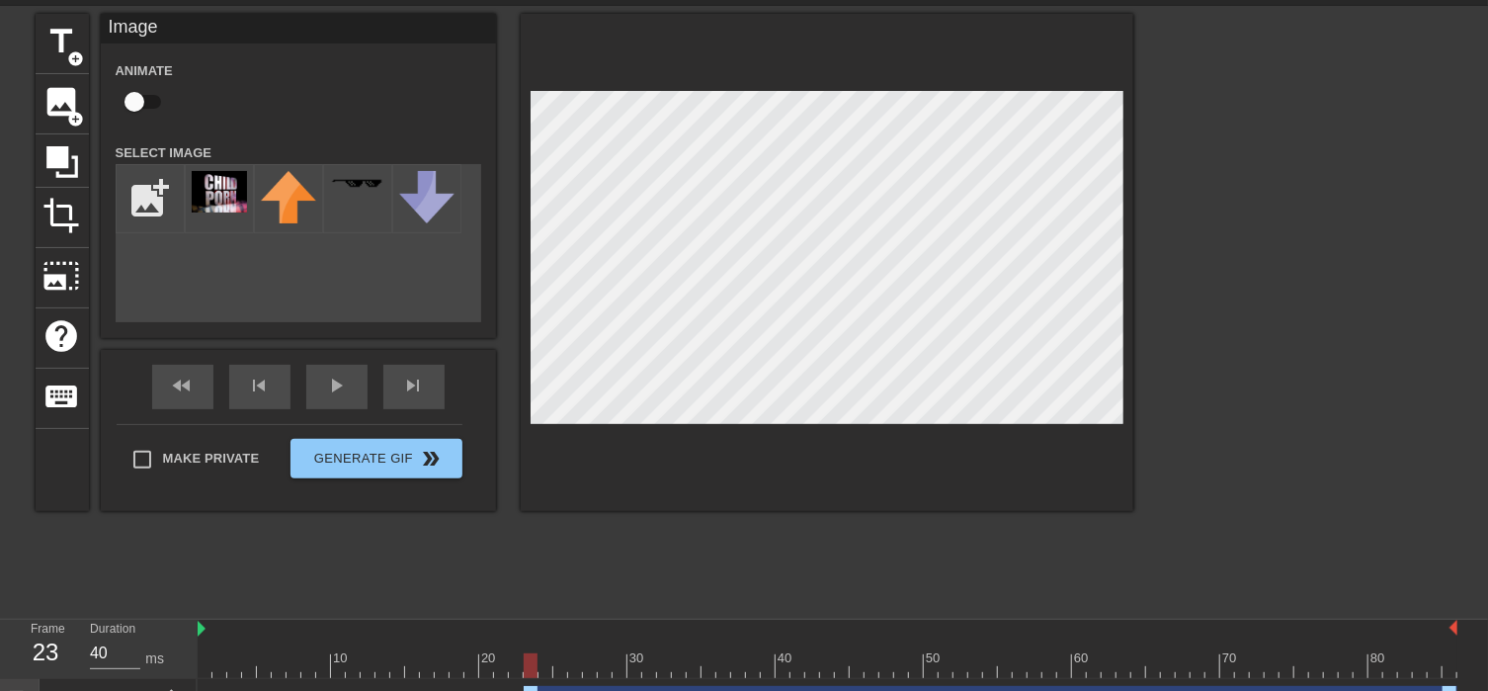
scroll to position [0, 0]
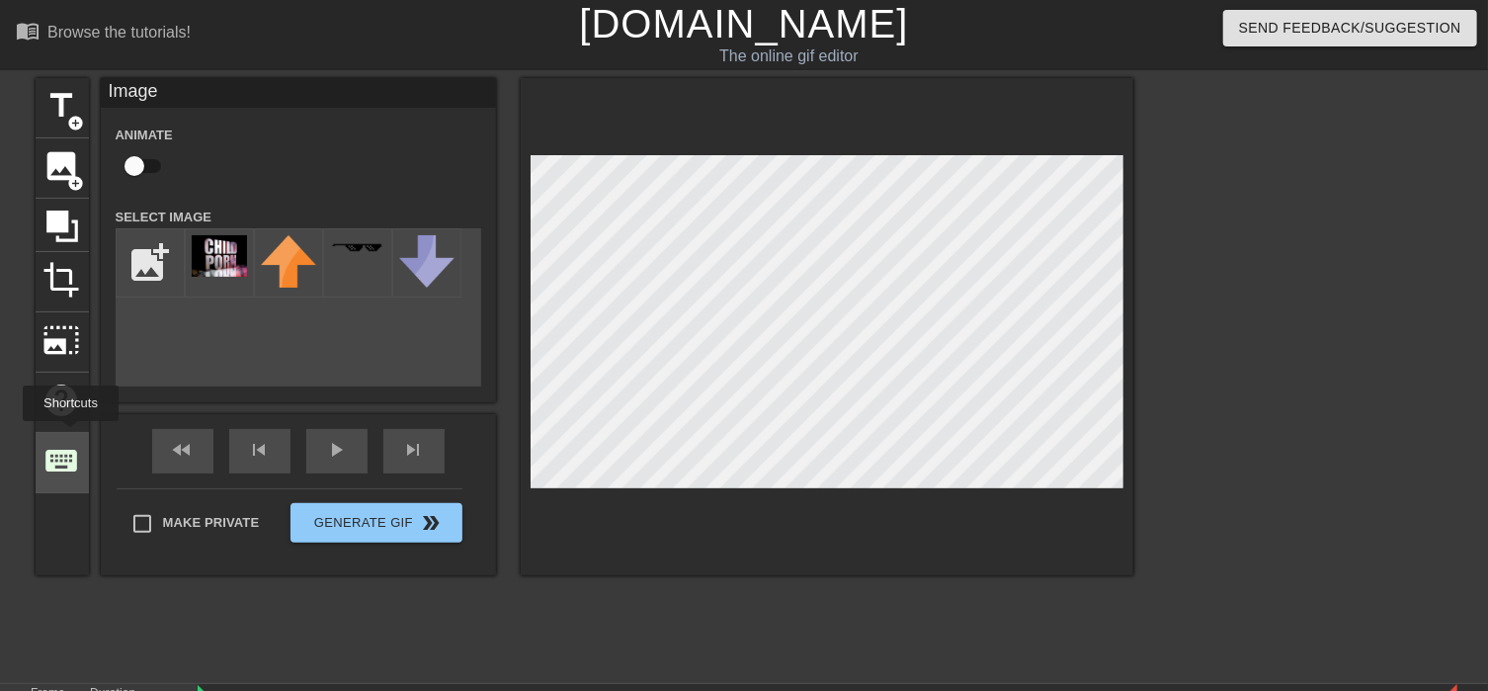
click at [70, 435] on div "keyboard" at bounding box center [62, 463] width 53 height 60
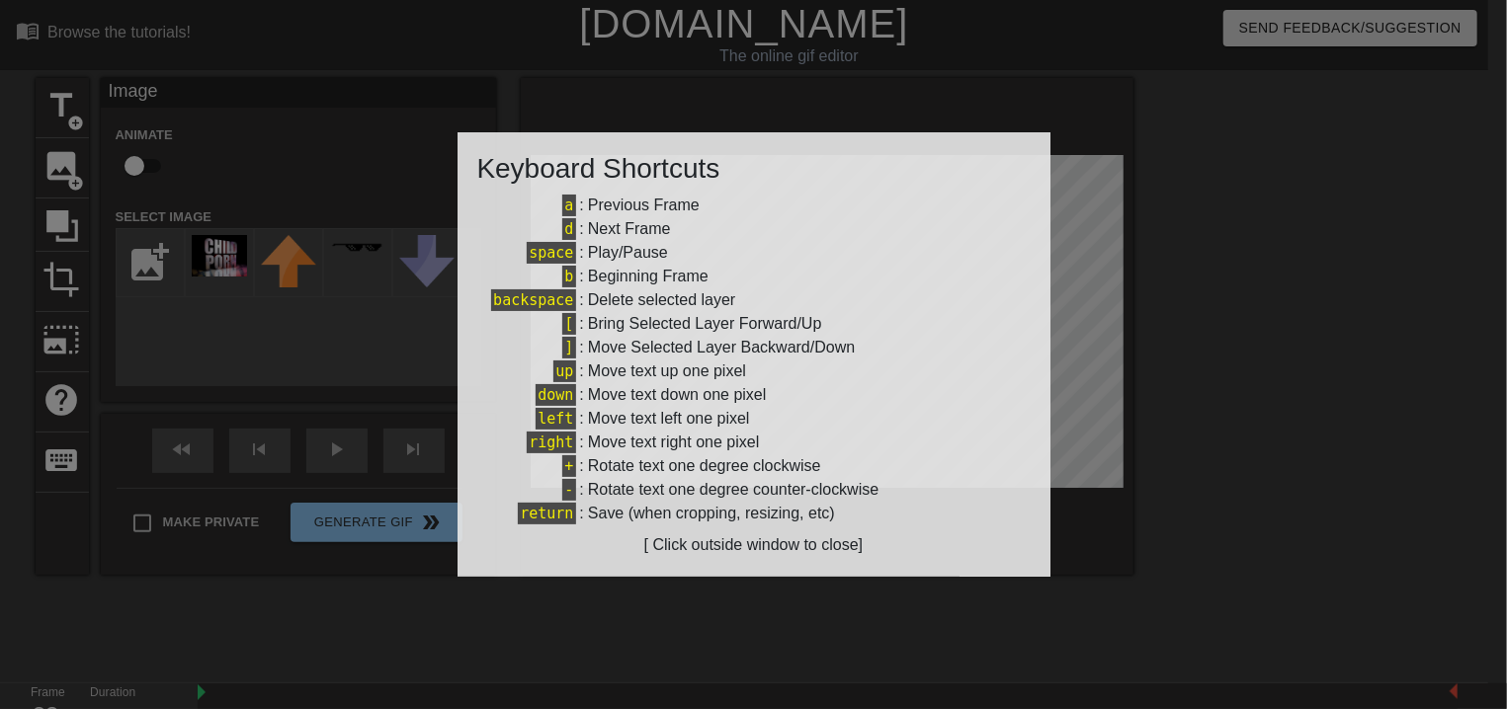
click at [1212, 426] on div at bounding box center [753, 354] width 1507 height 709
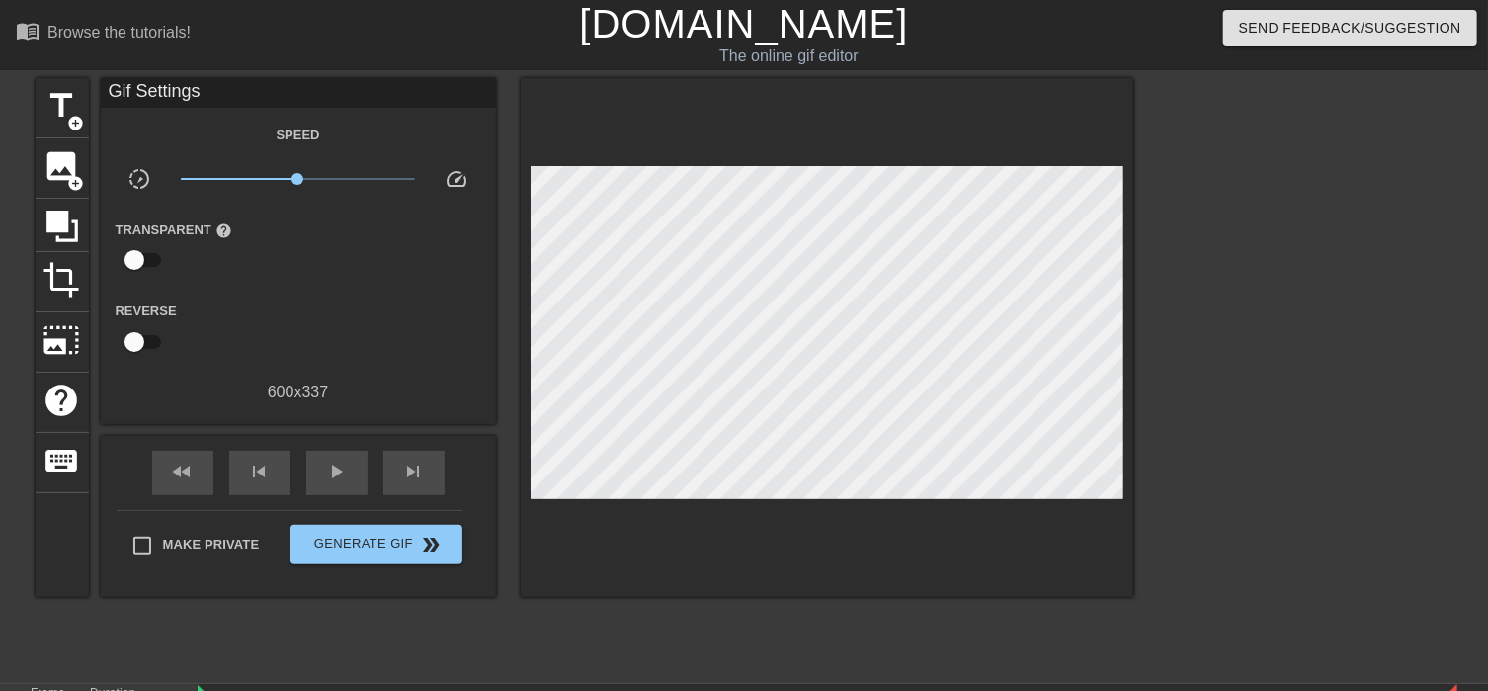
scroll to position [323, 0]
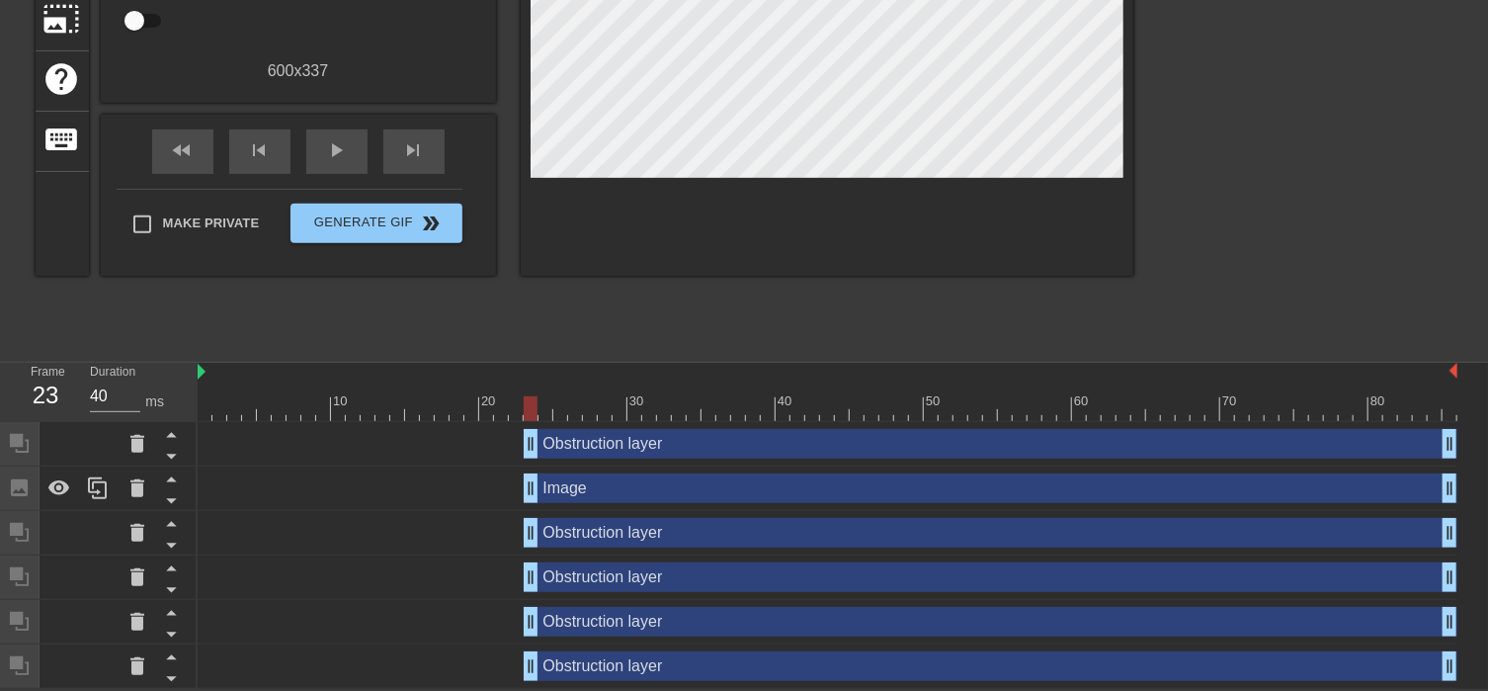
click at [417, 463] on div "Obstruction layer drag_handle drag_handle" at bounding box center [828, 444] width 1260 height 44
click at [443, 436] on div "Obstruction layer drag_handle drag_handle" at bounding box center [828, 444] width 1260 height 30
click at [334, 475] on div "Image drag_handle drag_handle" at bounding box center [828, 488] width 1260 height 30
click at [443, 652] on div "Obstruction layer drag_handle drag_handle" at bounding box center [828, 666] width 1260 height 30
click at [142, 482] on icon at bounding box center [137, 488] width 24 height 24
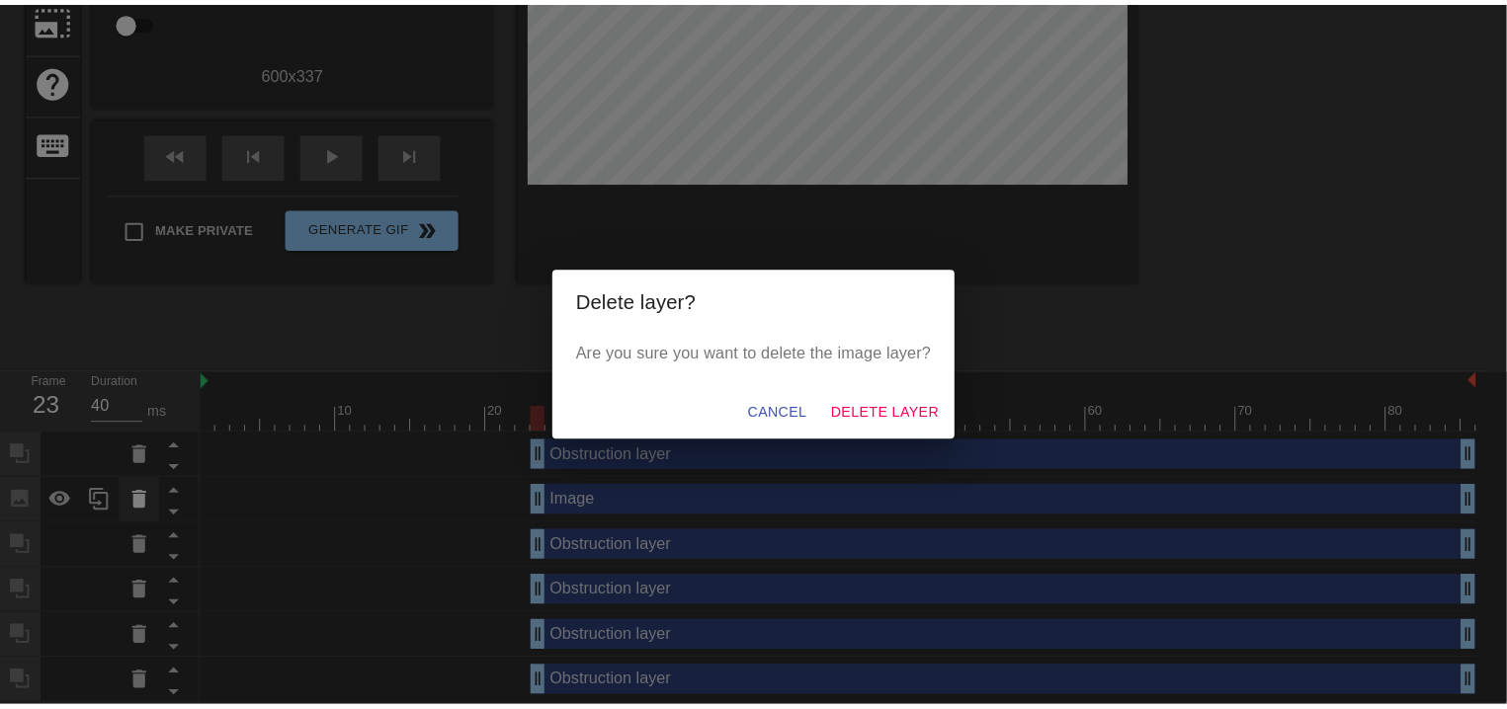
scroll to position [304, 0]
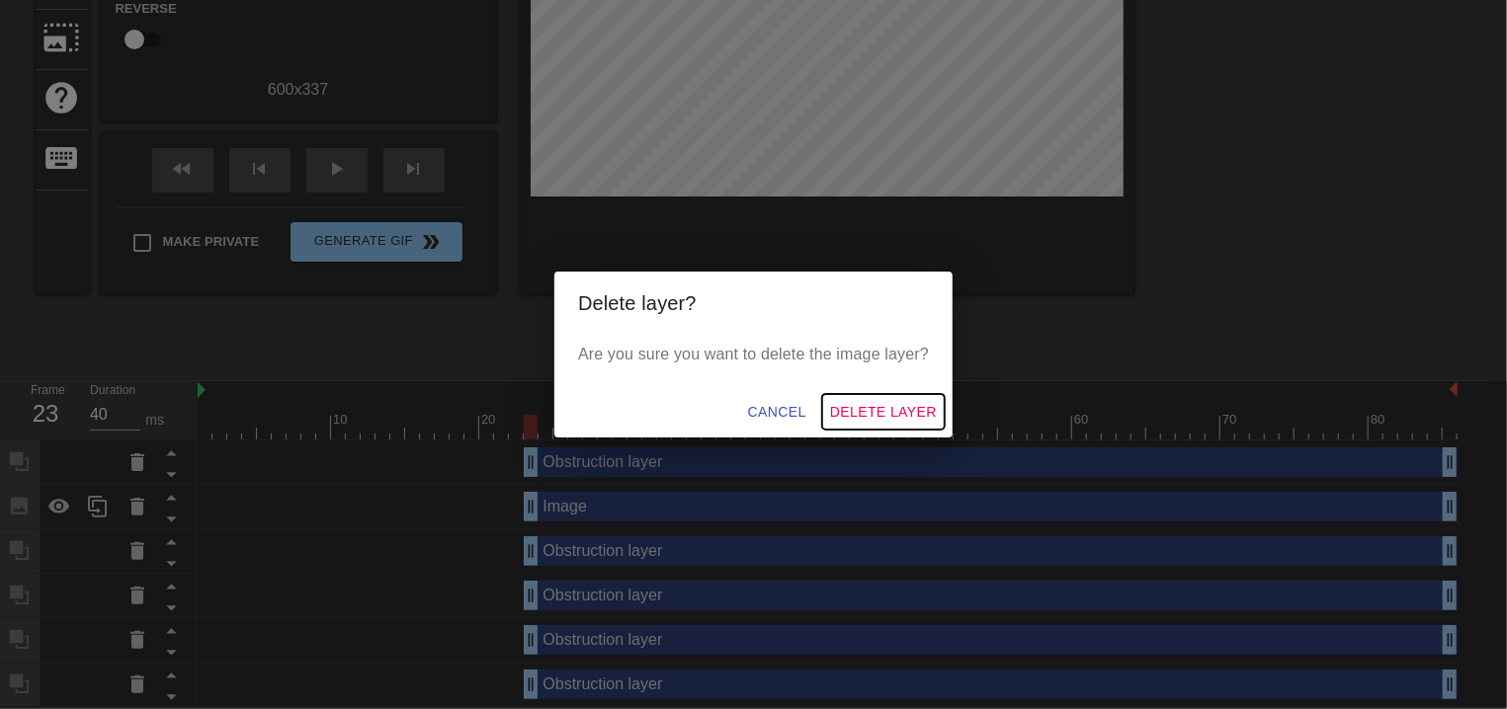
click at [882, 407] on span "Delete Layer" at bounding box center [883, 412] width 107 height 25
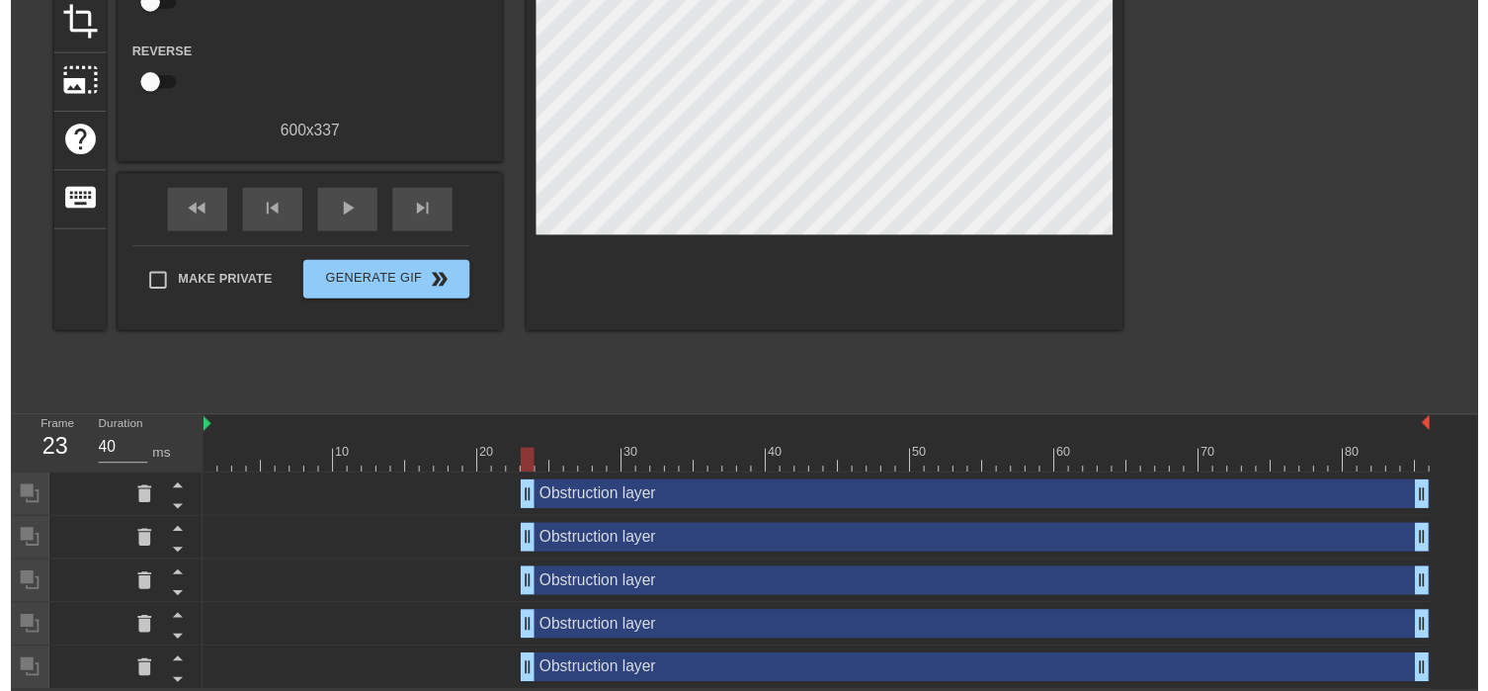
scroll to position [278, 0]
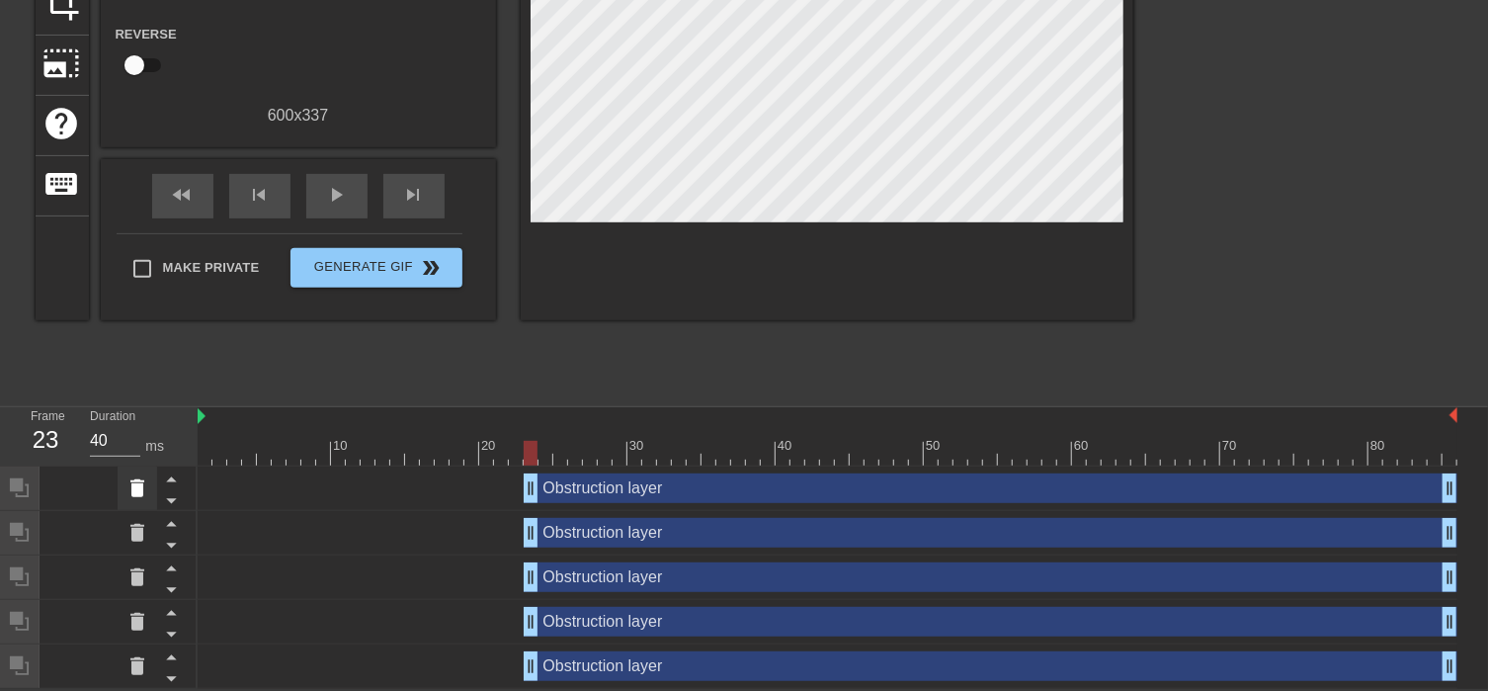
click at [141, 492] on icon at bounding box center [137, 488] width 14 height 18
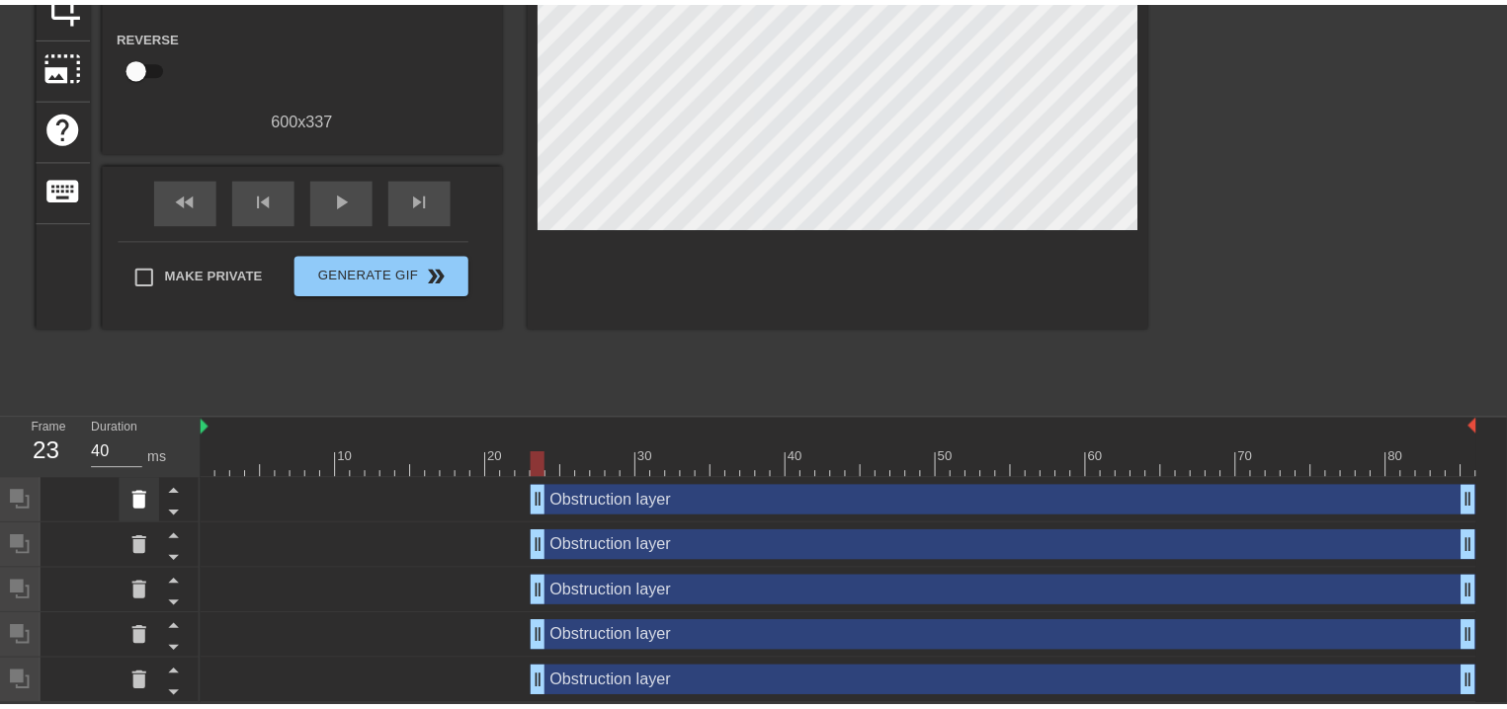
scroll to position [259, 0]
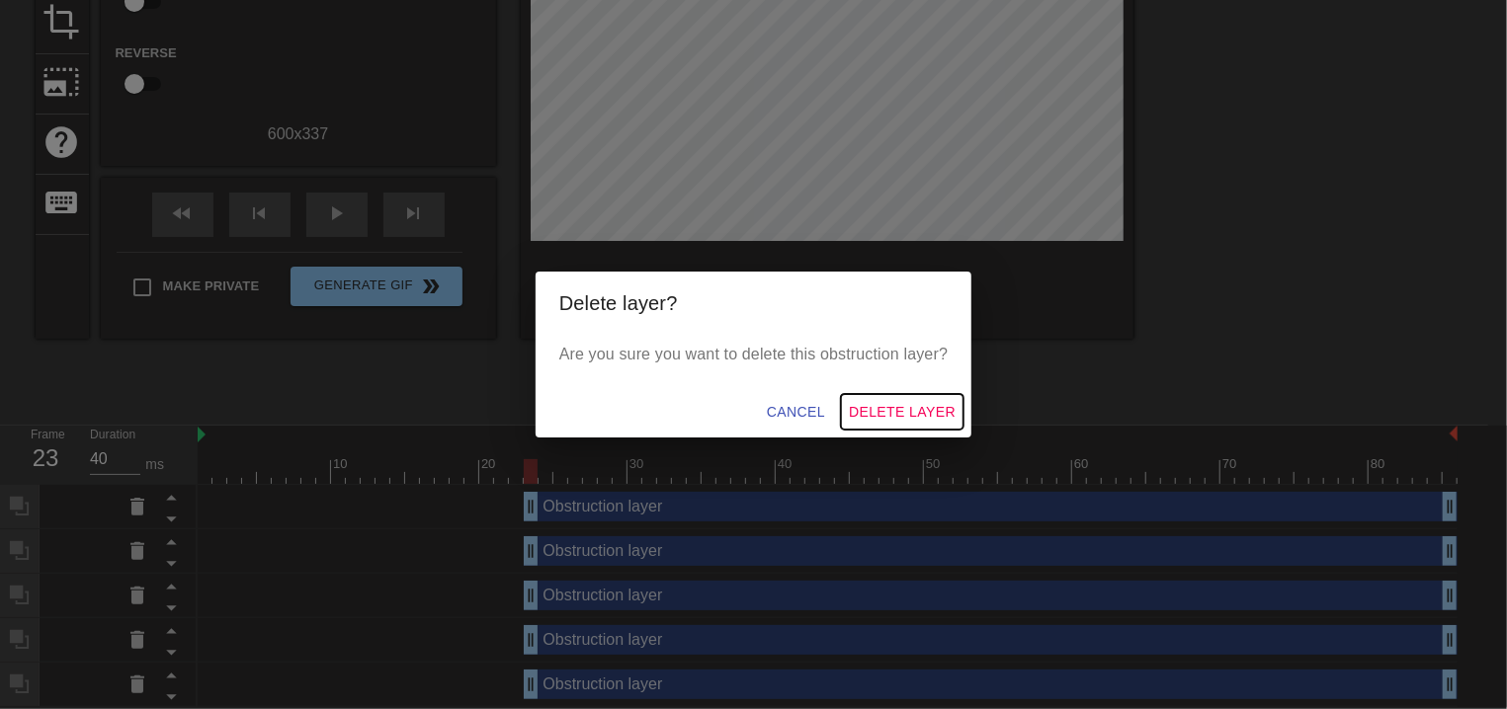
click at [870, 408] on span "Delete Layer" at bounding box center [902, 412] width 107 height 25
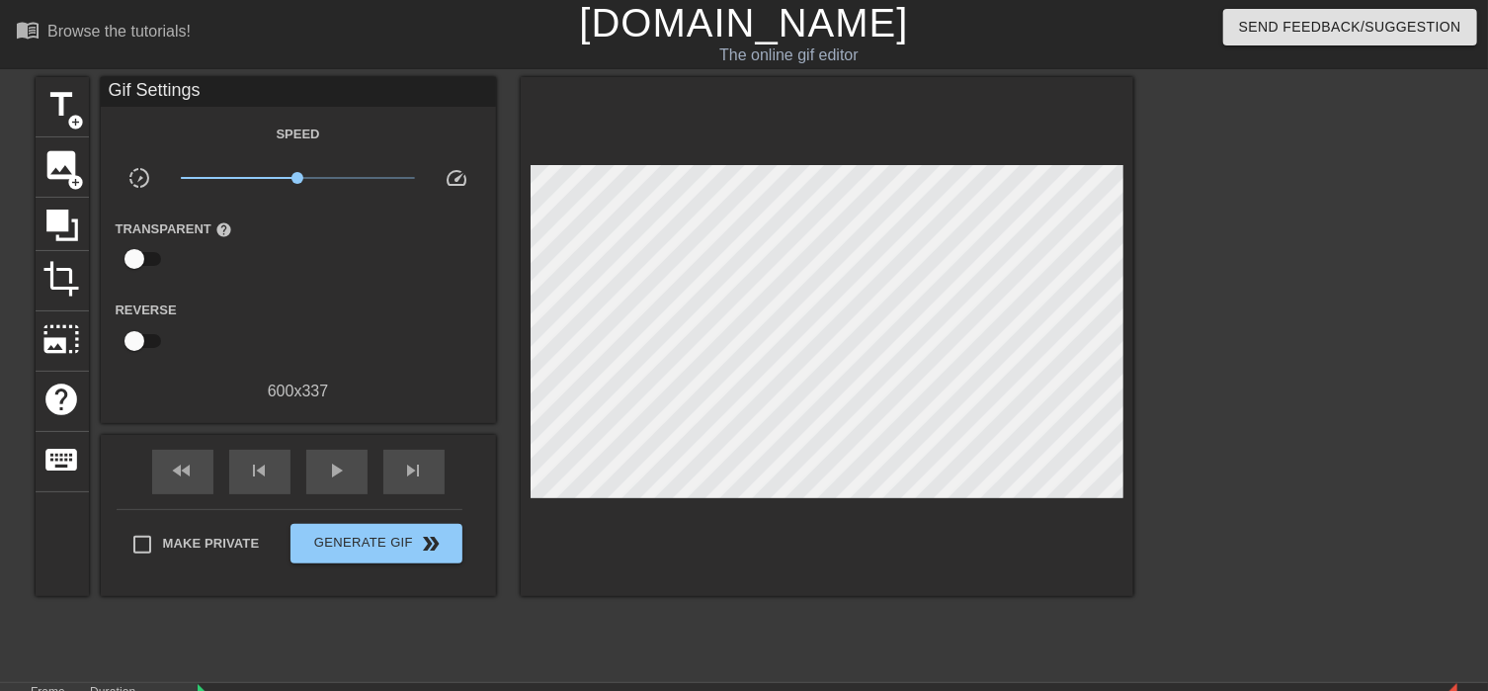
scroll to position [0, 0]
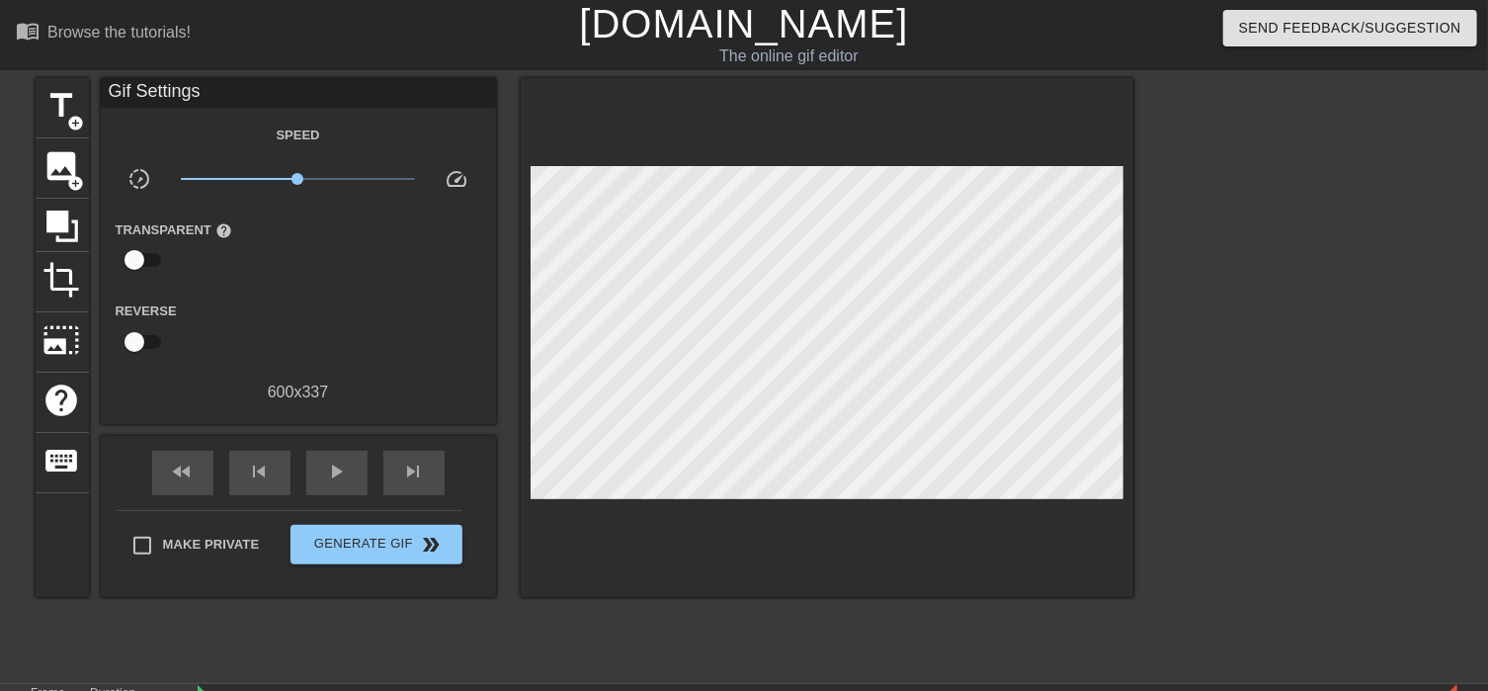
click at [763, 20] on link "[DOMAIN_NAME]" at bounding box center [743, 23] width 329 height 43
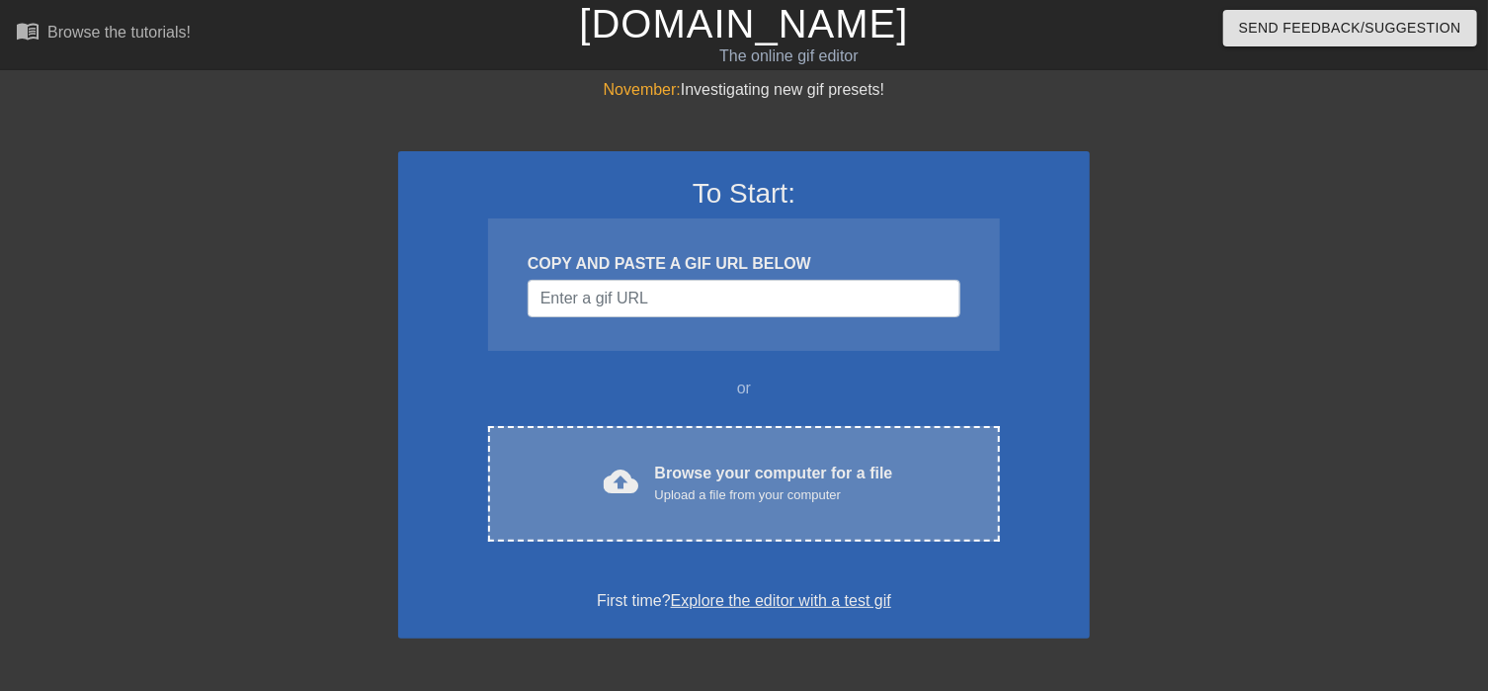
click at [711, 451] on div "cloud_upload Browse your computer for a file Upload a file from your computer C…" at bounding box center [744, 484] width 512 height 116
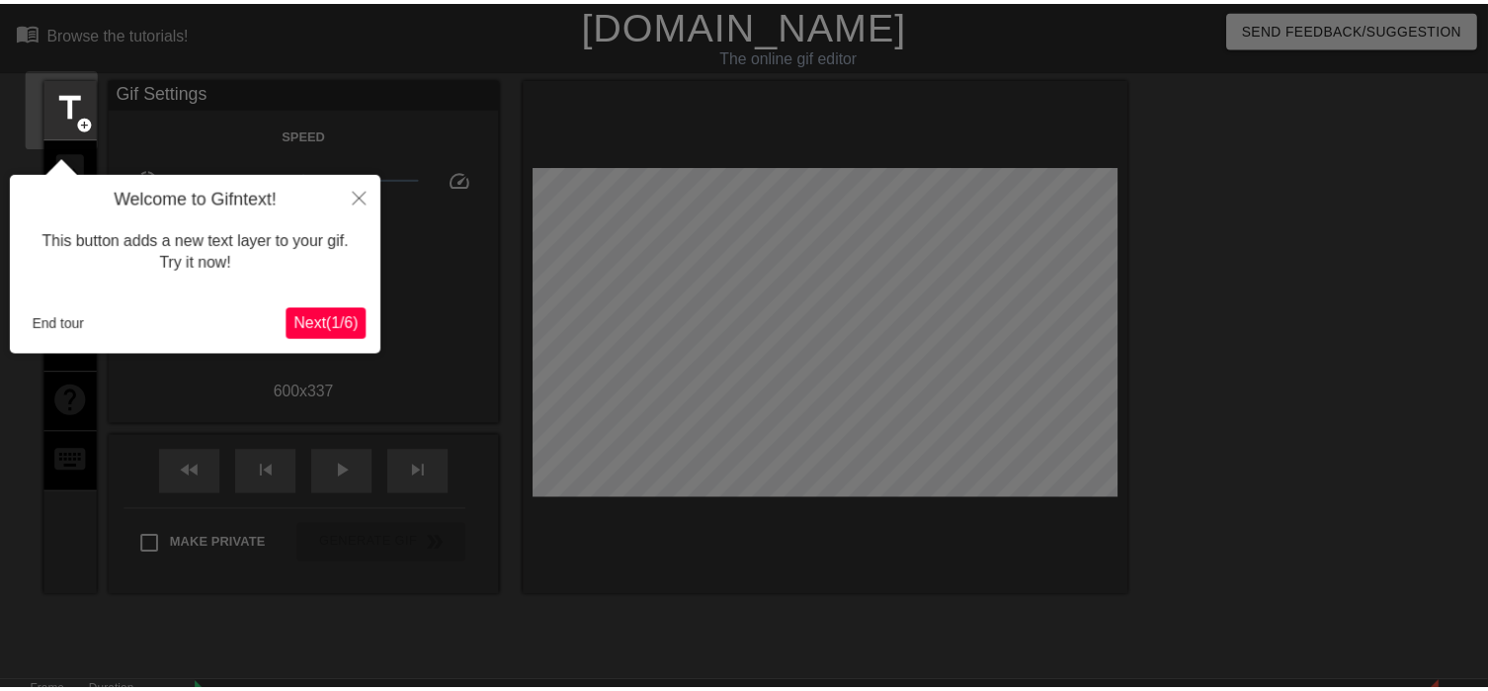
scroll to position [48, 0]
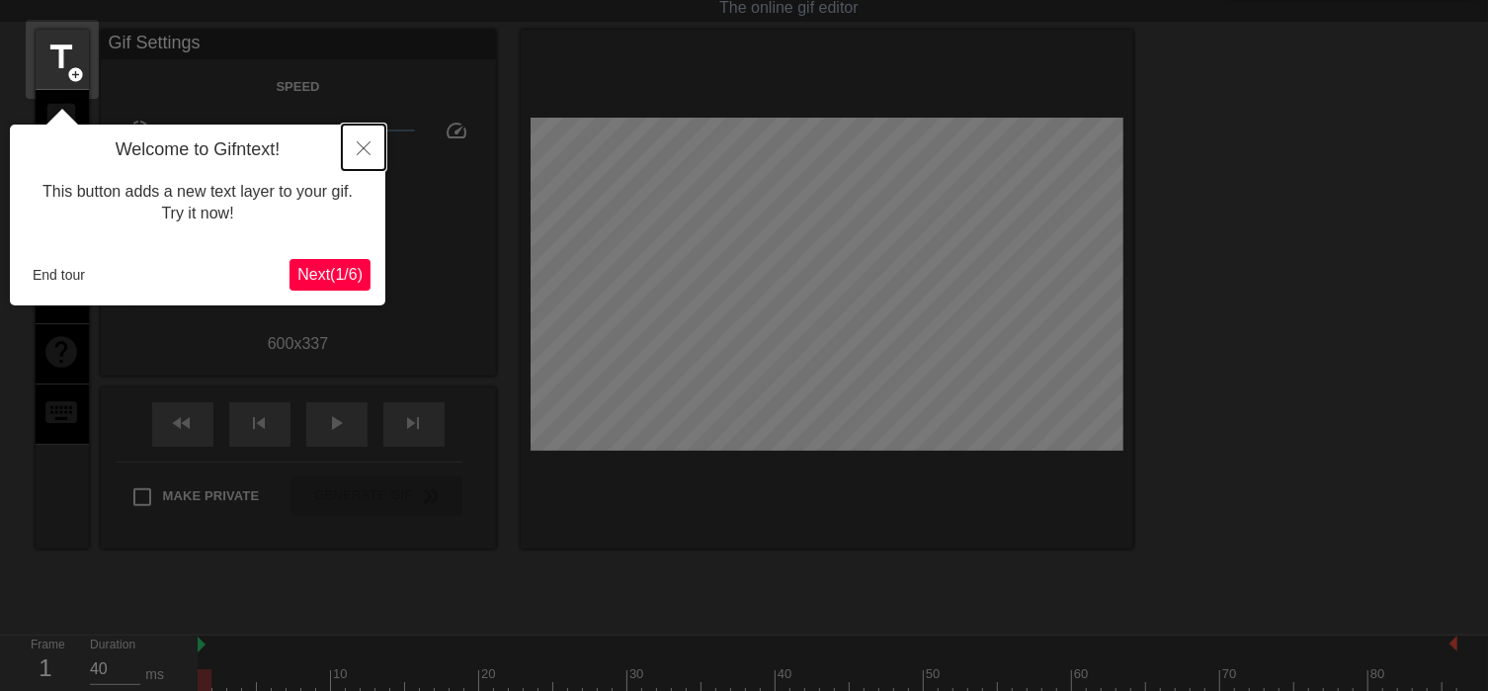
click at [367, 139] on button "Close" at bounding box center [363, 146] width 43 height 45
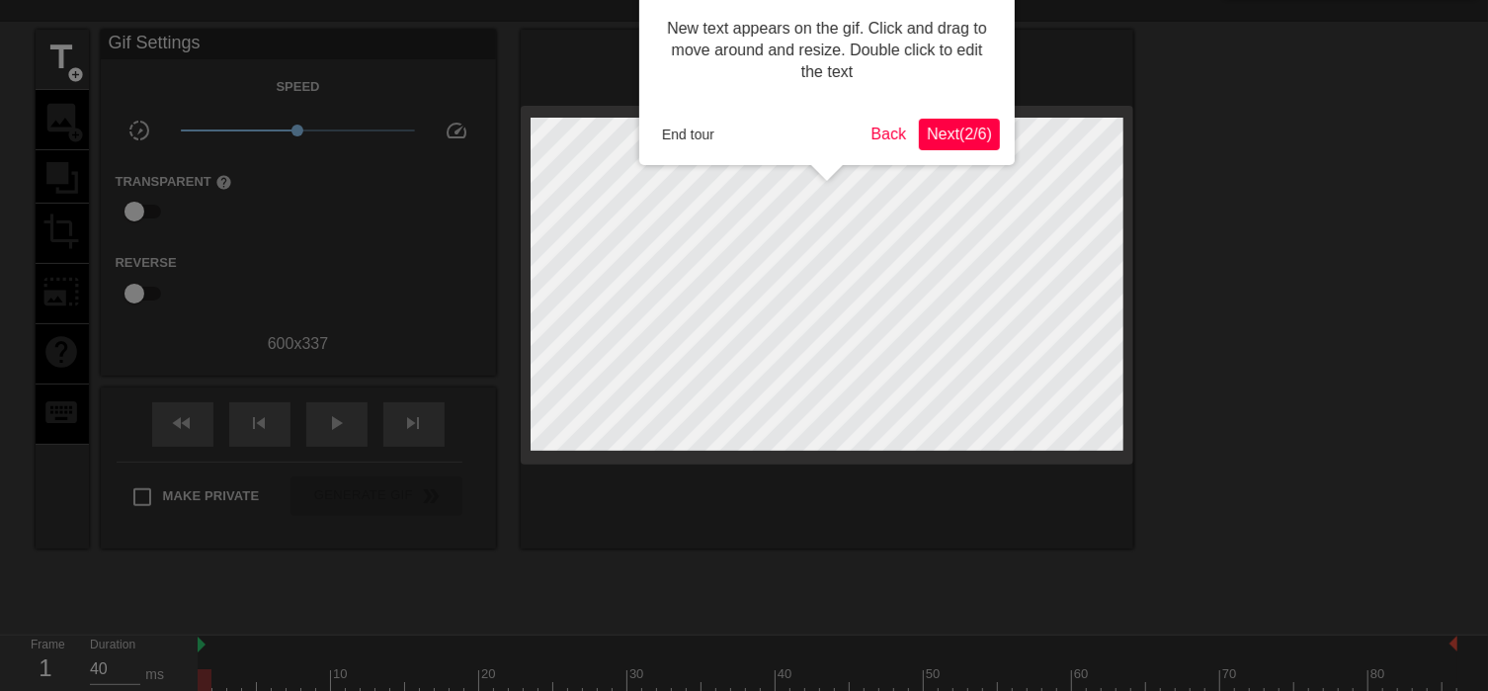
scroll to position [0, 0]
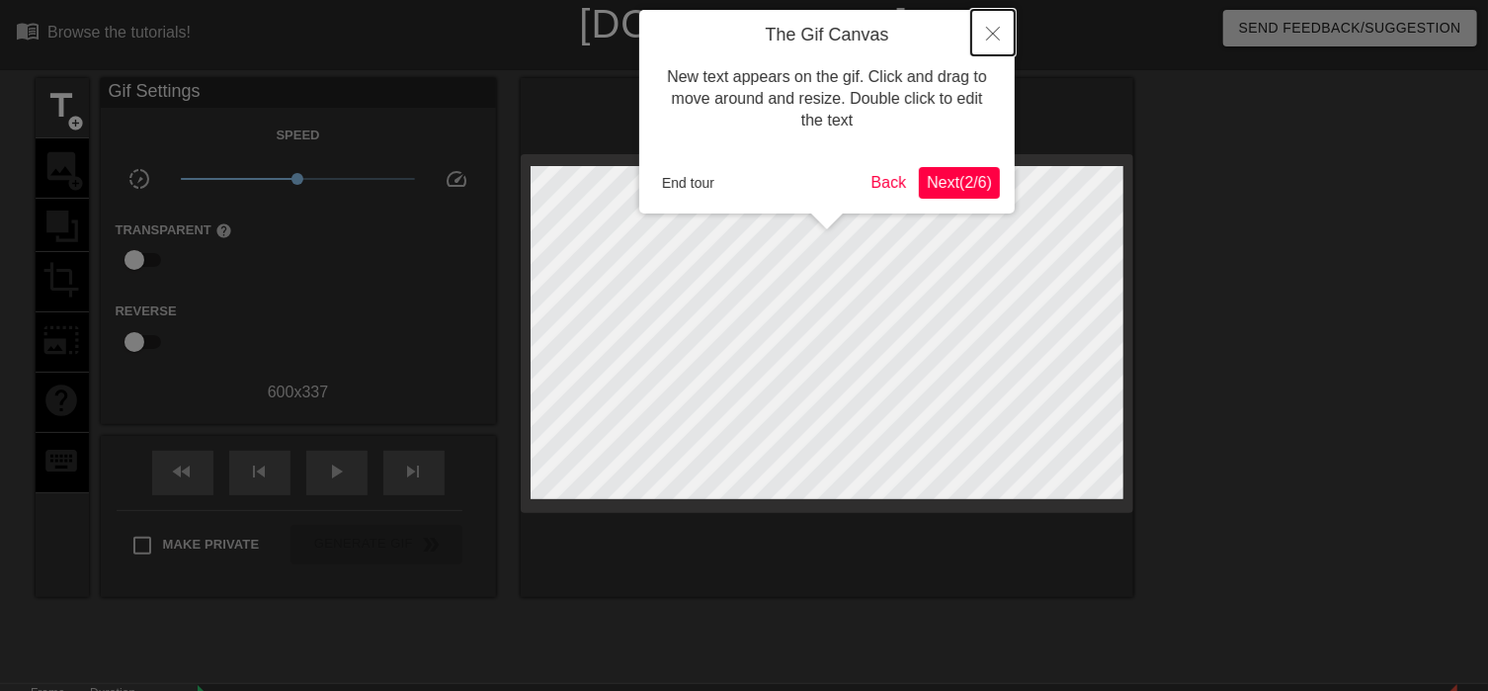
click at [992, 23] on button "Close" at bounding box center [992, 32] width 43 height 45
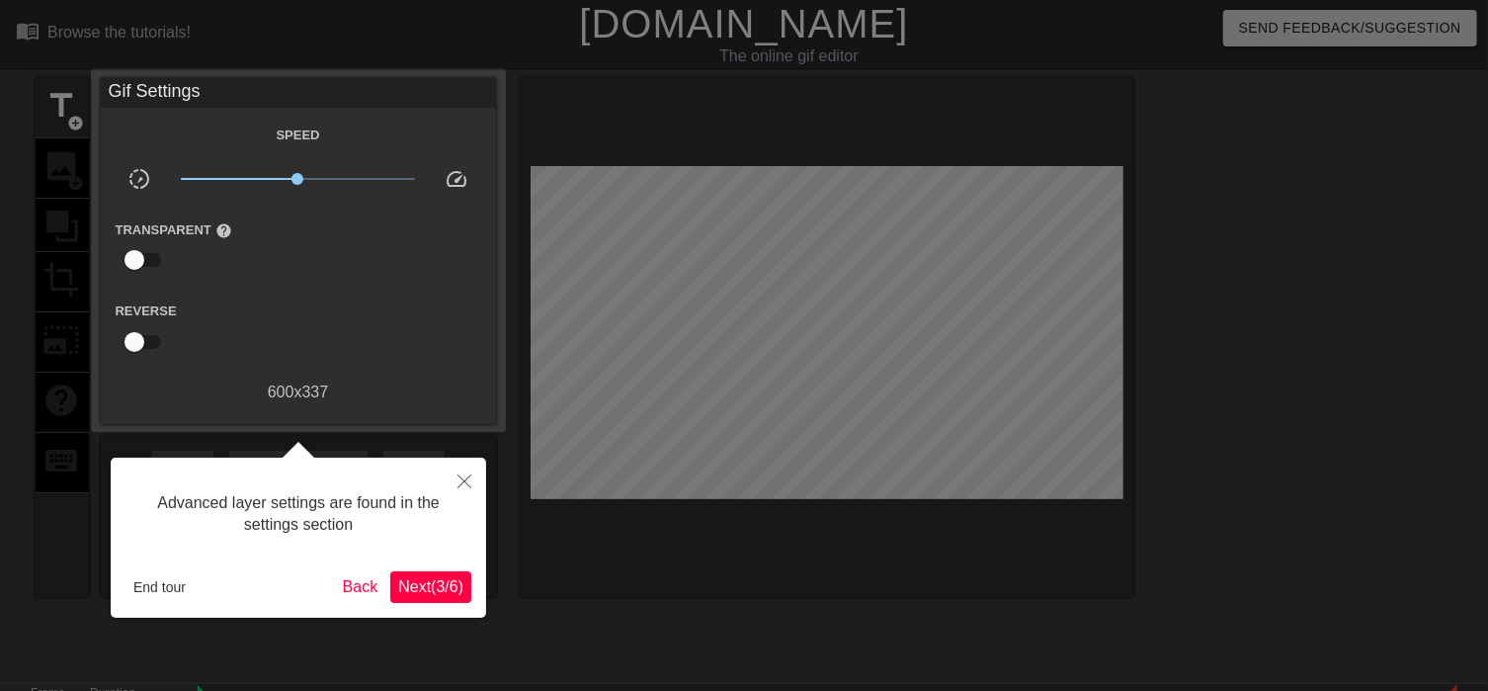
scroll to position [48, 0]
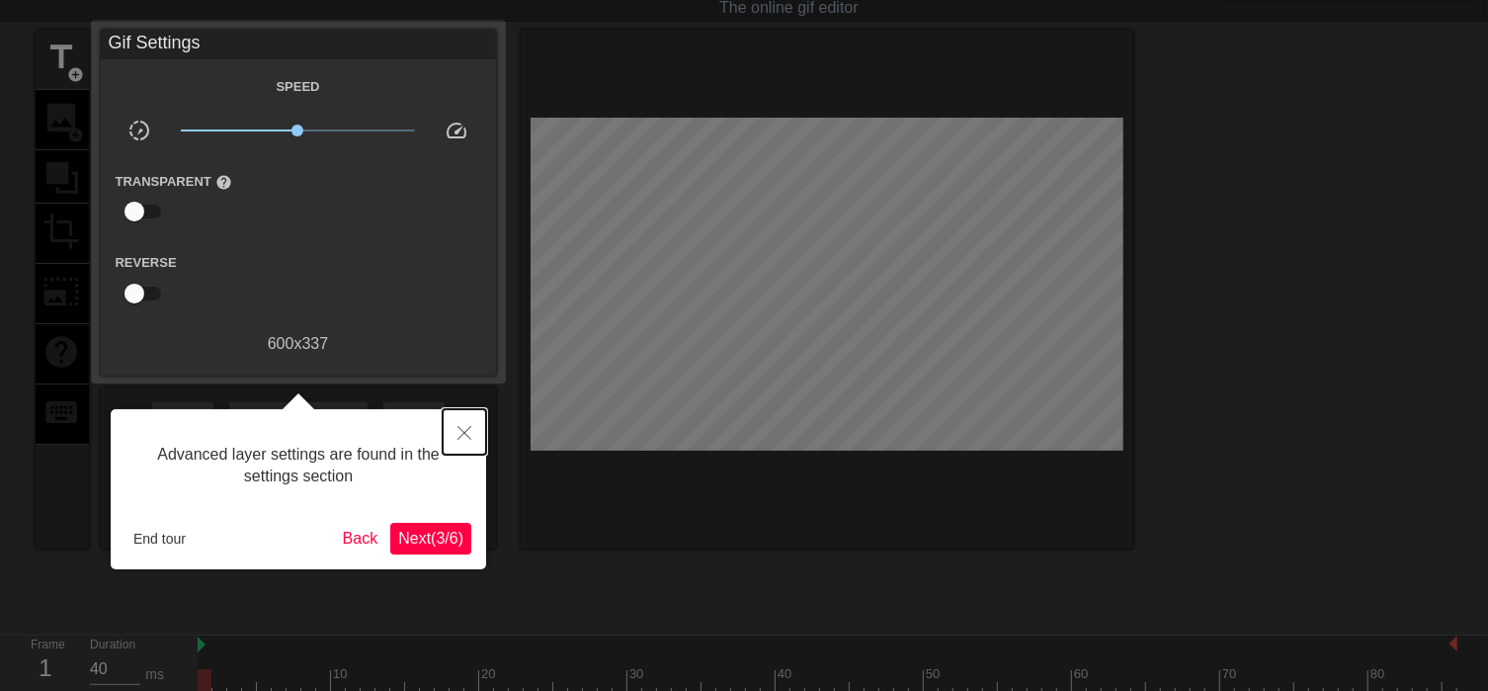
click at [459, 433] on icon "Close" at bounding box center [464, 433] width 14 height 14
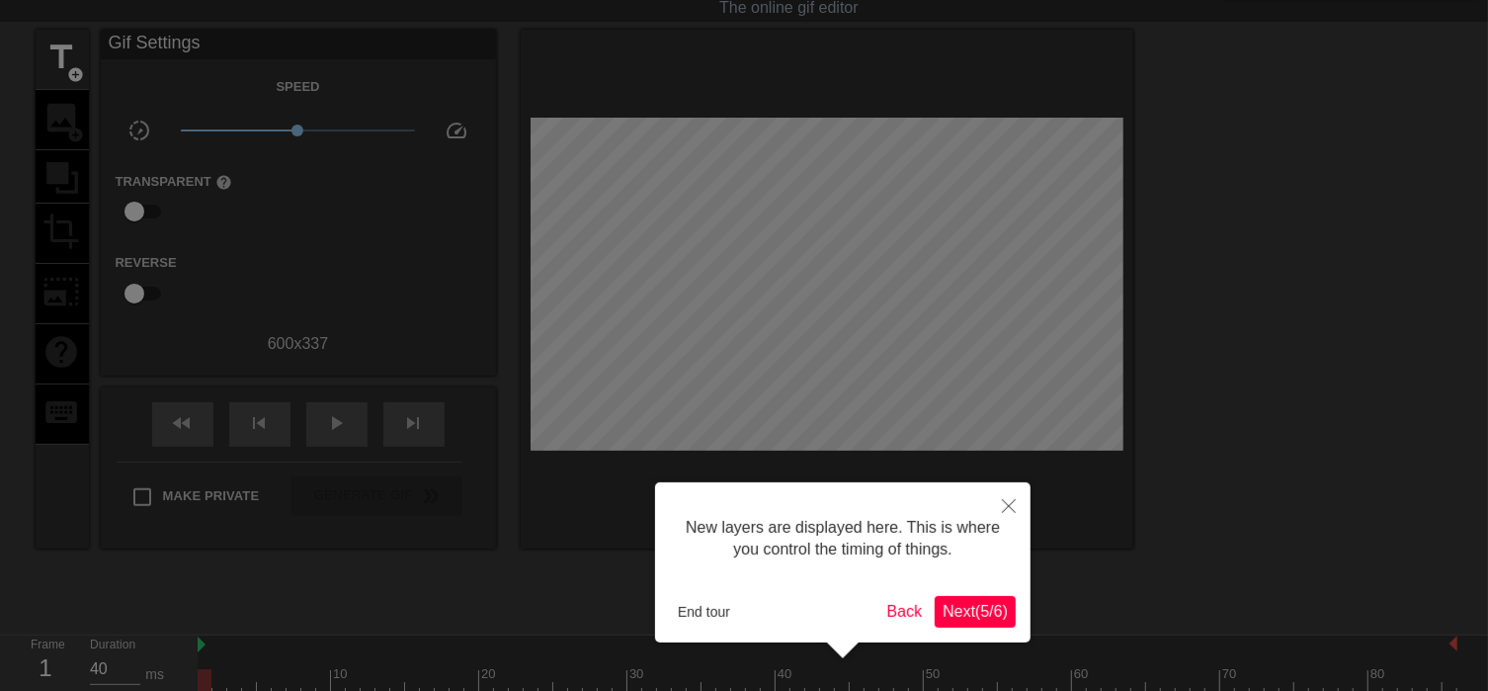
scroll to position [16, 0]
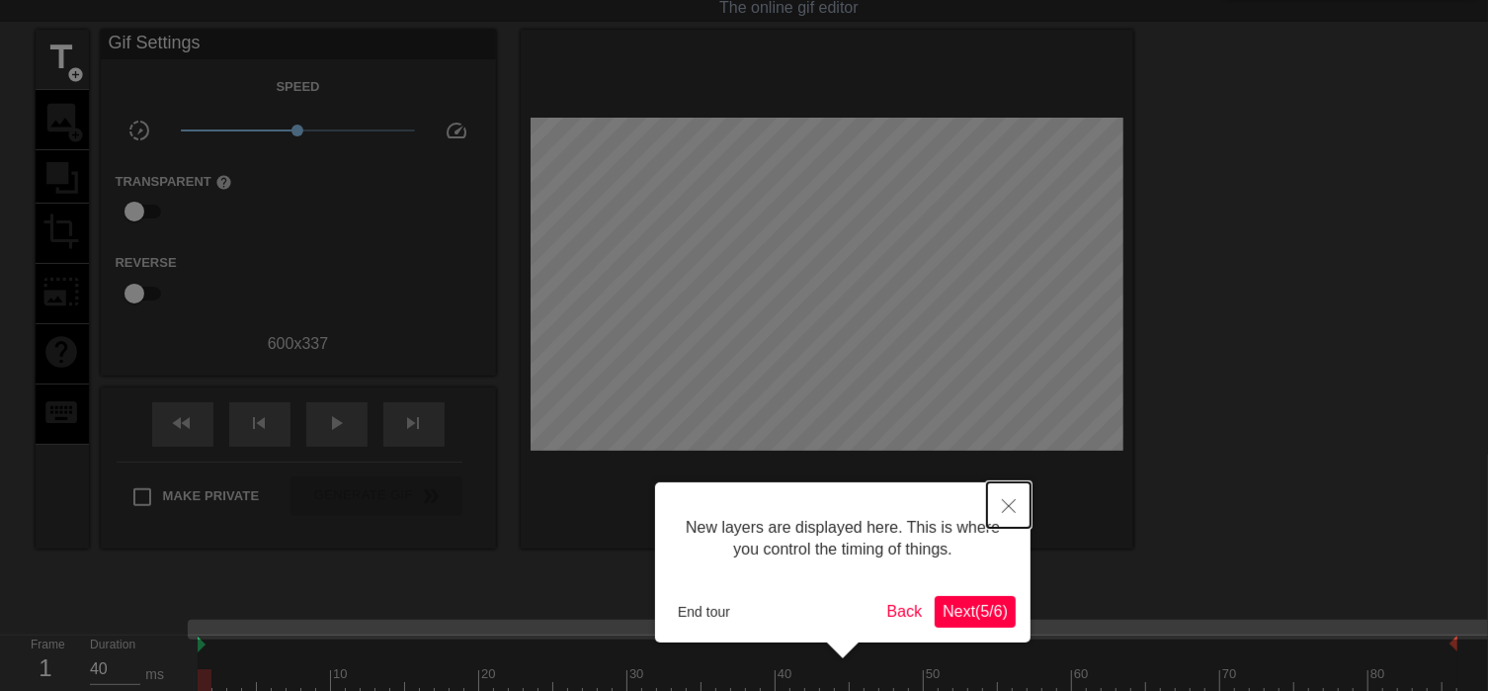
click at [1016, 505] on button "Close" at bounding box center [1008, 504] width 43 height 45
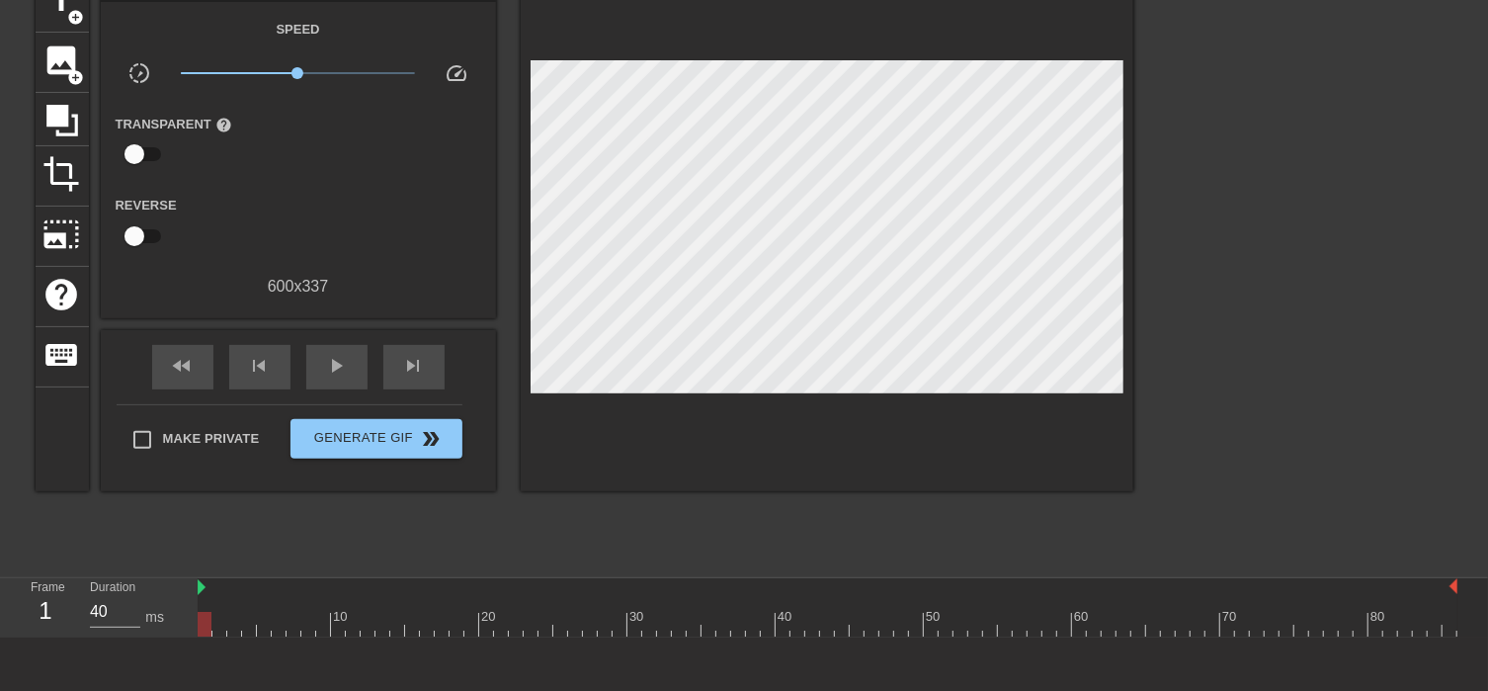
scroll to position [190, 0]
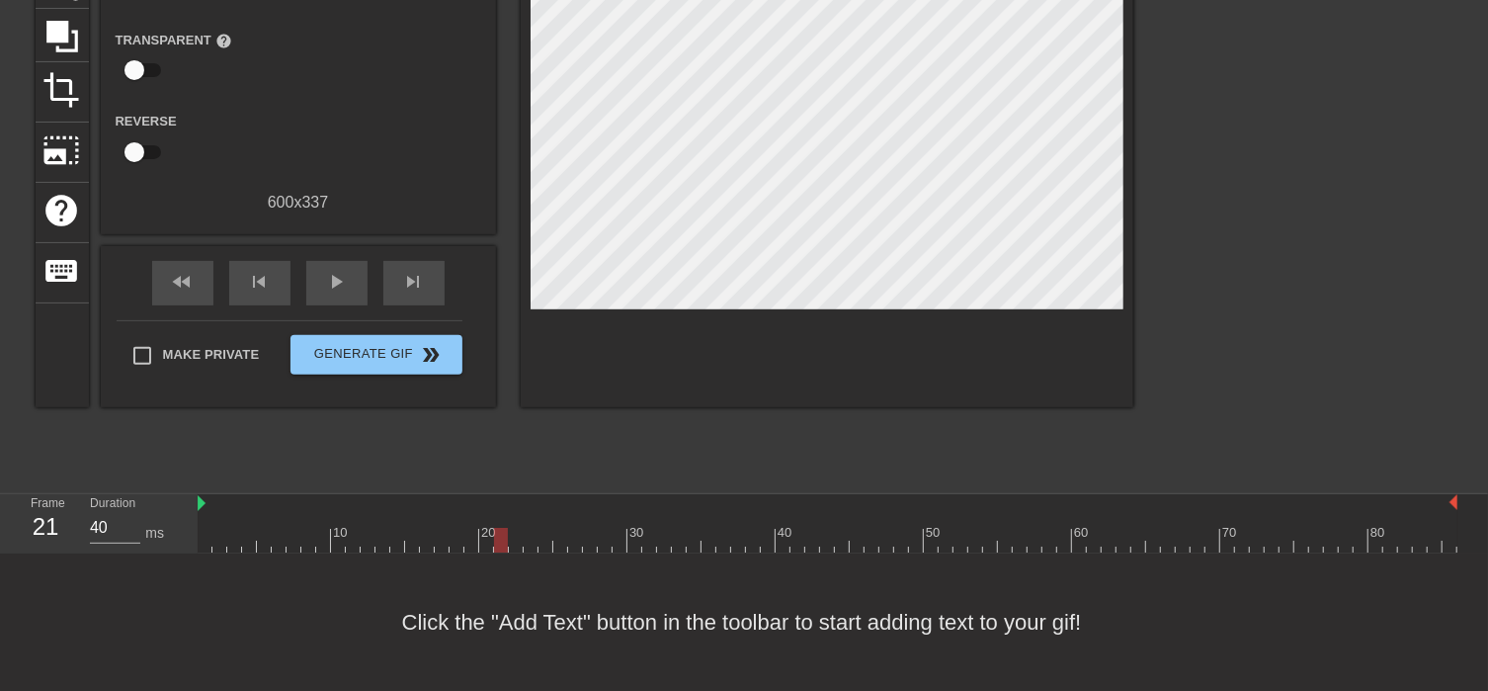
click at [508, 534] on div at bounding box center [828, 540] width 1260 height 25
click at [519, 542] on div at bounding box center [828, 540] width 1260 height 25
click at [531, 542] on div at bounding box center [828, 540] width 1260 height 25
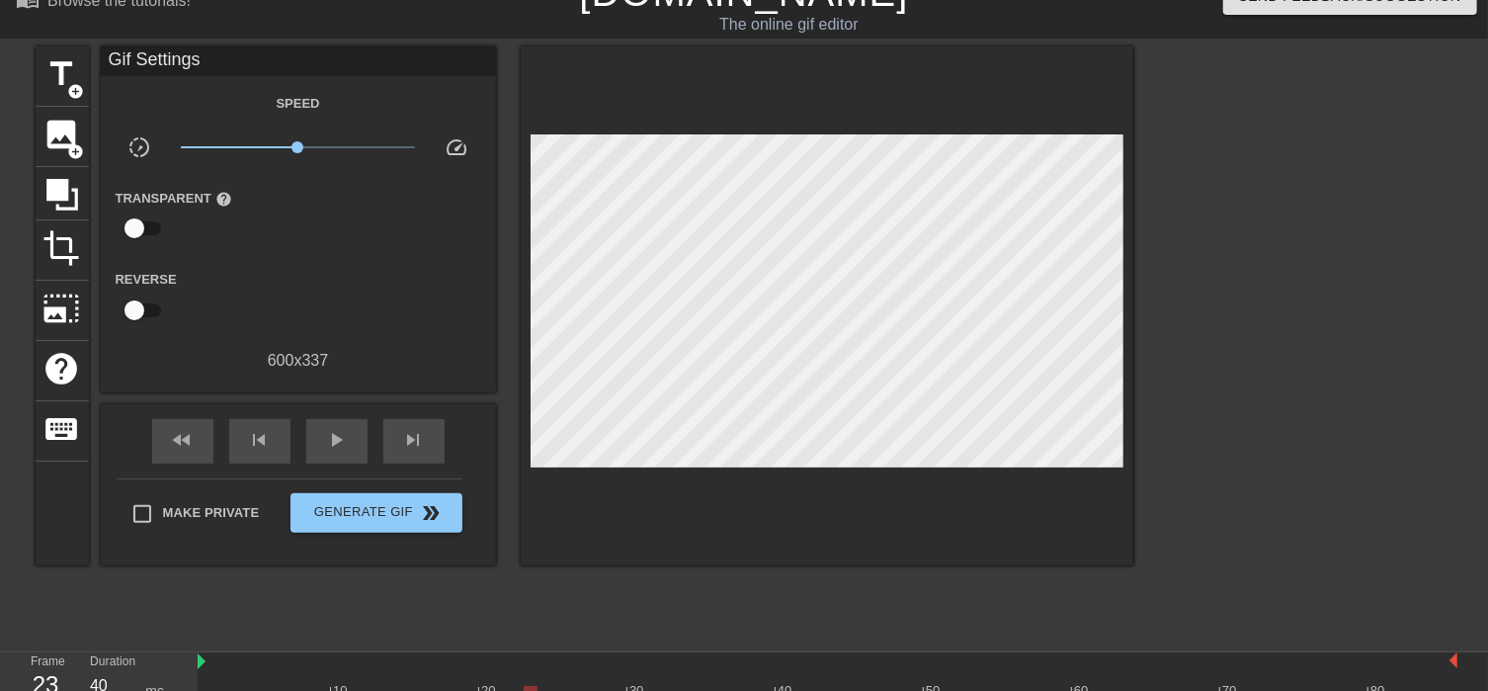
scroll to position [0, 0]
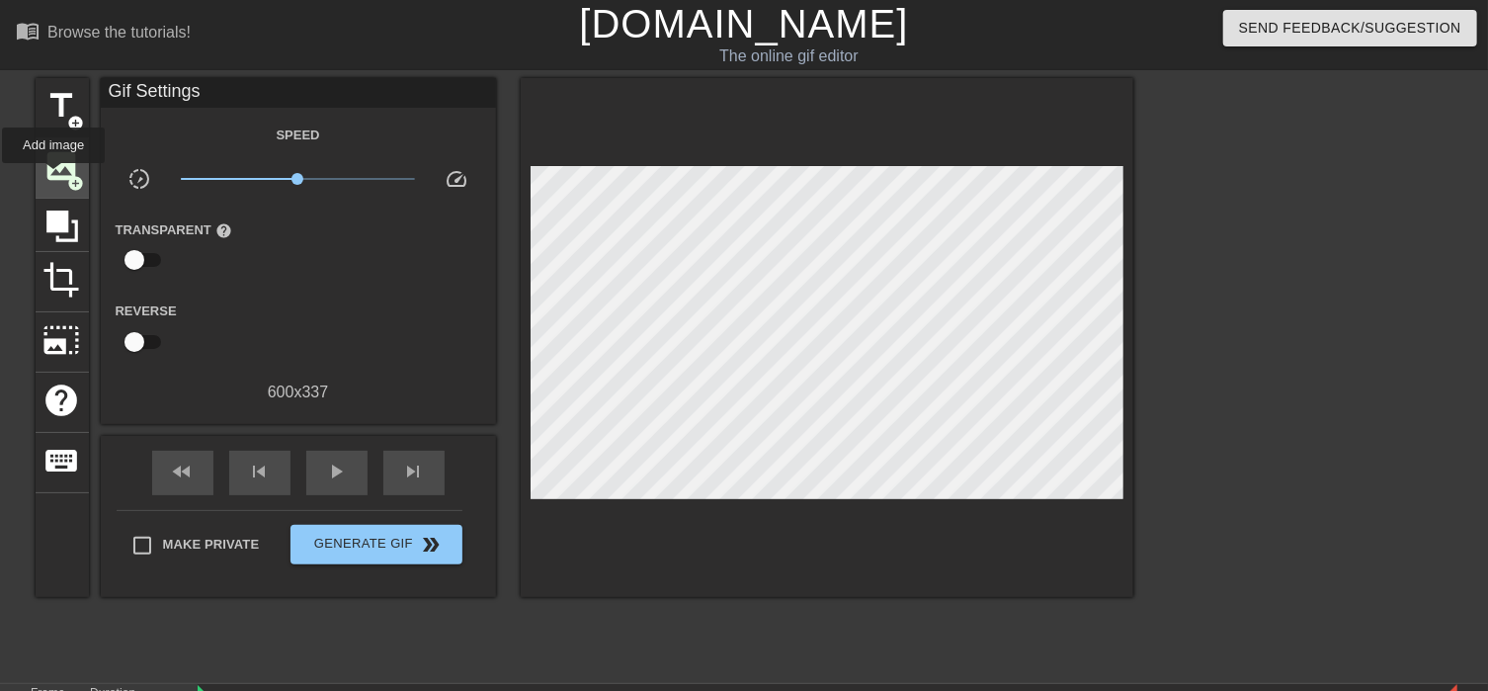
click at [53, 177] on span "image" at bounding box center [62, 166] width 38 height 38
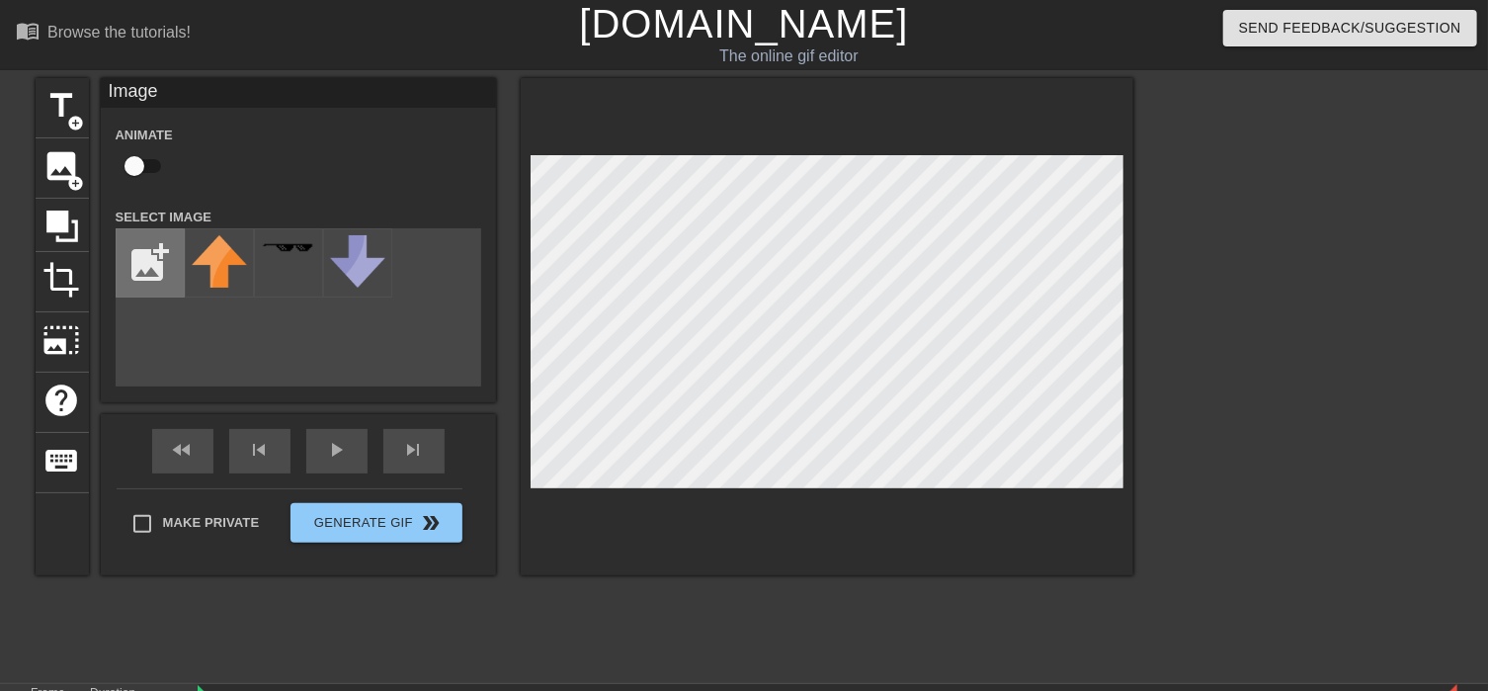
click at [148, 263] on input "file" at bounding box center [150, 262] width 67 height 67
type input "C:\fakepath\2df.jpg"
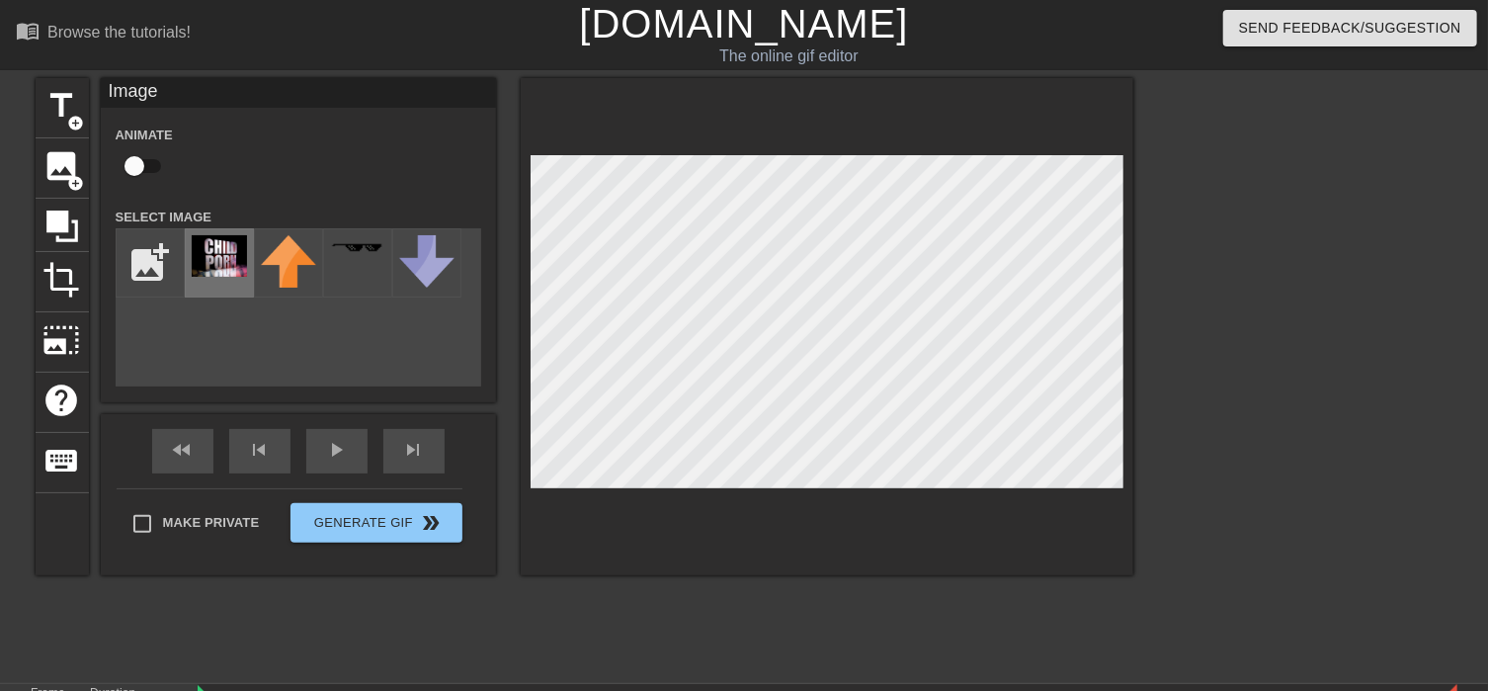
click at [208, 248] on img at bounding box center [219, 255] width 55 height 41
click at [722, 503] on div at bounding box center [827, 326] width 613 height 497
click at [63, 210] on icon at bounding box center [62, 226] width 32 height 32
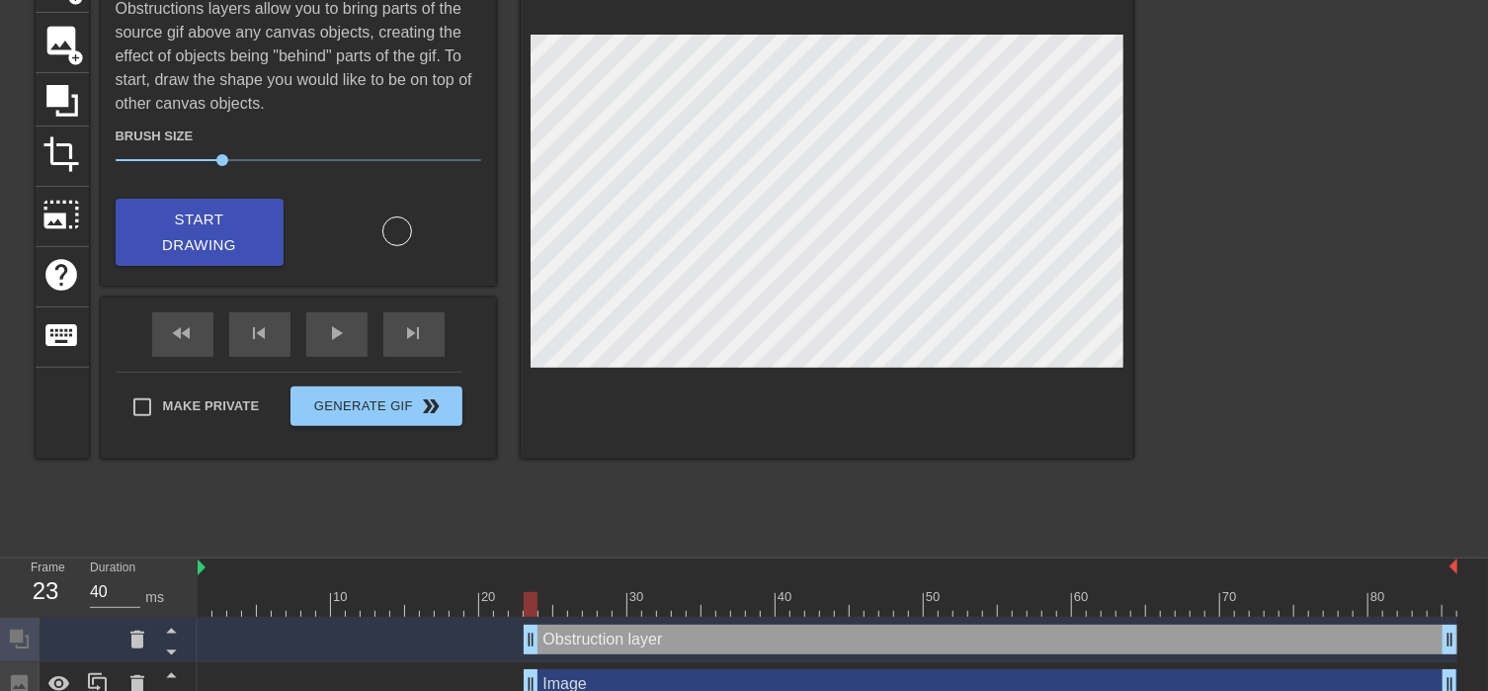
scroll to position [144, 0]
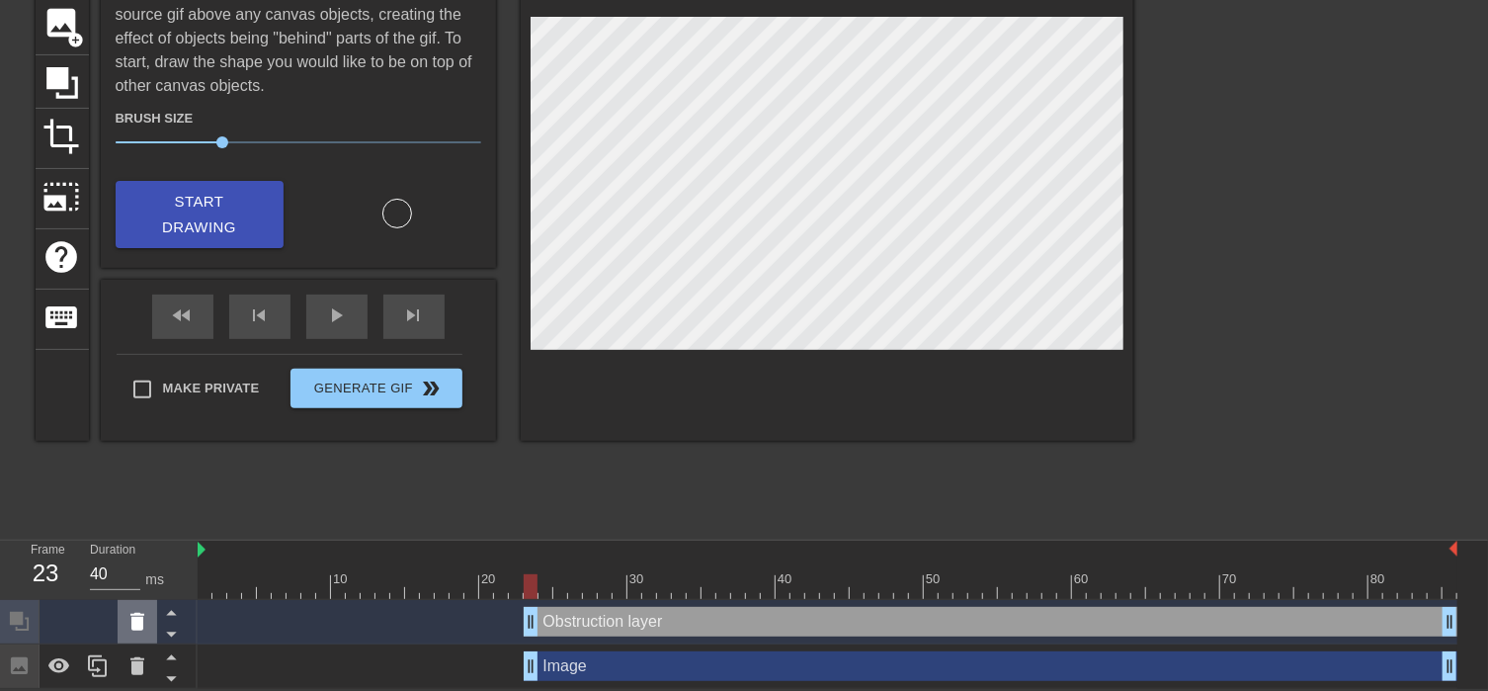
click at [143, 619] on icon at bounding box center [137, 622] width 24 height 24
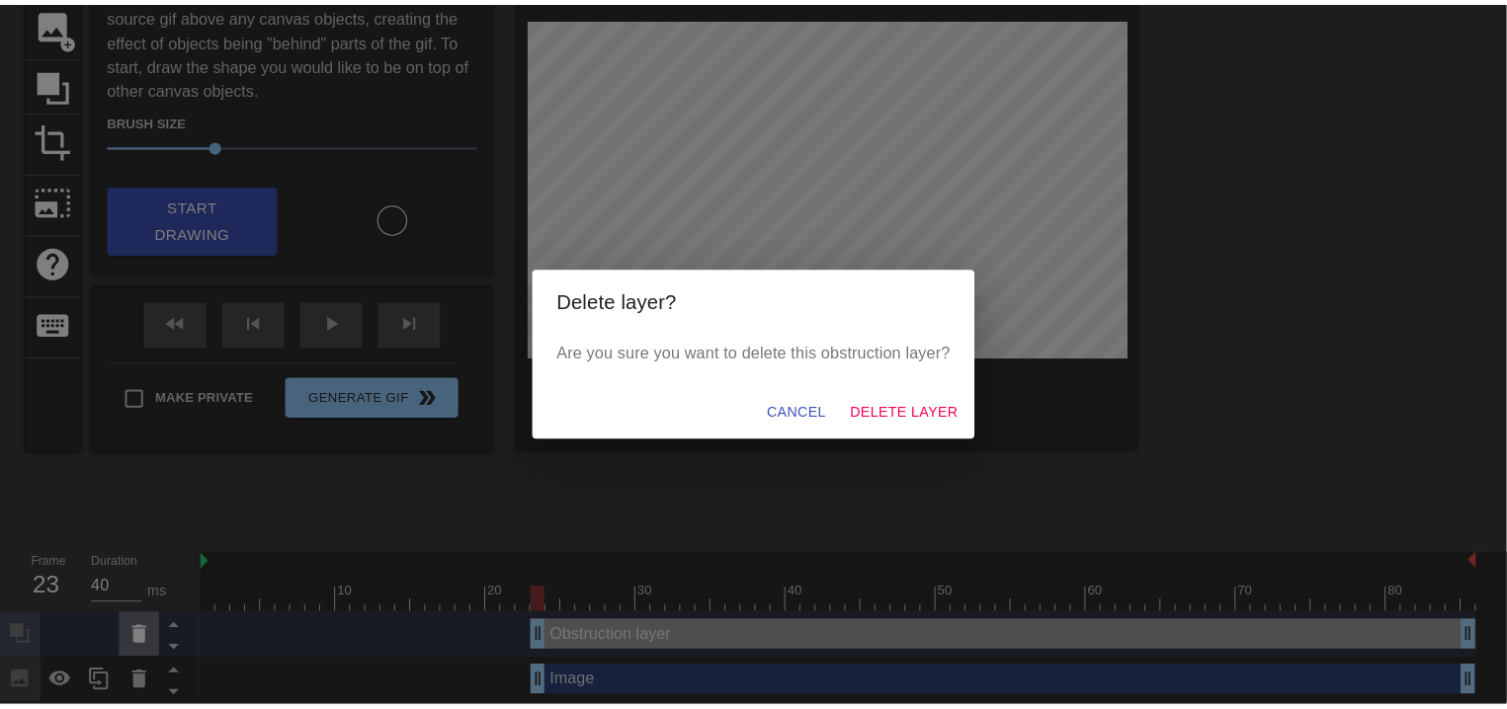
scroll to position [125, 0]
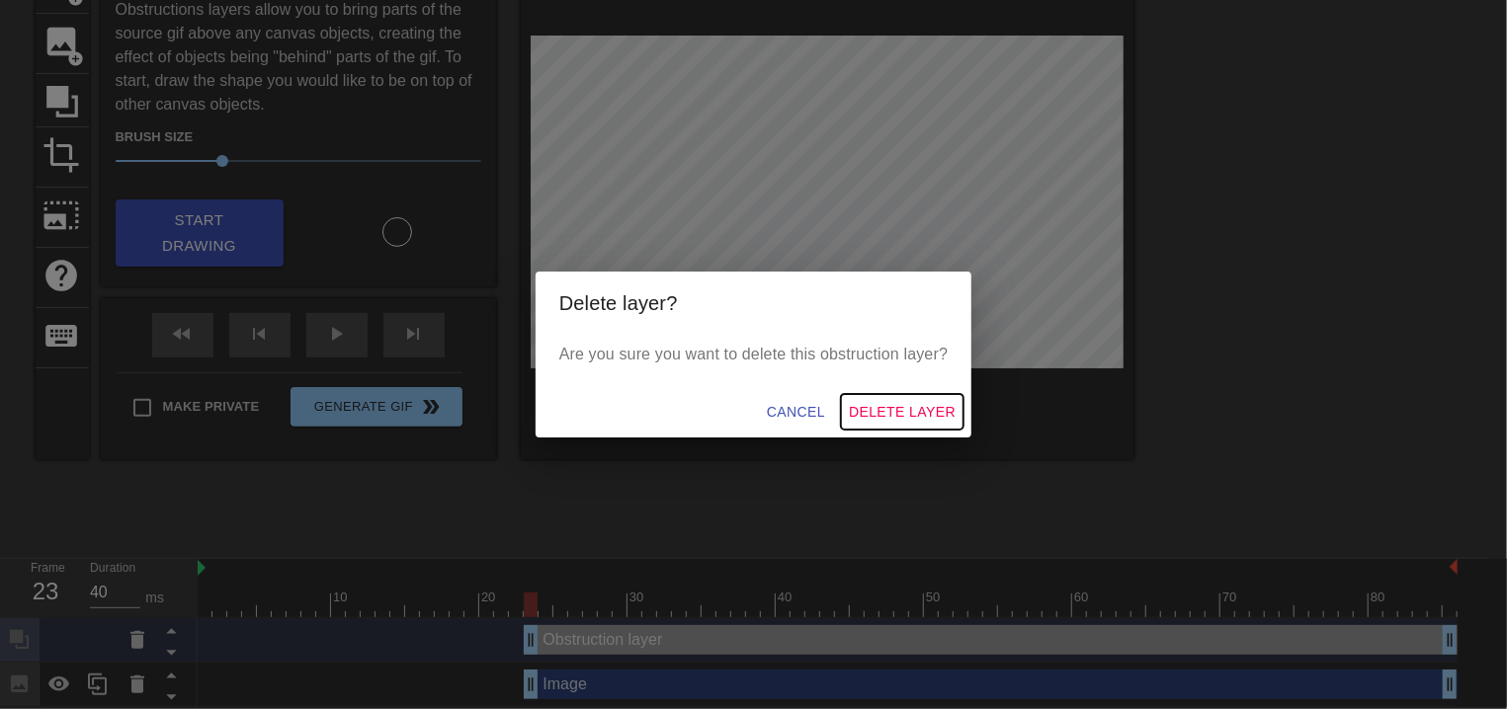
click at [921, 409] on span "Delete Layer" at bounding box center [902, 412] width 107 height 25
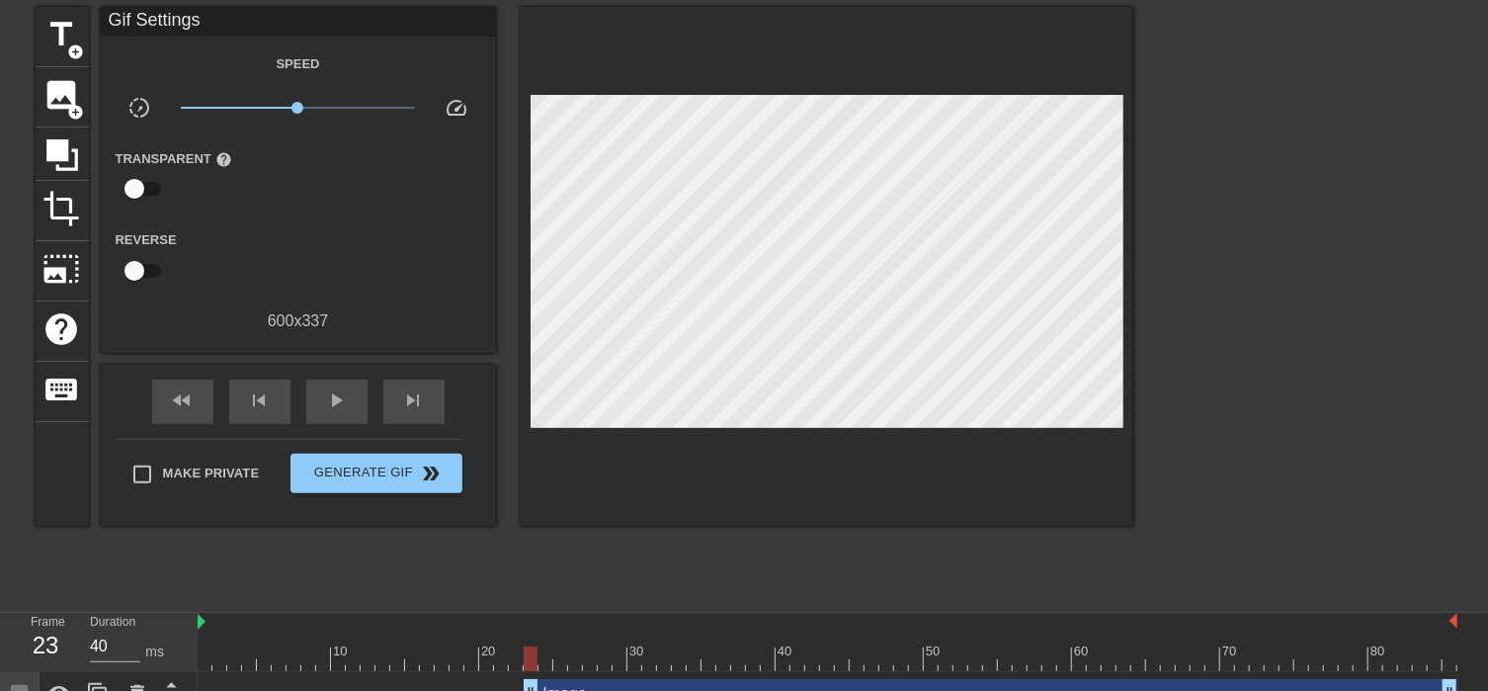
scroll to position [0, 0]
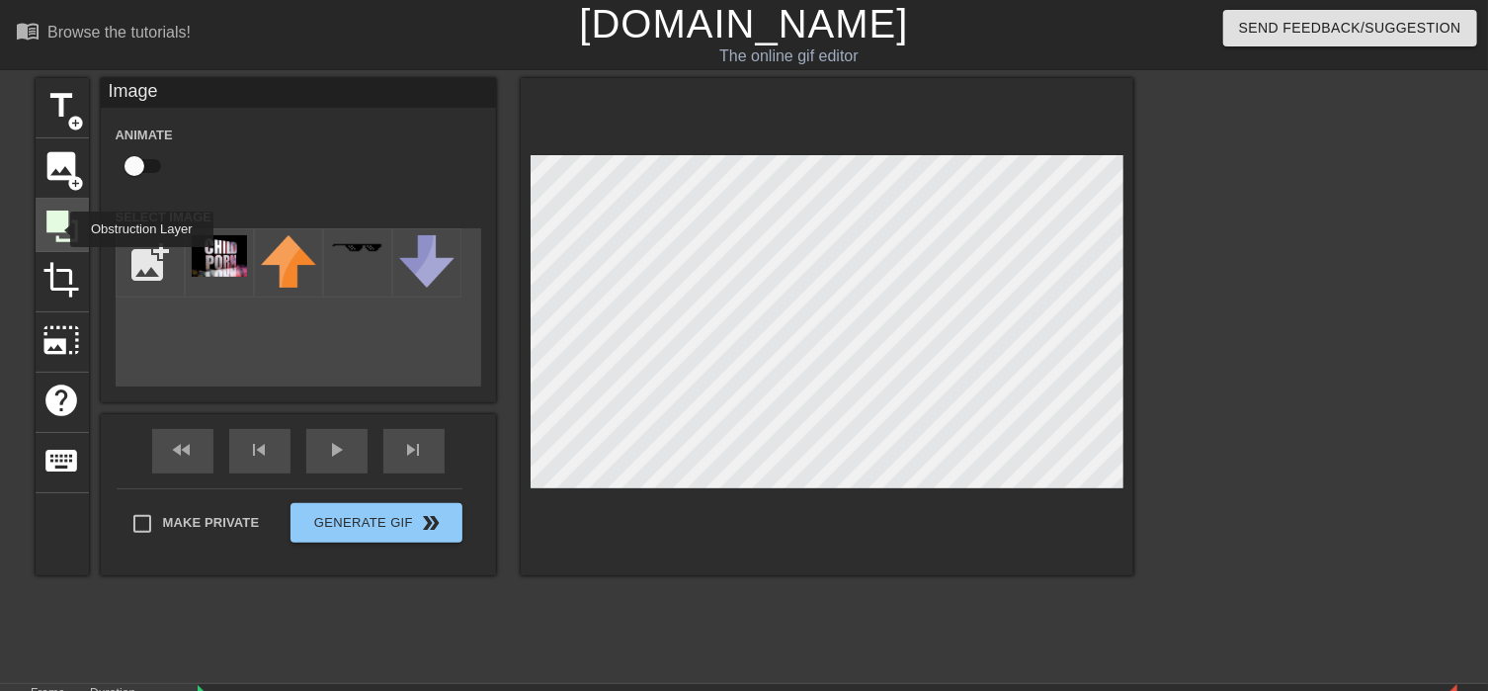
click at [57, 218] on icon at bounding box center [62, 226] width 32 height 32
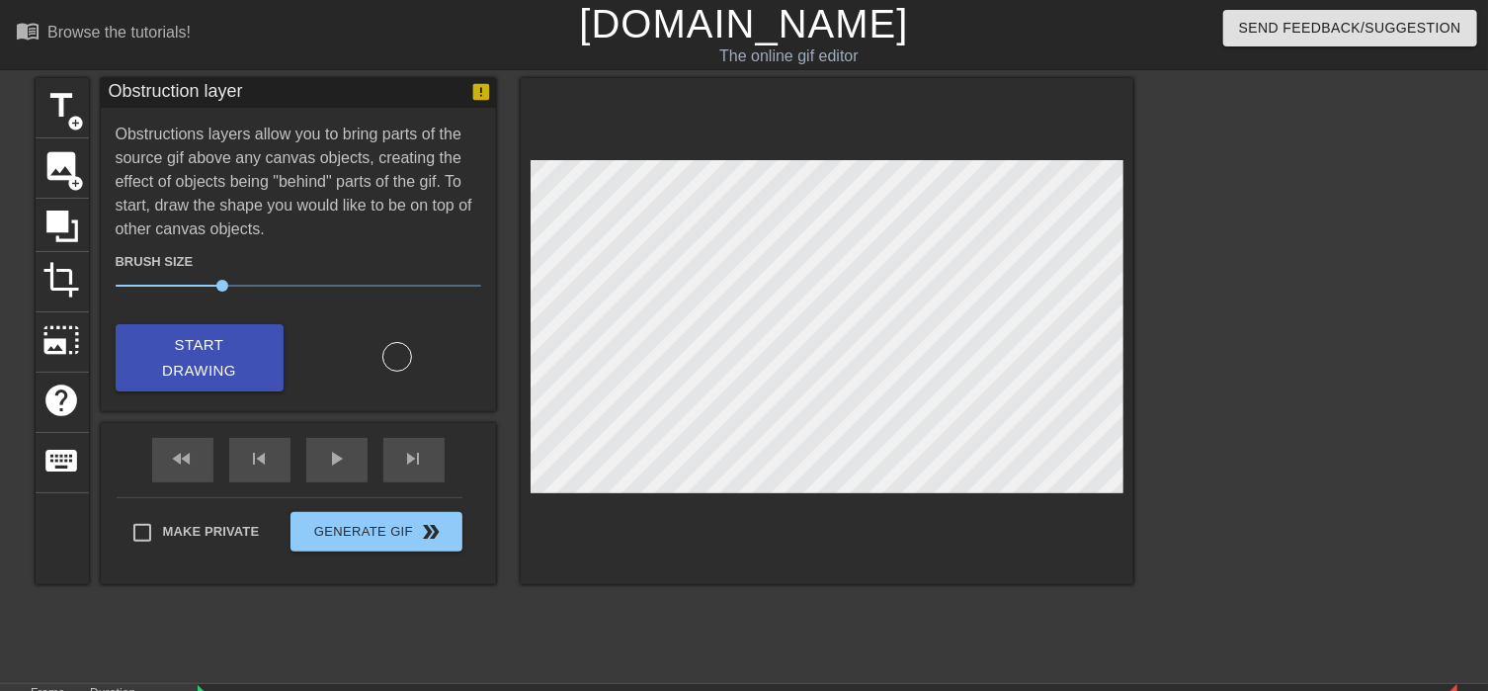
scroll to position [144, 0]
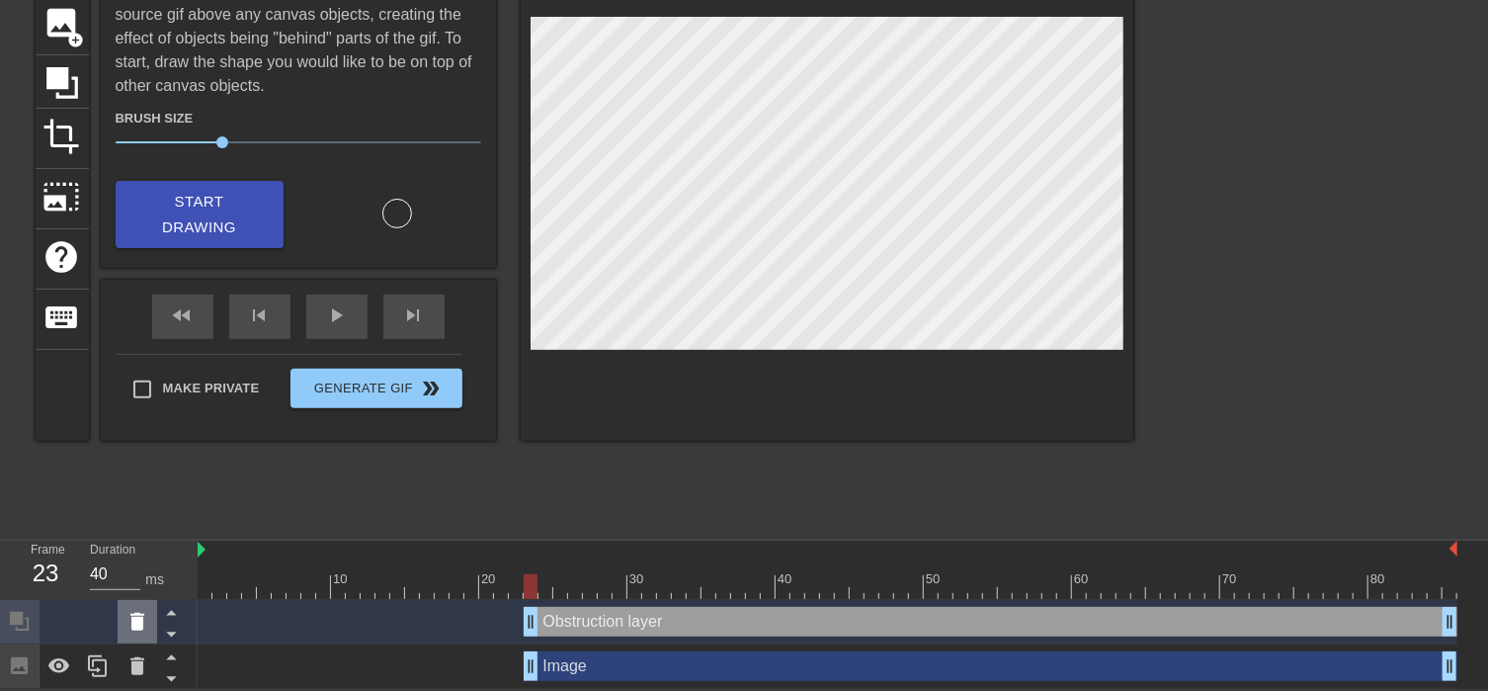
click at [136, 622] on icon at bounding box center [137, 622] width 14 height 18
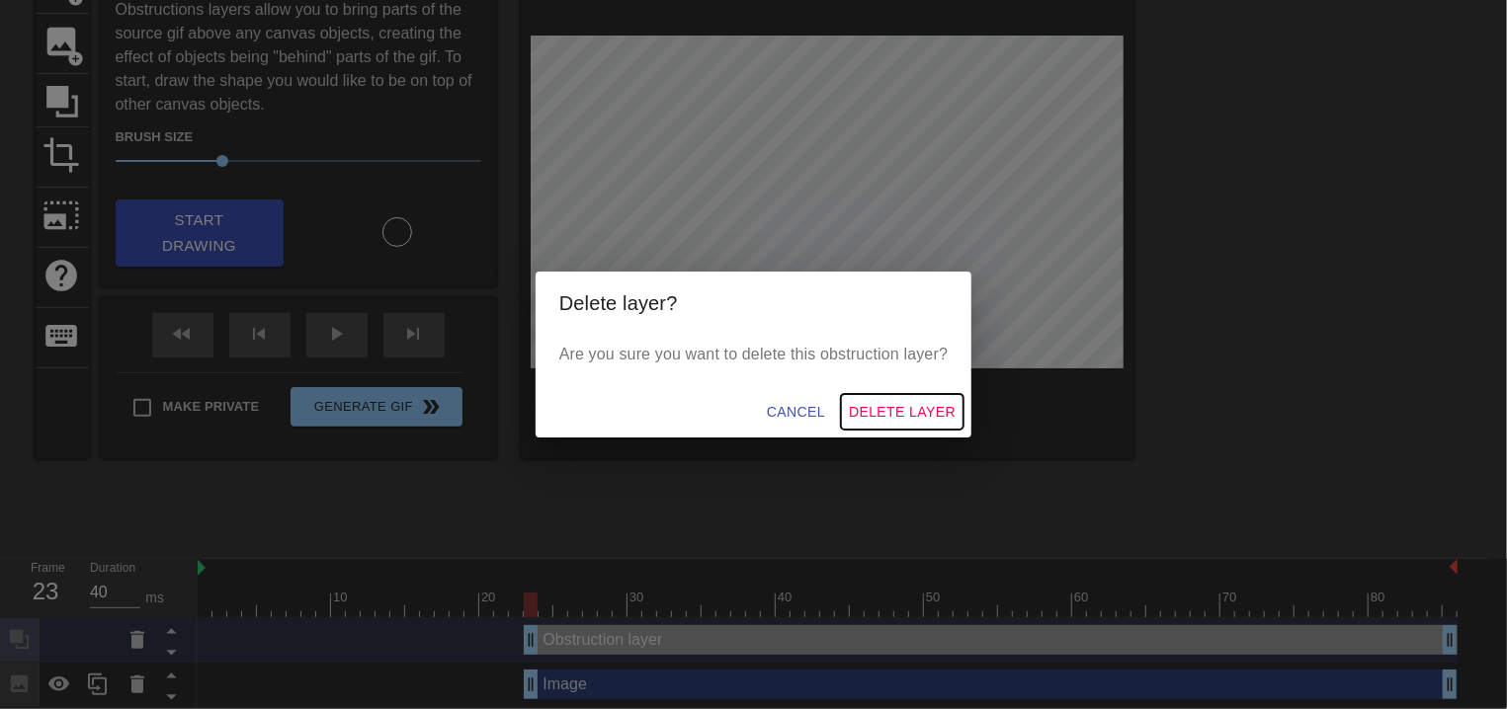
click at [914, 406] on span "Delete Layer" at bounding box center [902, 412] width 107 height 25
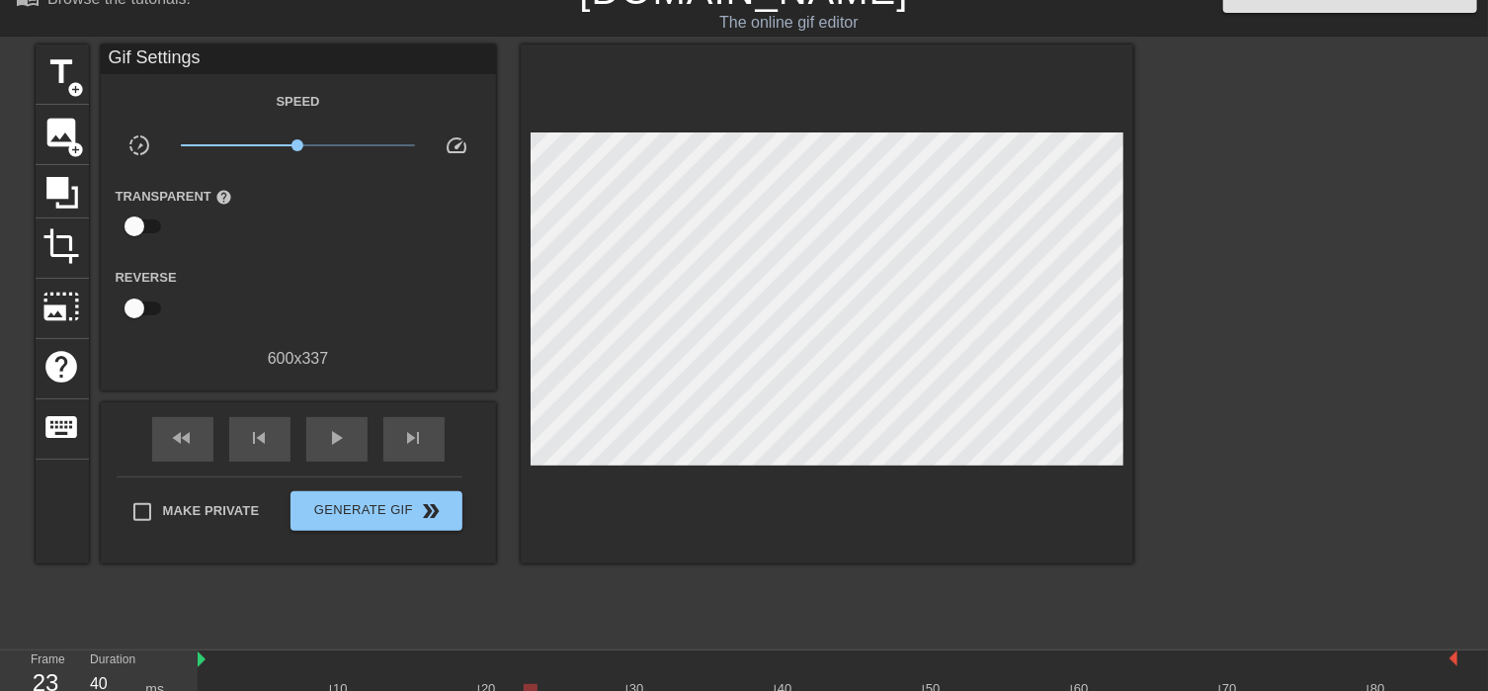
scroll to position [0, 0]
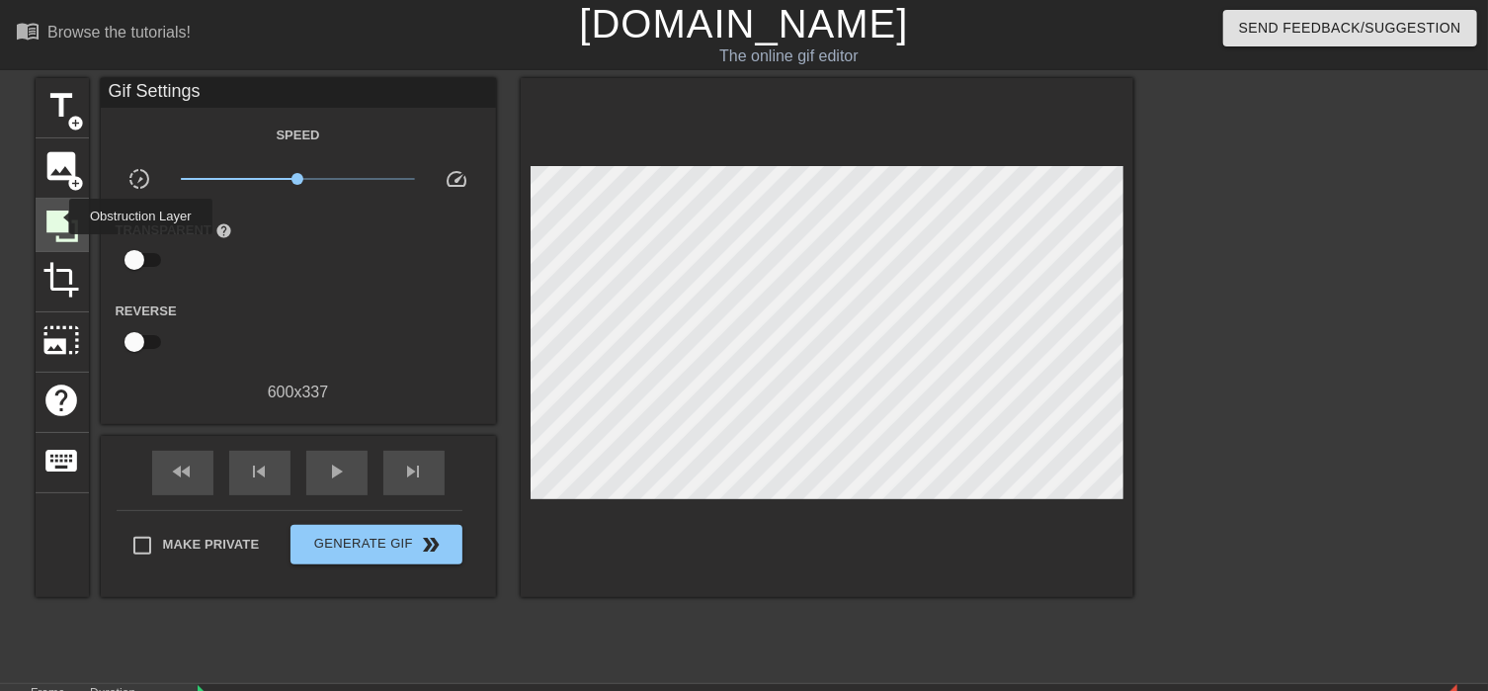
click at [56, 215] on icon at bounding box center [62, 226] width 32 height 32
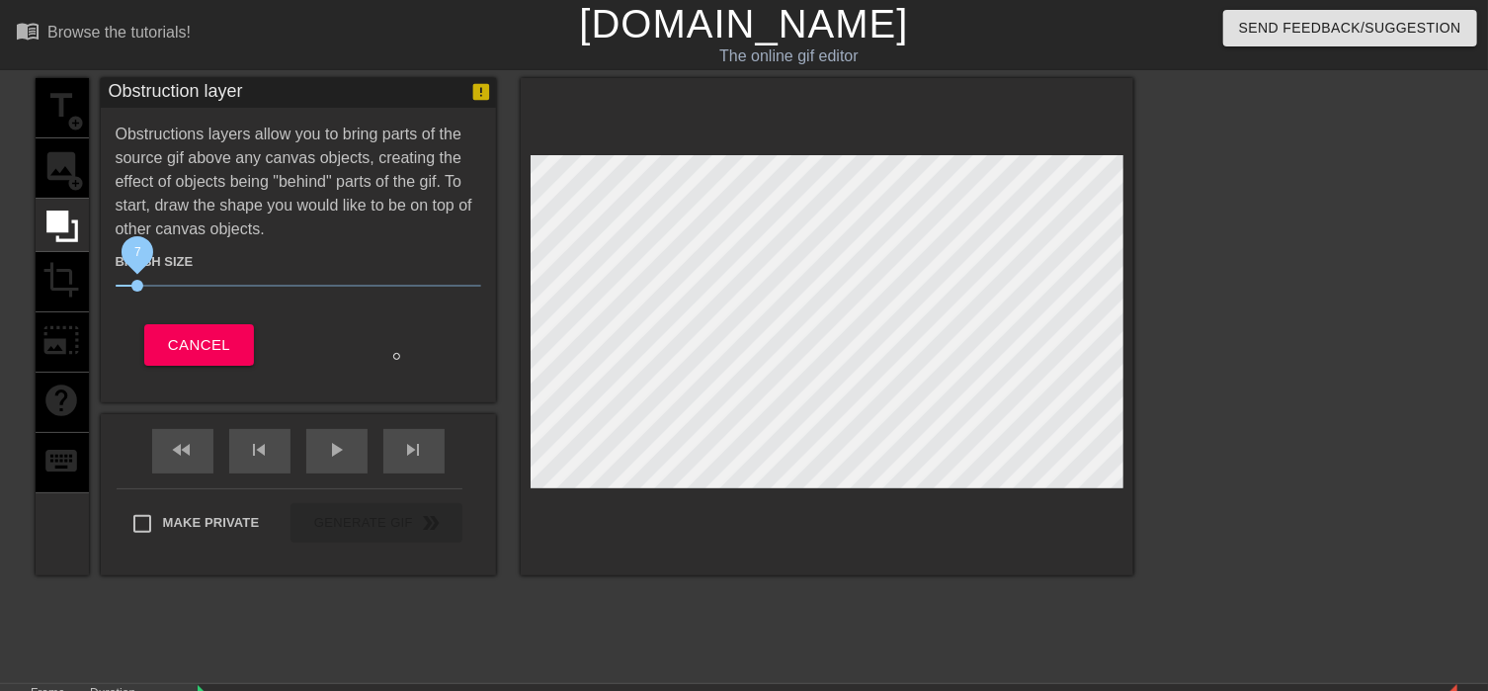
drag, startPoint x: 220, startPoint y: 288, endPoint x: 136, endPoint y: 288, distance: 84.0
click at [136, 288] on span "7" at bounding box center [299, 286] width 366 height 24
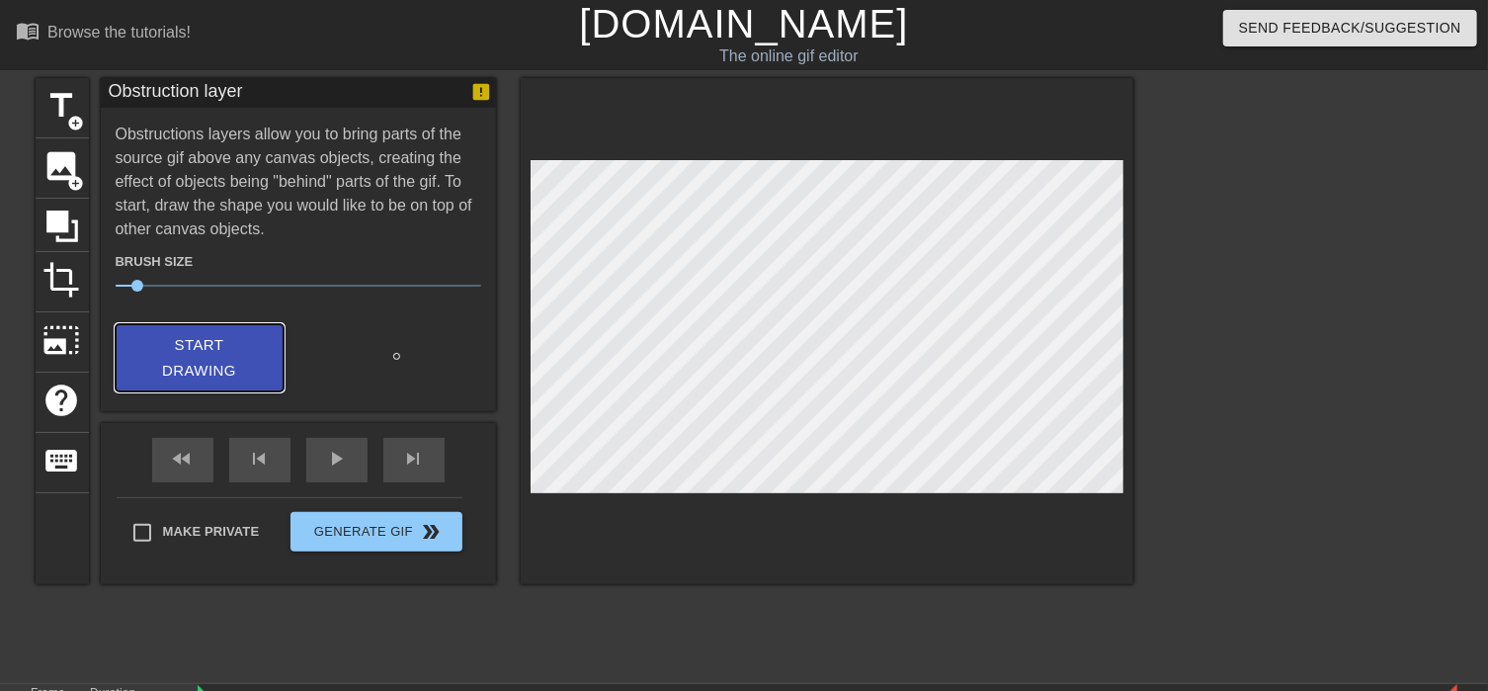
click at [216, 341] on span "Start Drawing" at bounding box center [199, 358] width 121 height 52
click at [228, 360] on span "Start Drawing" at bounding box center [199, 358] width 121 height 52
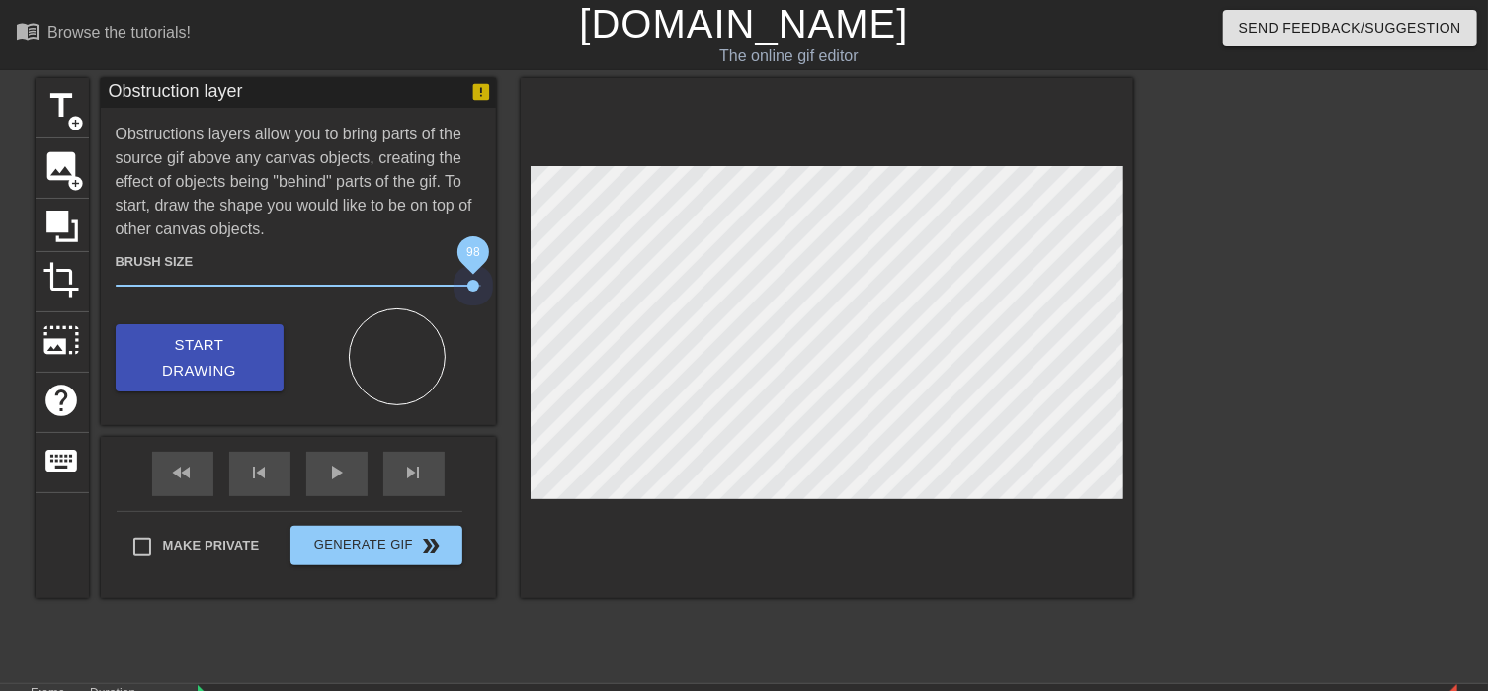
drag, startPoint x: 139, startPoint y: 283, endPoint x: 515, endPoint y: 303, distance: 376.0
click at [479, 278] on span "98" at bounding box center [299, 286] width 366 height 24
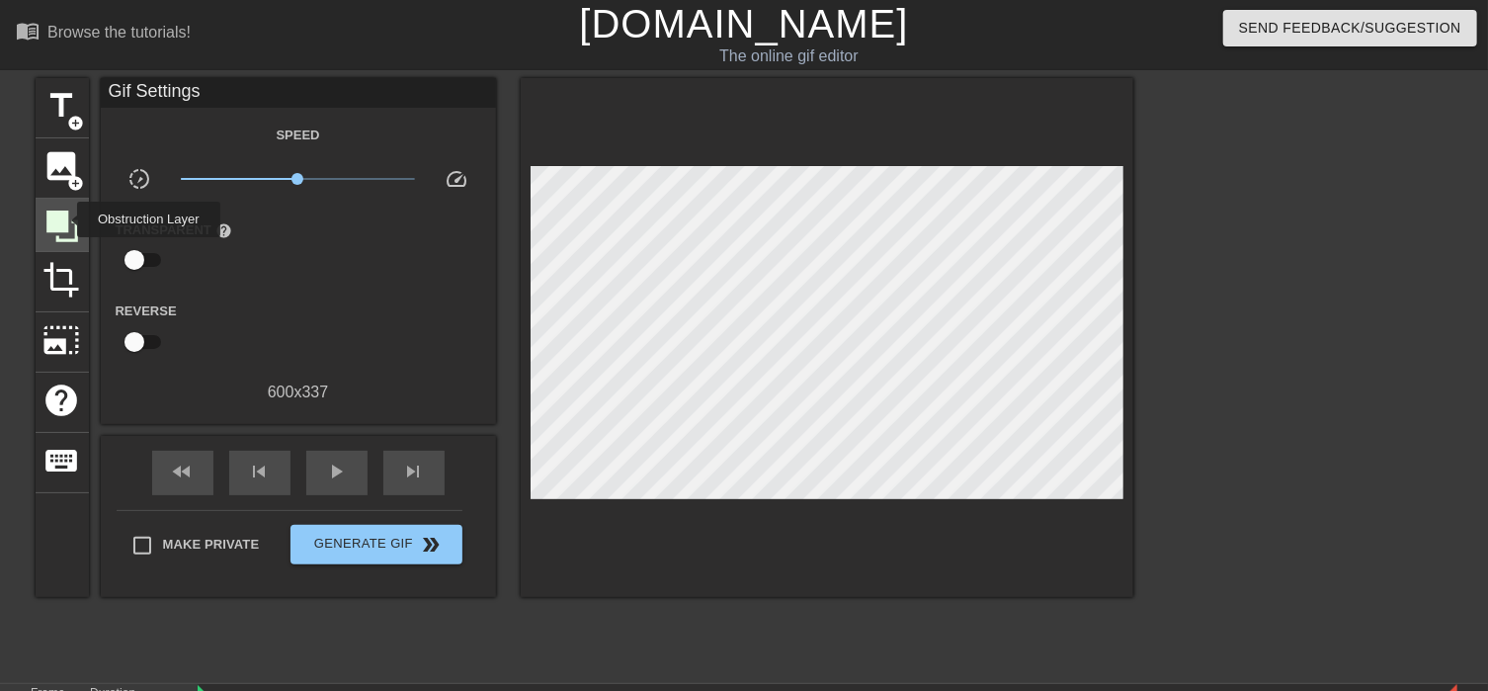
click at [64, 219] on icon at bounding box center [62, 226] width 32 height 32
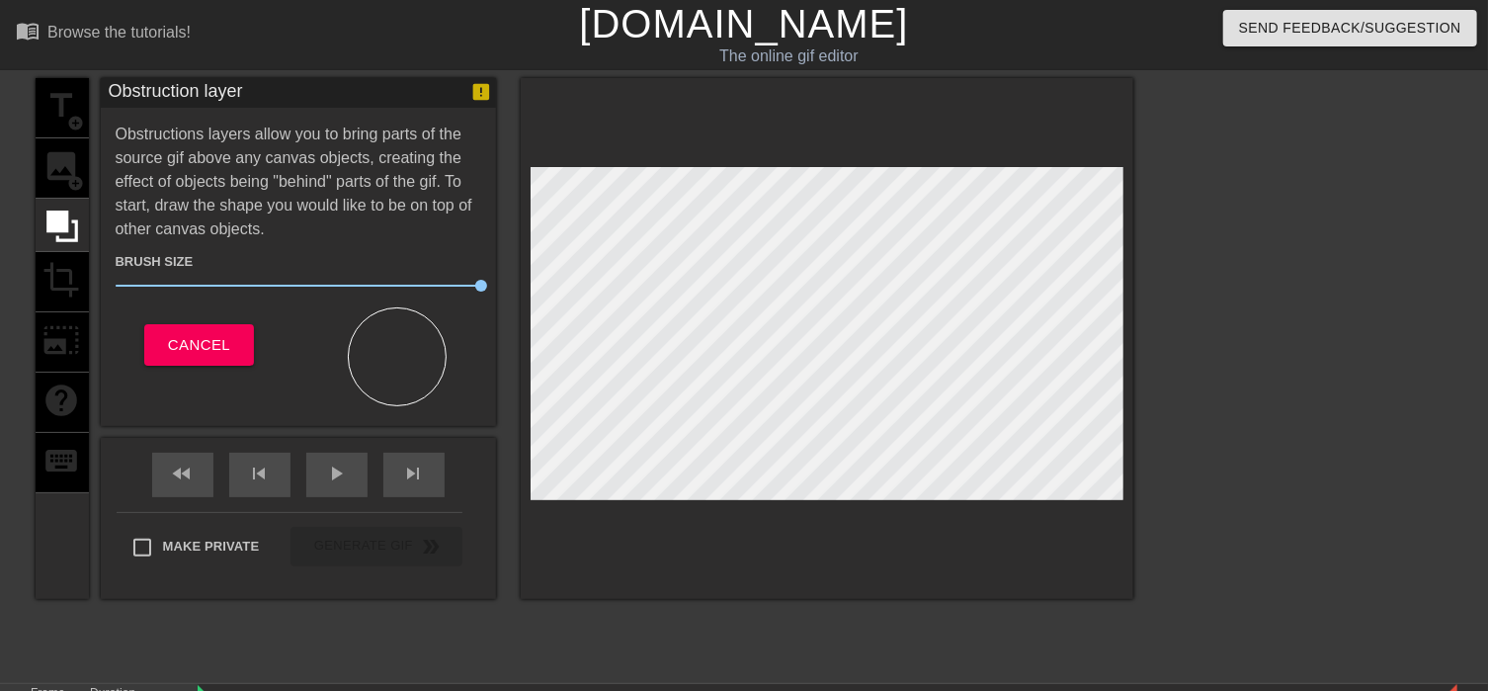
click at [400, 334] on div at bounding box center [397, 356] width 99 height 99
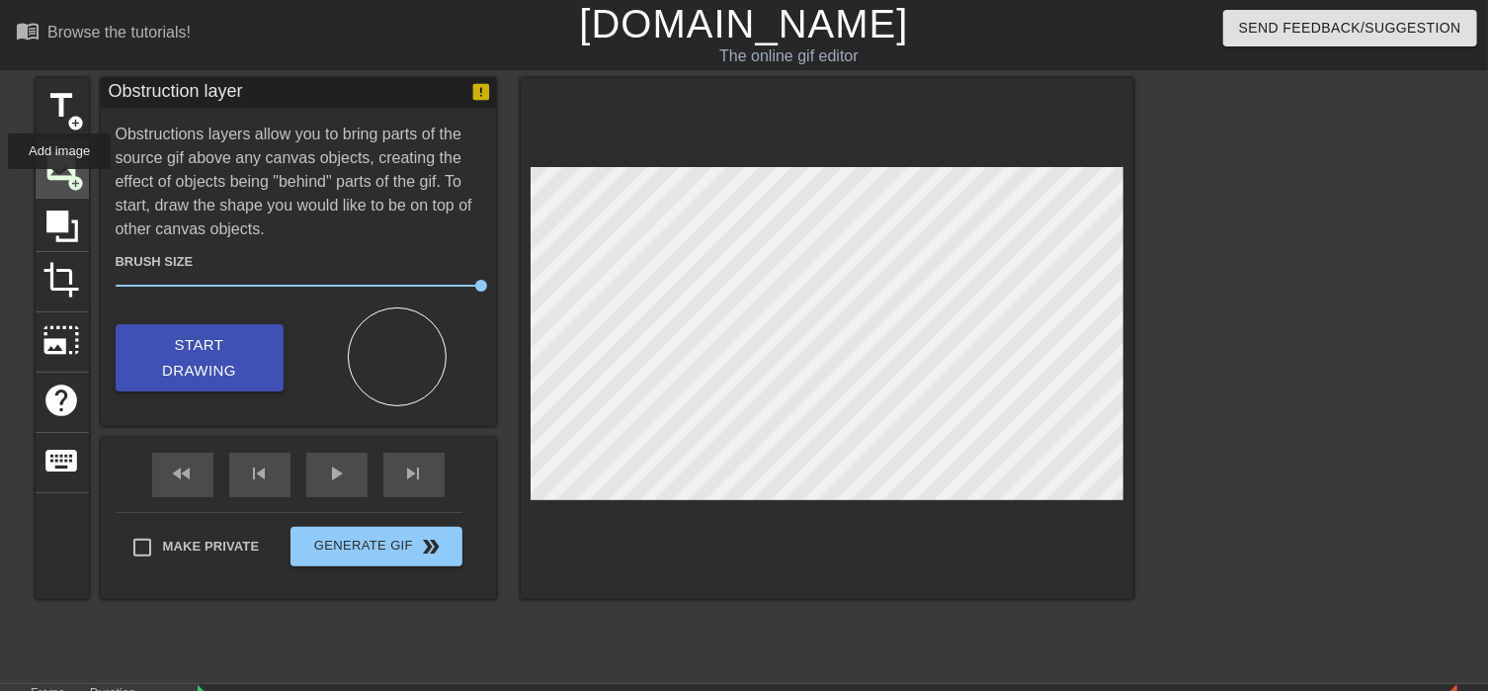
click at [59, 183] on span "image" at bounding box center [62, 166] width 38 height 38
click at [53, 160] on span "image" at bounding box center [62, 166] width 38 height 38
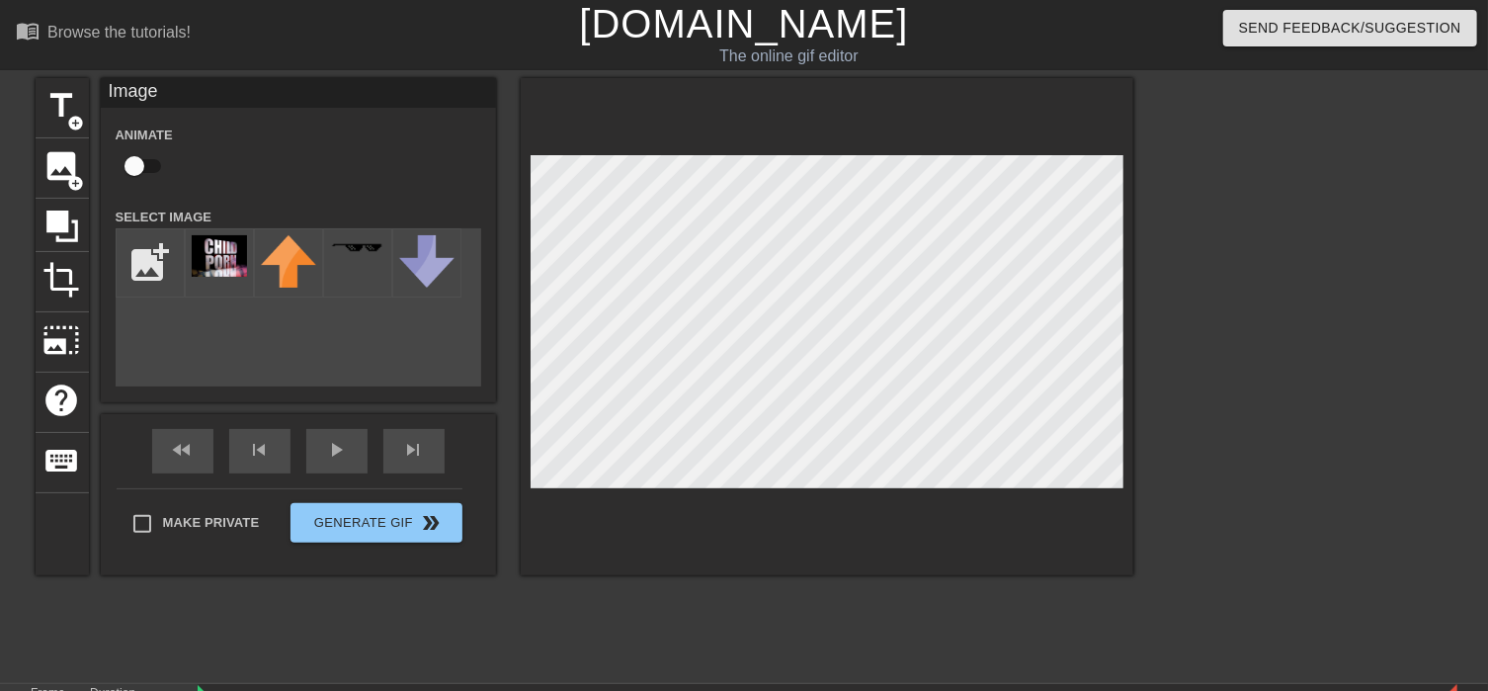
click at [1311, 663] on div "title add_circle image add_circle crop photo_size_select_large help keyboard Im…" at bounding box center [744, 374] width 1488 height 593
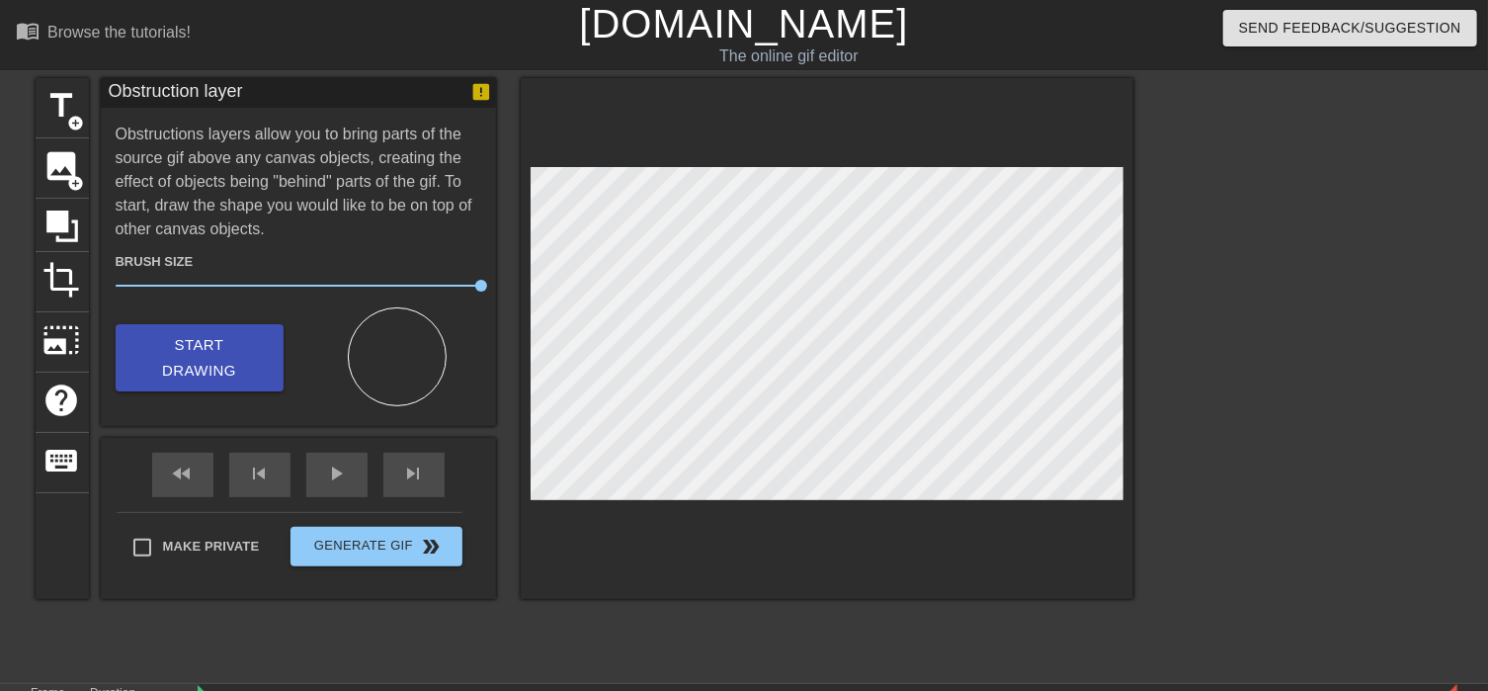
click at [869, 547] on div at bounding box center [827, 338] width 613 height 521
click at [835, 511] on div at bounding box center [827, 338] width 613 height 521
click at [782, 519] on div at bounding box center [827, 338] width 613 height 521
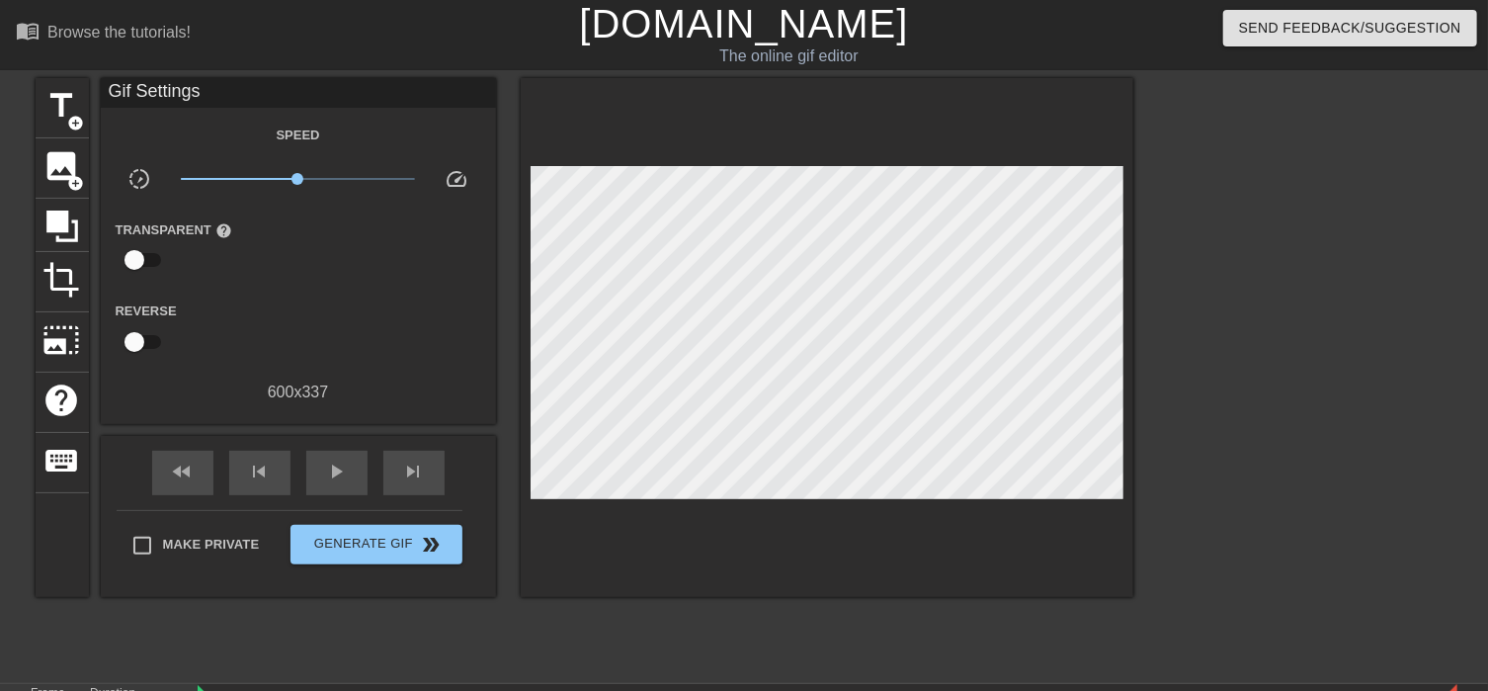
click at [796, 567] on div at bounding box center [827, 337] width 613 height 519
